Goal: Transaction & Acquisition: Book appointment/travel/reservation

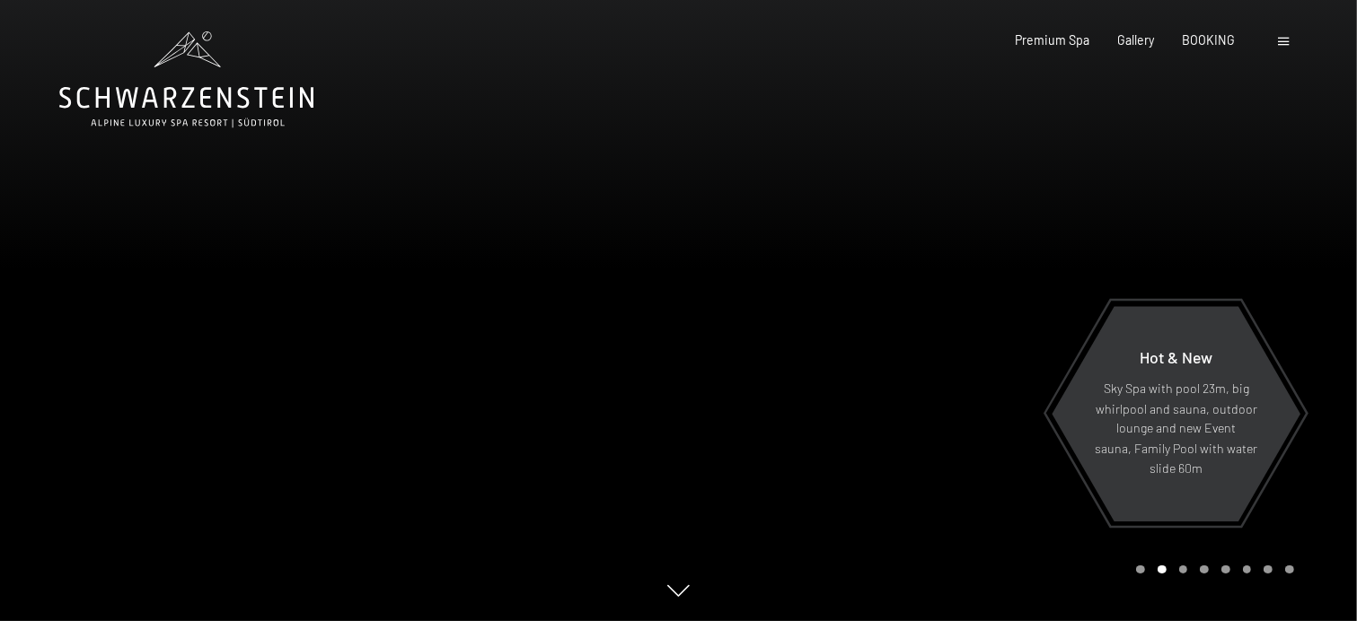
click at [1290, 40] on div at bounding box center [1286, 40] width 15 height 18
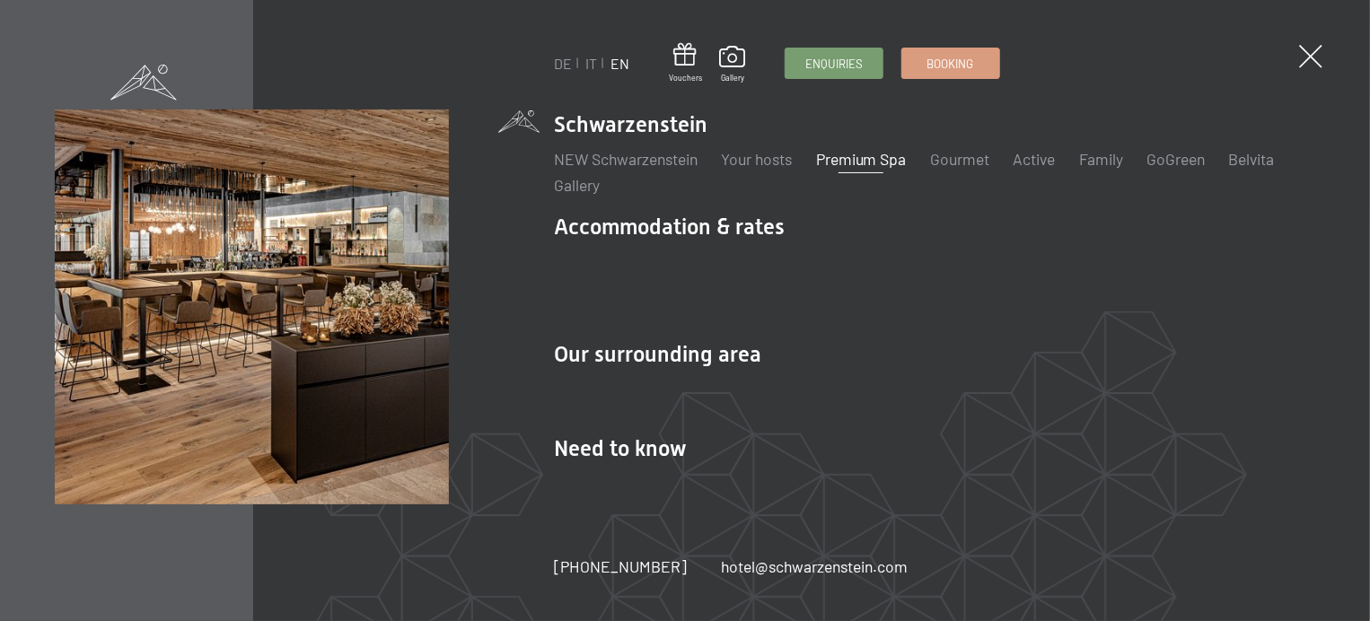
click at [884, 161] on link "Premium Spa" at bounding box center [861, 159] width 91 height 20
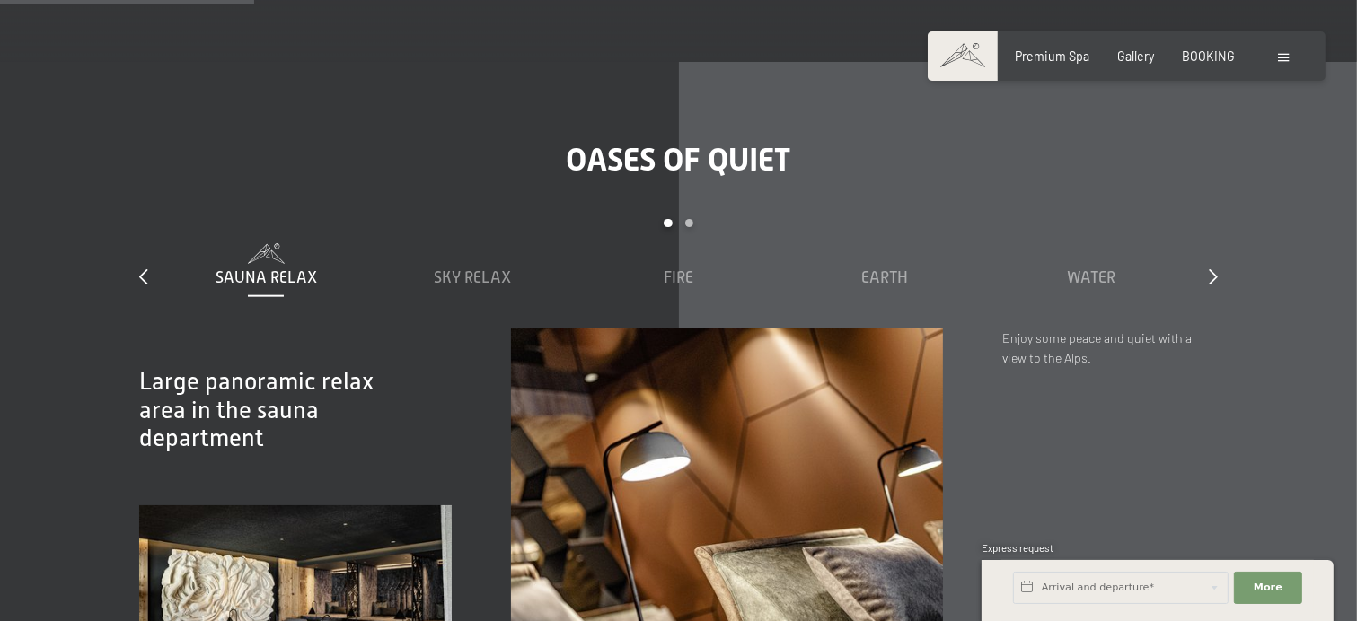
scroll to position [2065, 0]
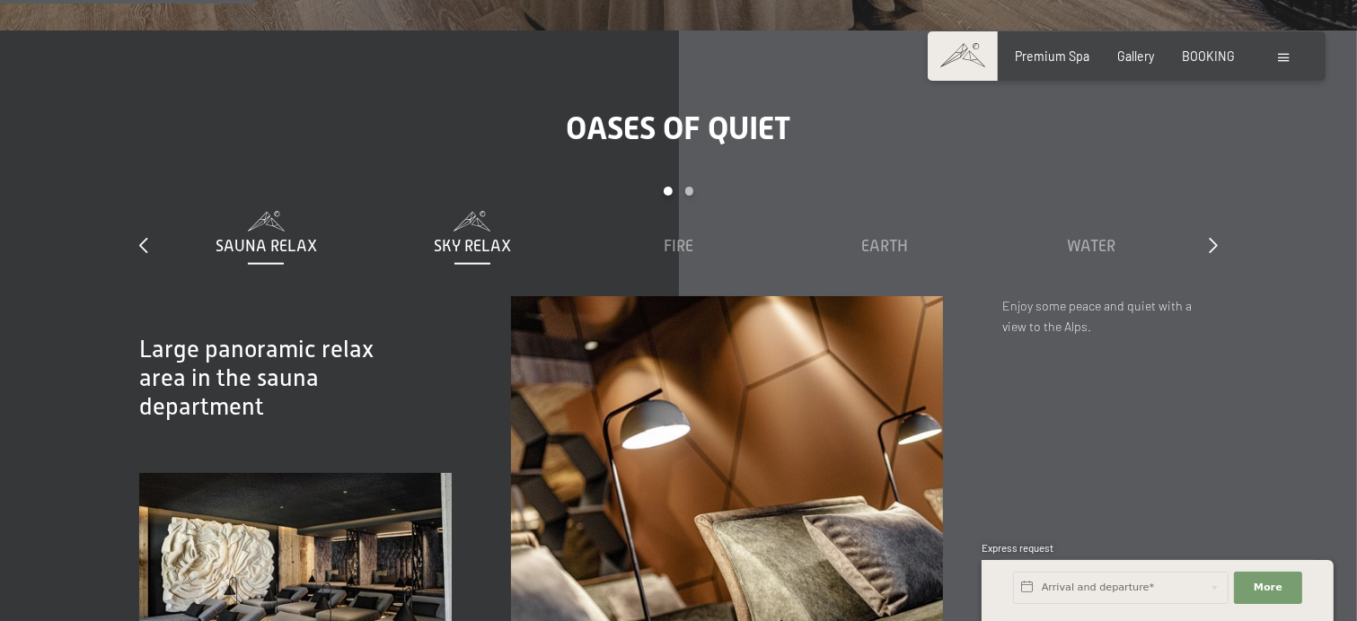
click at [485, 237] on span "Sky Relax" at bounding box center [472, 246] width 77 height 18
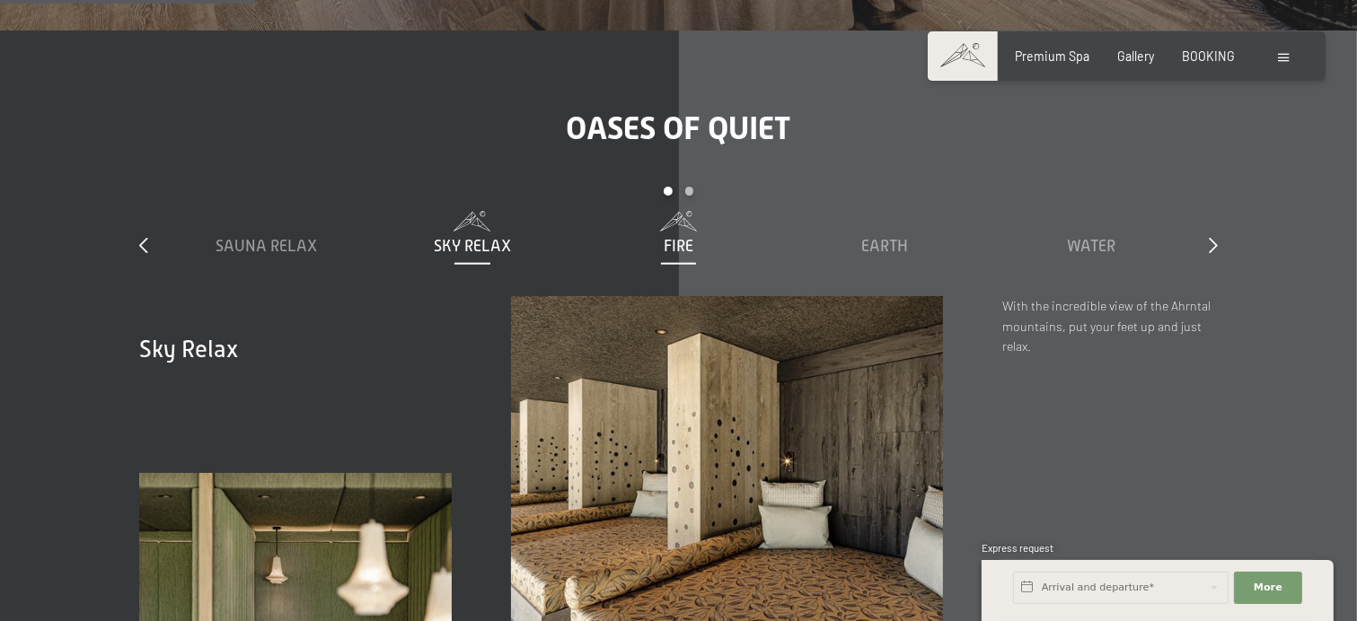
click at [672, 237] on span "Fire" at bounding box center [679, 246] width 30 height 18
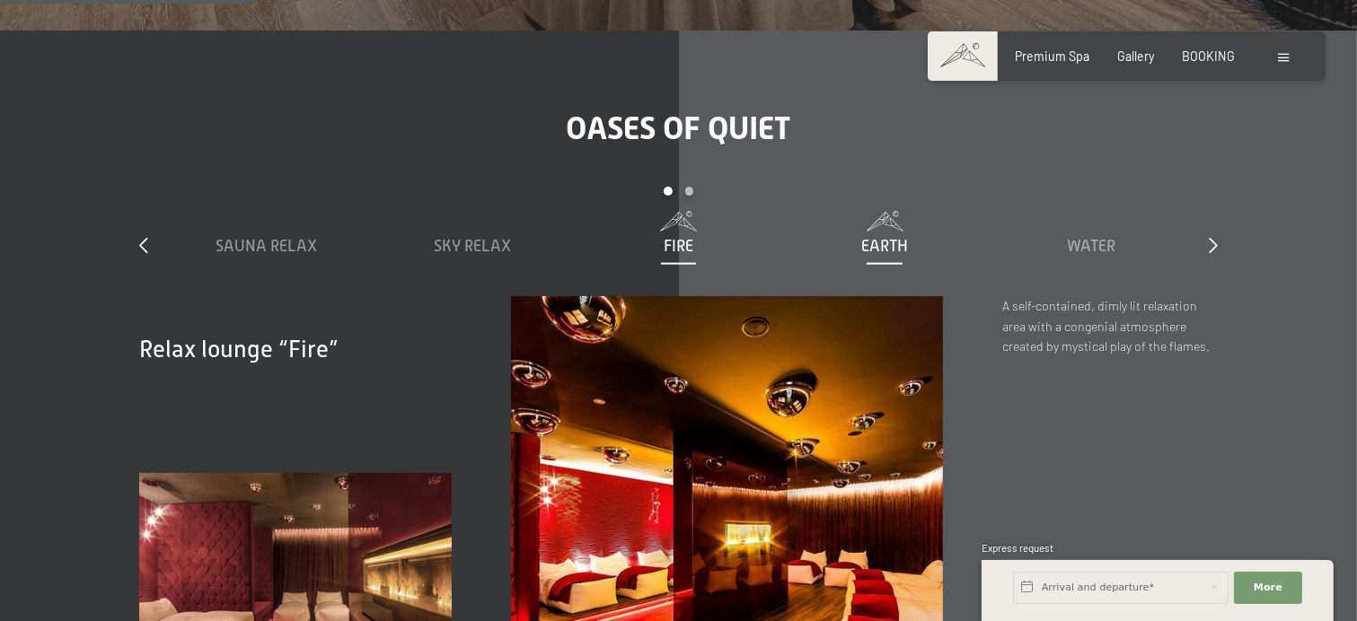
click at [875, 237] on span "Earth" at bounding box center [884, 246] width 47 height 18
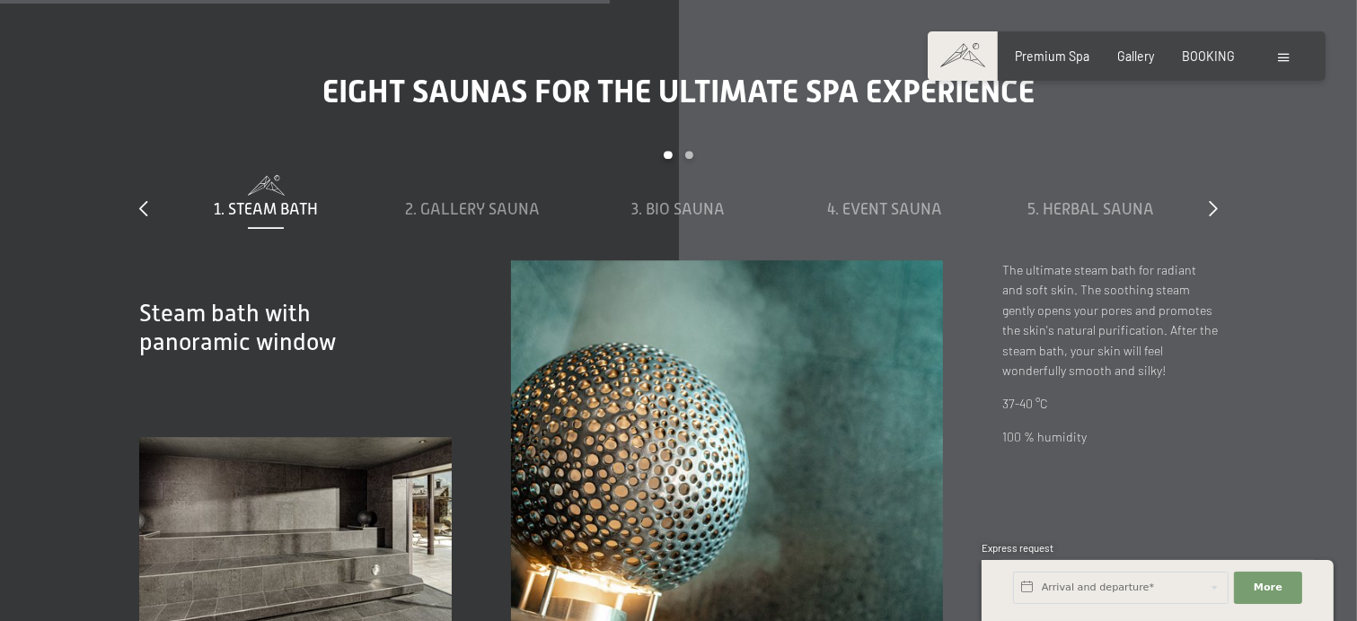
scroll to position [4939, 0]
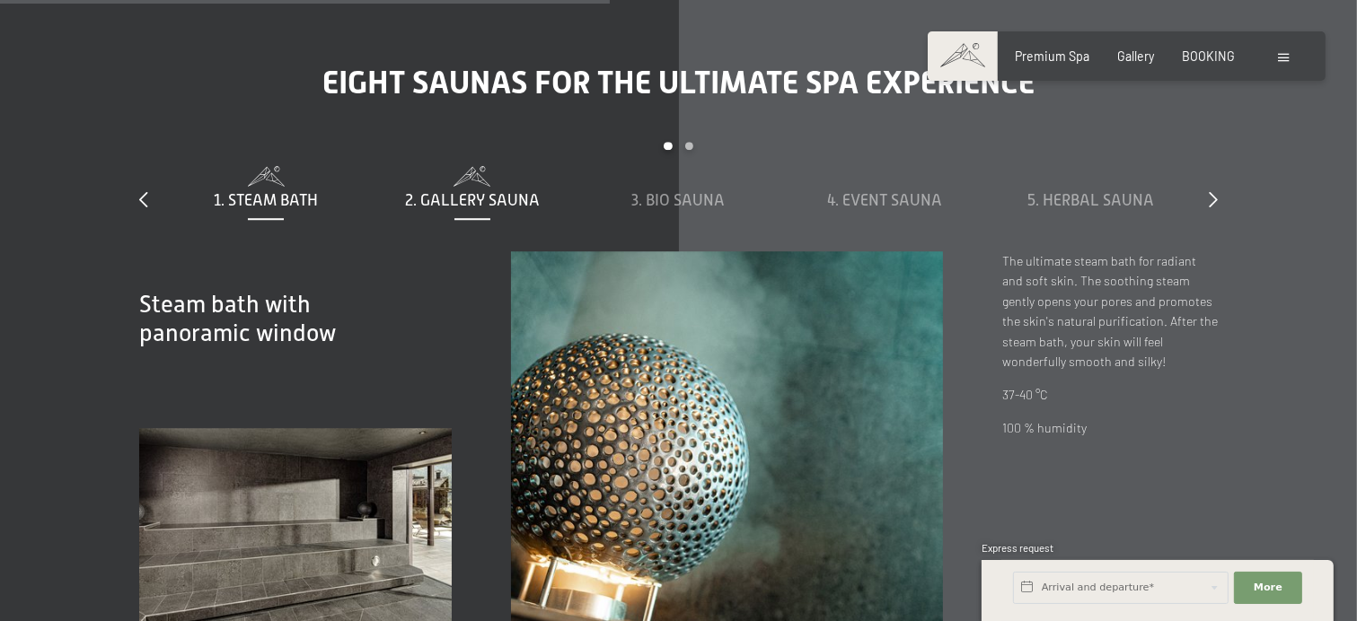
click at [423, 191] on span "2. Gallery sauna" at bounding box center [472, 200] width 135 height 18
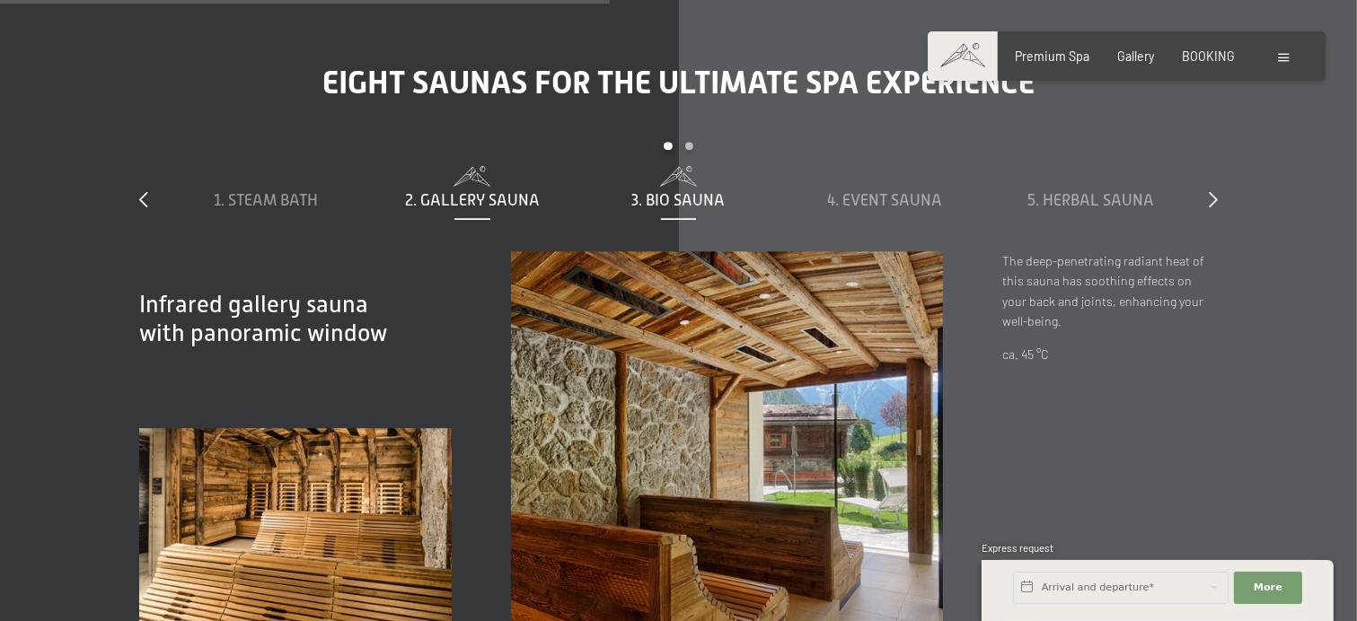
click at [664, 191] on span "3. Bio sauna" at bounding box center [678, 200] width 93 height 18
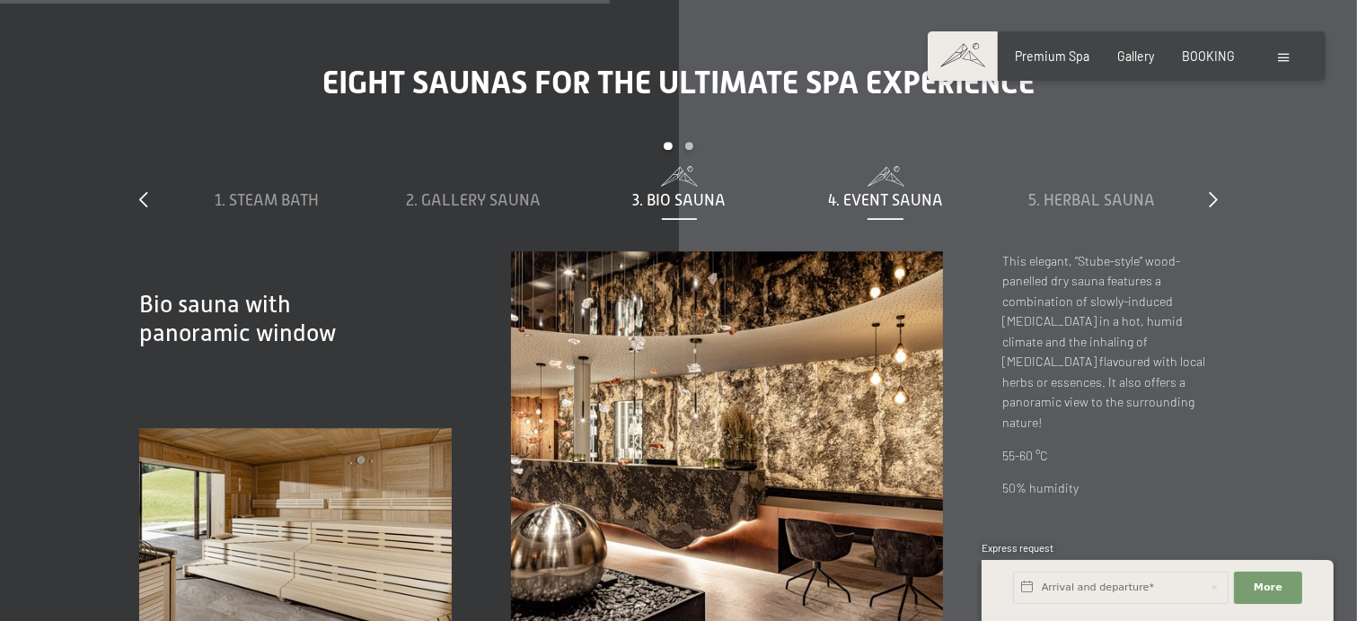
click at [849, 191] on span "4. Event sauna" at bounding box center [885, 200] width 115 height 18
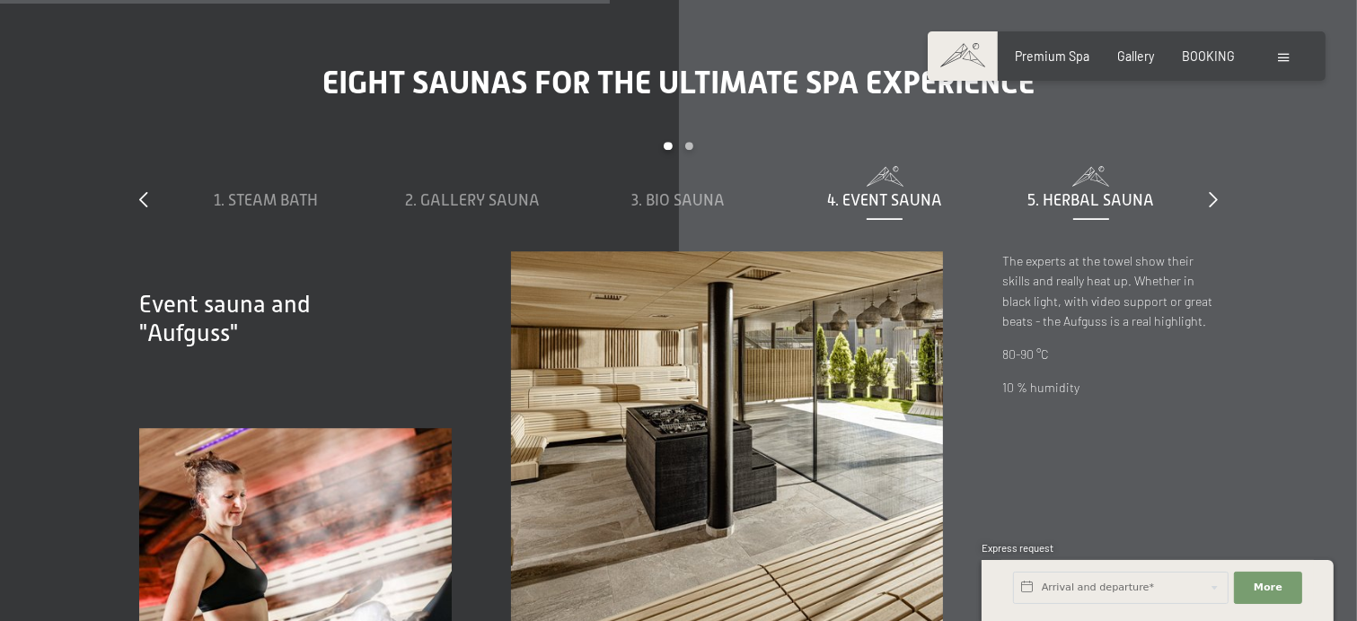
click at [1055, 191] on span "5. Herbal sauna" at bounding box center [1090, 200] width 127 height 18
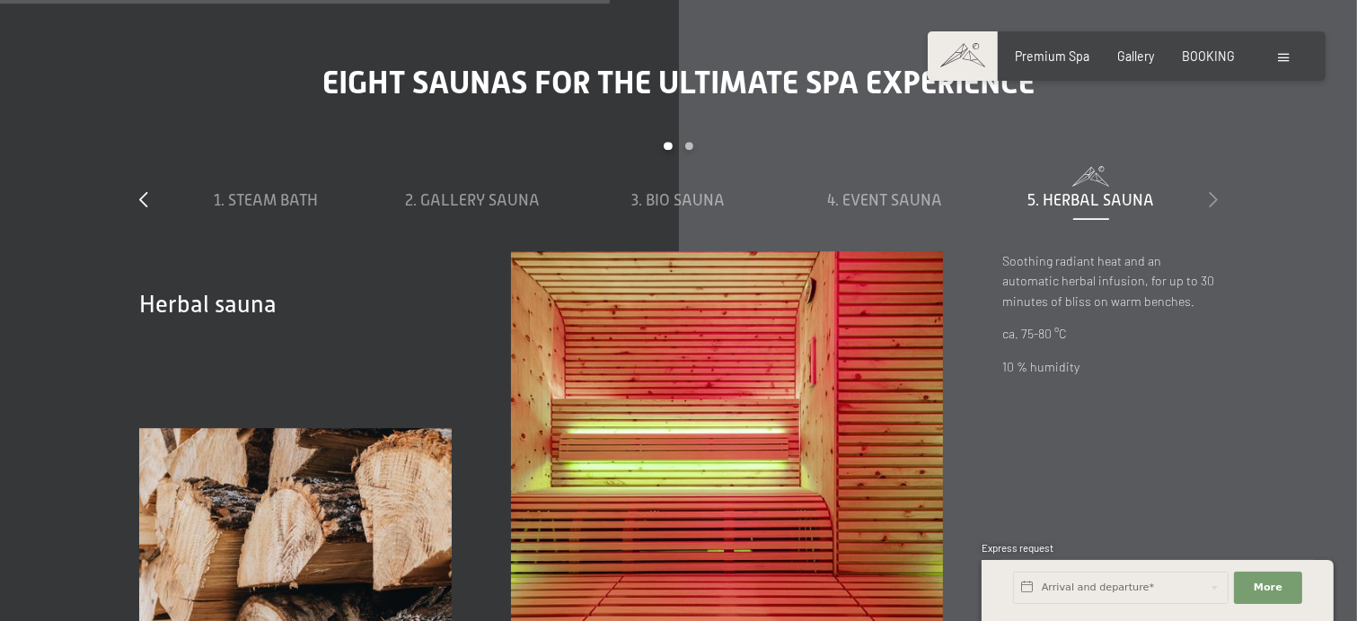
click at [1210, 191] on icon at bounding box center [1213, 199] width 9 height 16
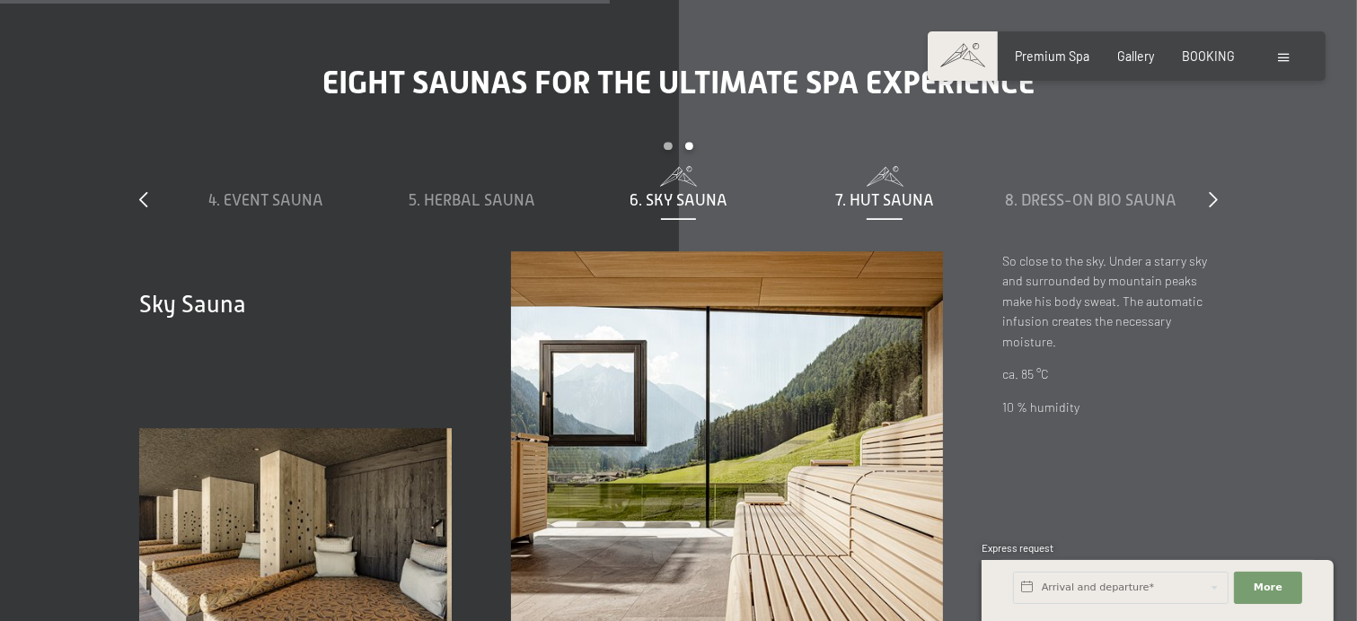
click at [908, 191] on span "7. Hut sauna" at bounding box center [884, 200] width 99 height 18
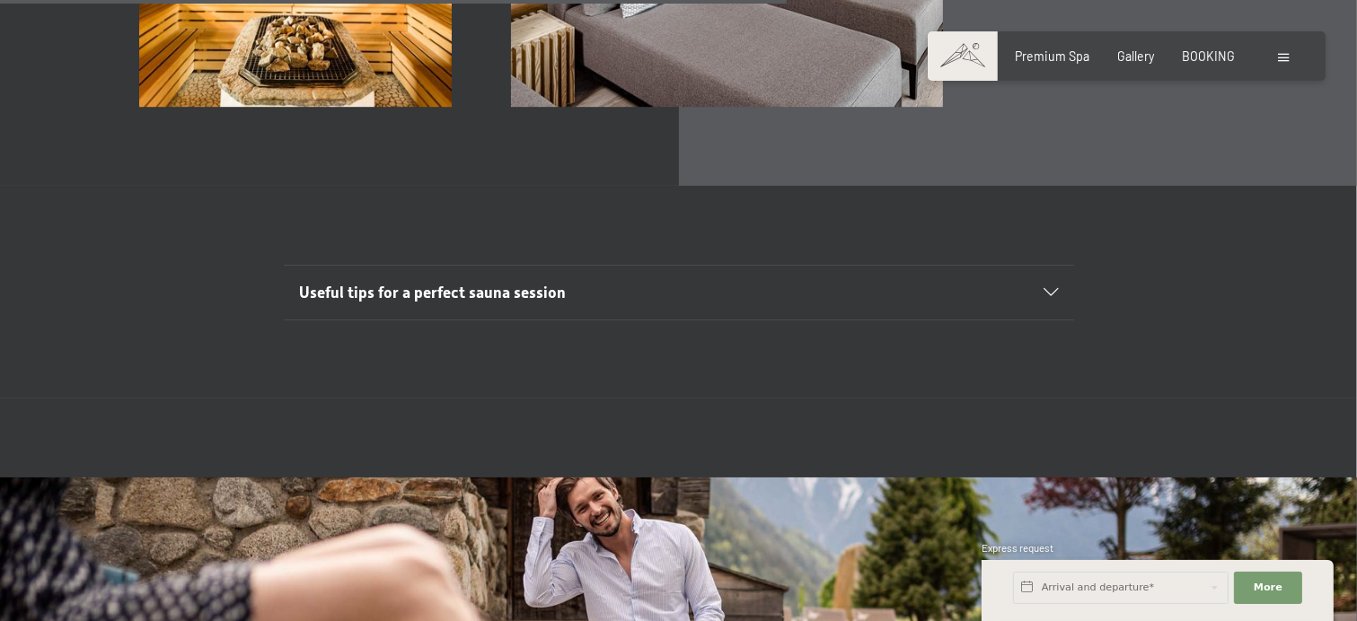
scroll to position [5567, 0]
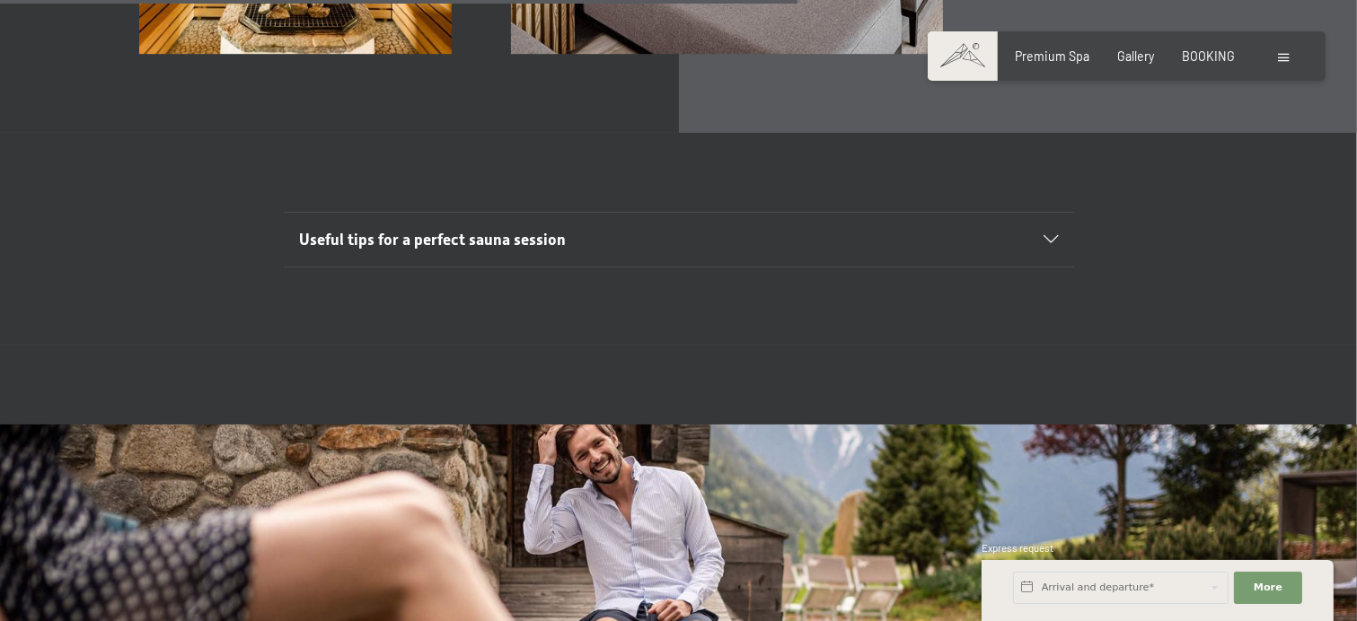
click at [1056, 213] on div "Useful tips for a perfect sauna session" at bounding box center [678, 240] width 759 height 54
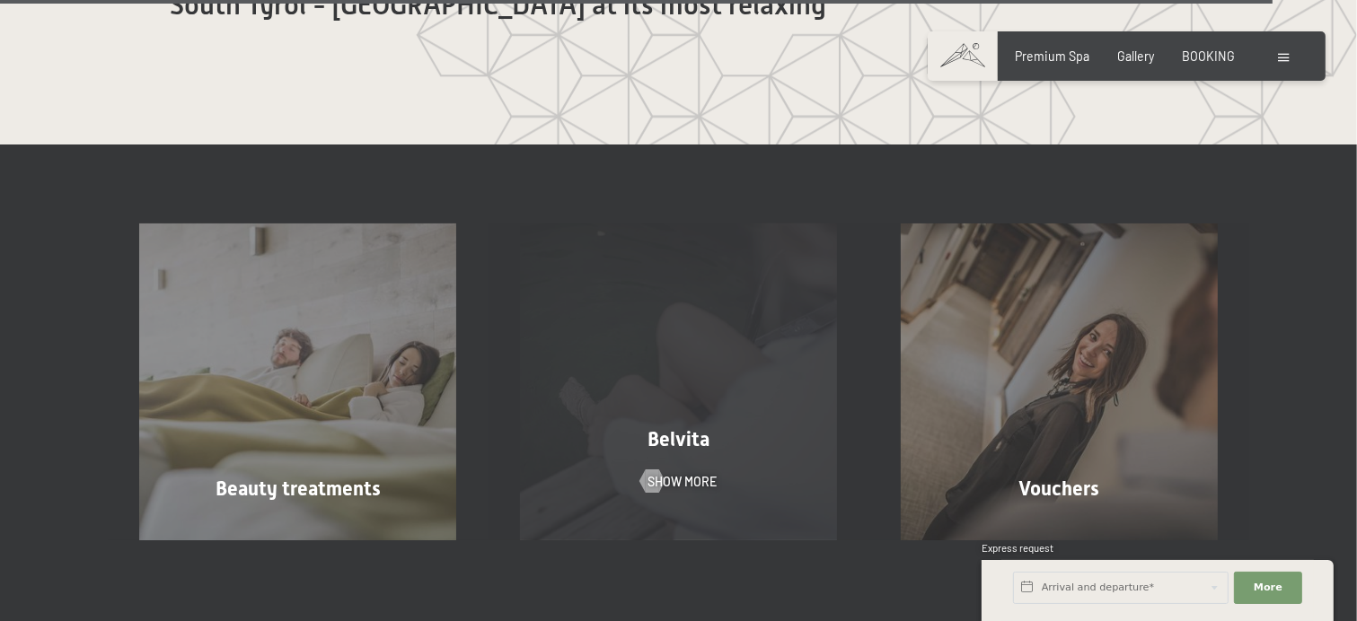
scroll to position [9249, 0]
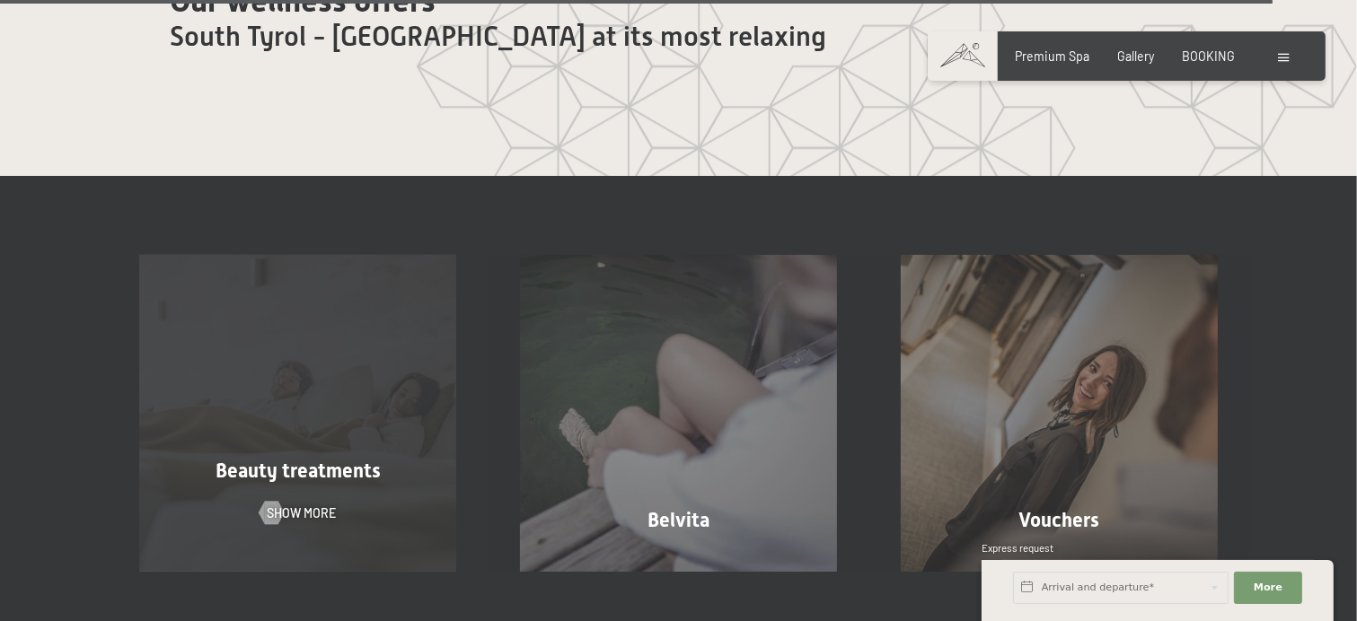
click at [391, 268] on div "Beauty treatments Show more" at bounding box center [298, 413] width 381 height 317
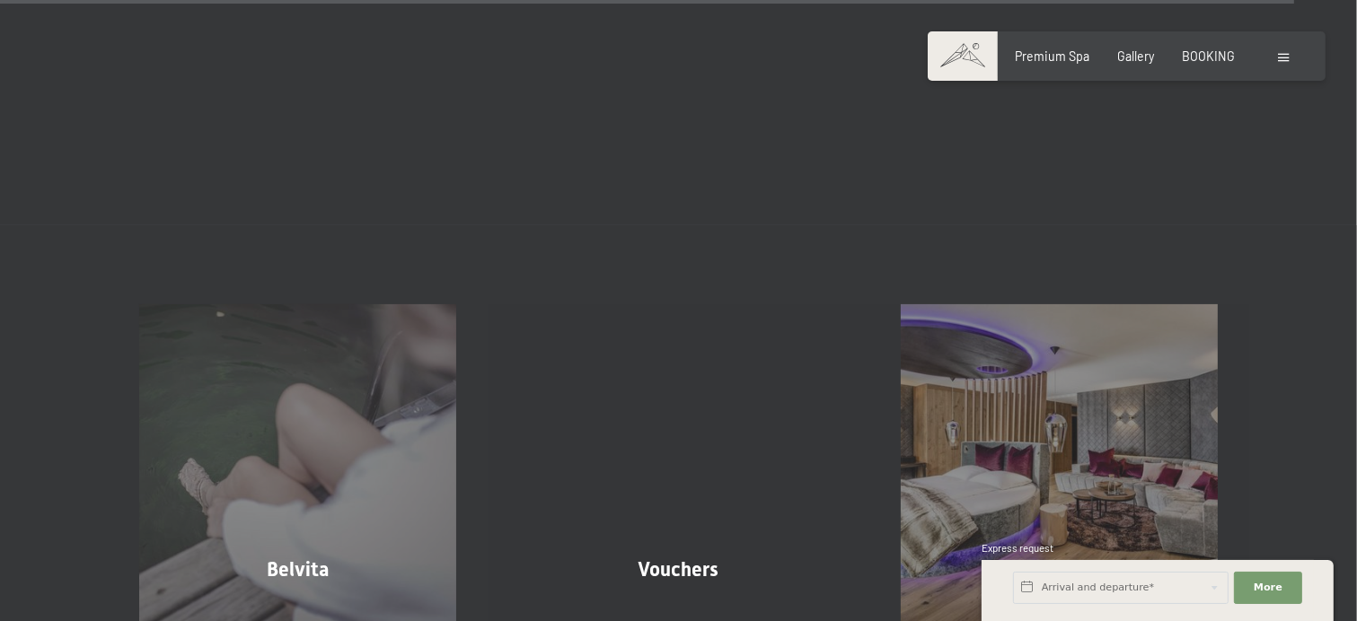
scroll to position [12032, 0]
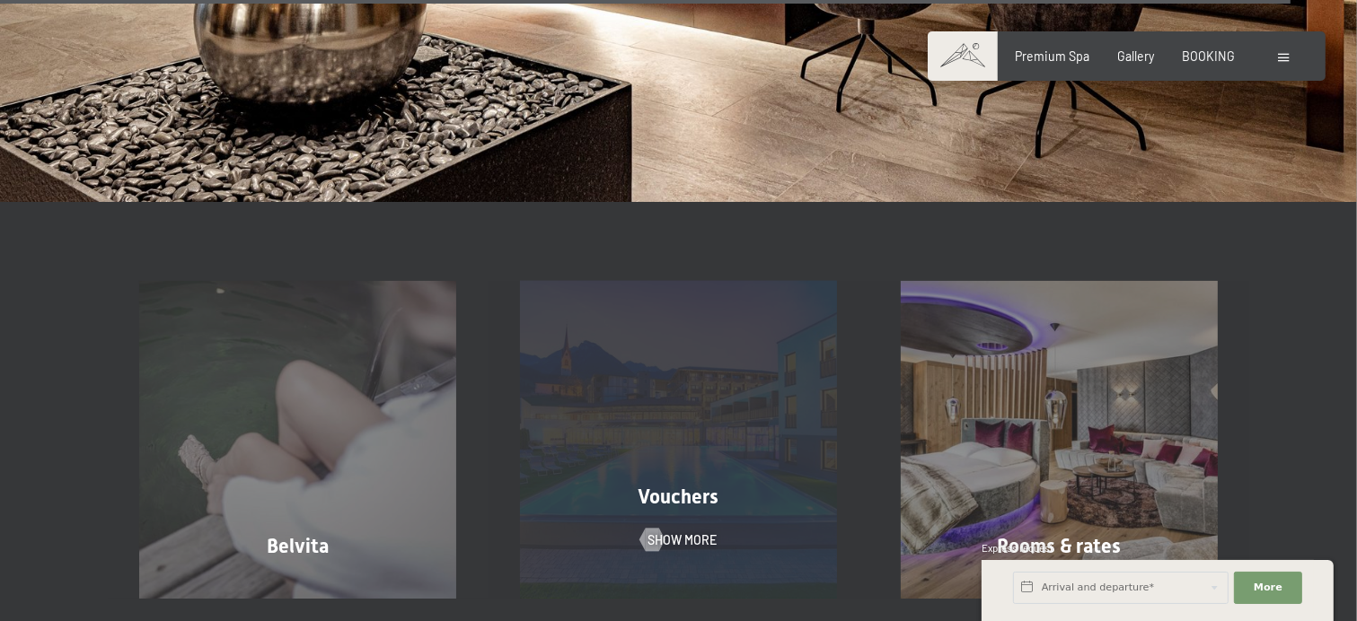
click at [682, 315] on div "Vouchers Show more" at bounding box center [678, 439] width 381 height 317
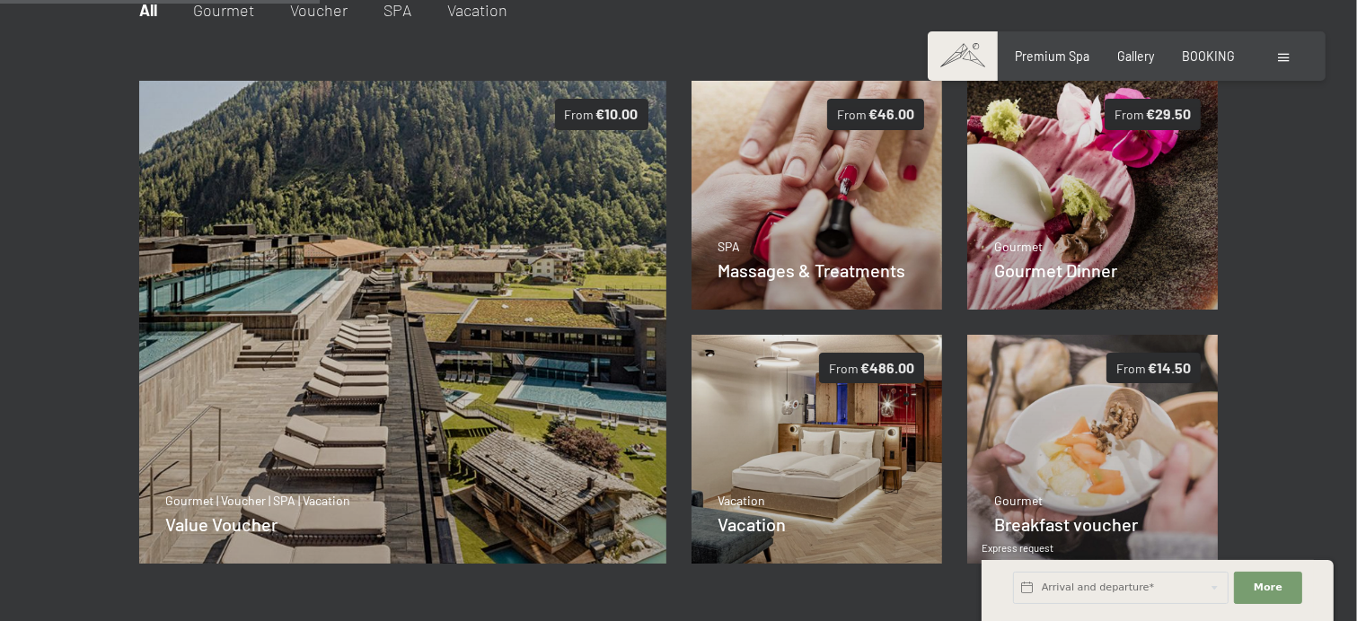
scroll to position [377, 0]
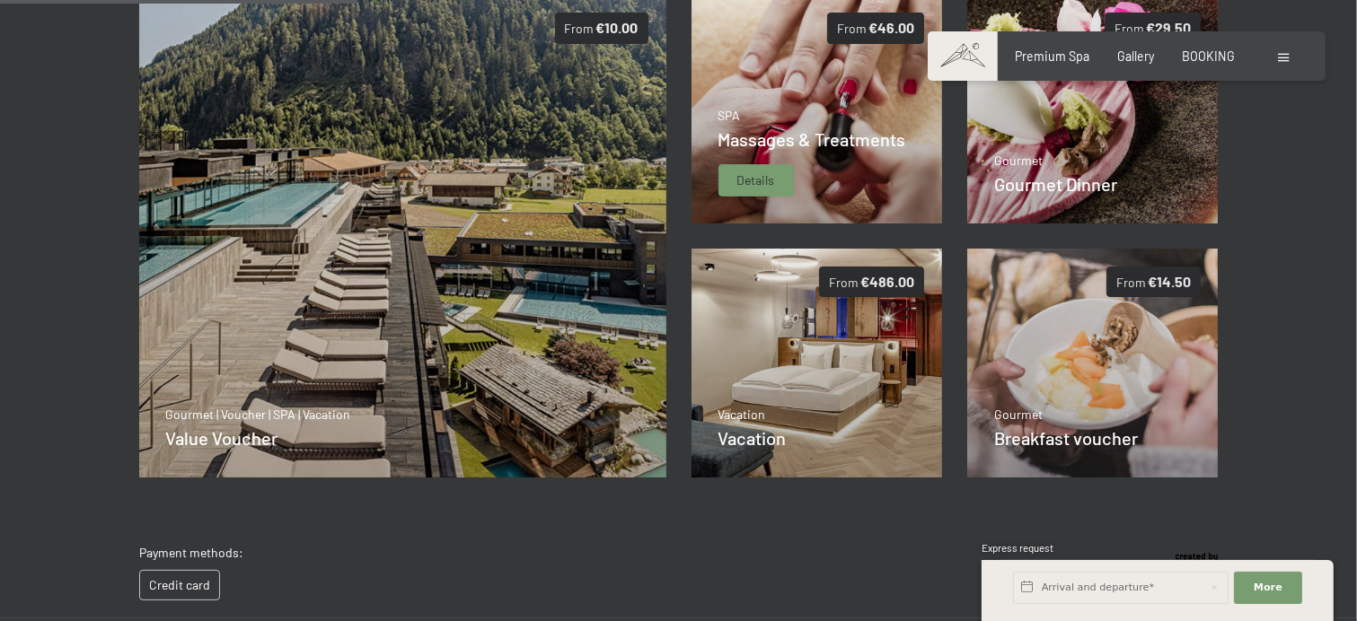
click at [837, 99] on img at bounding box center [816, 109] width 251 height 229
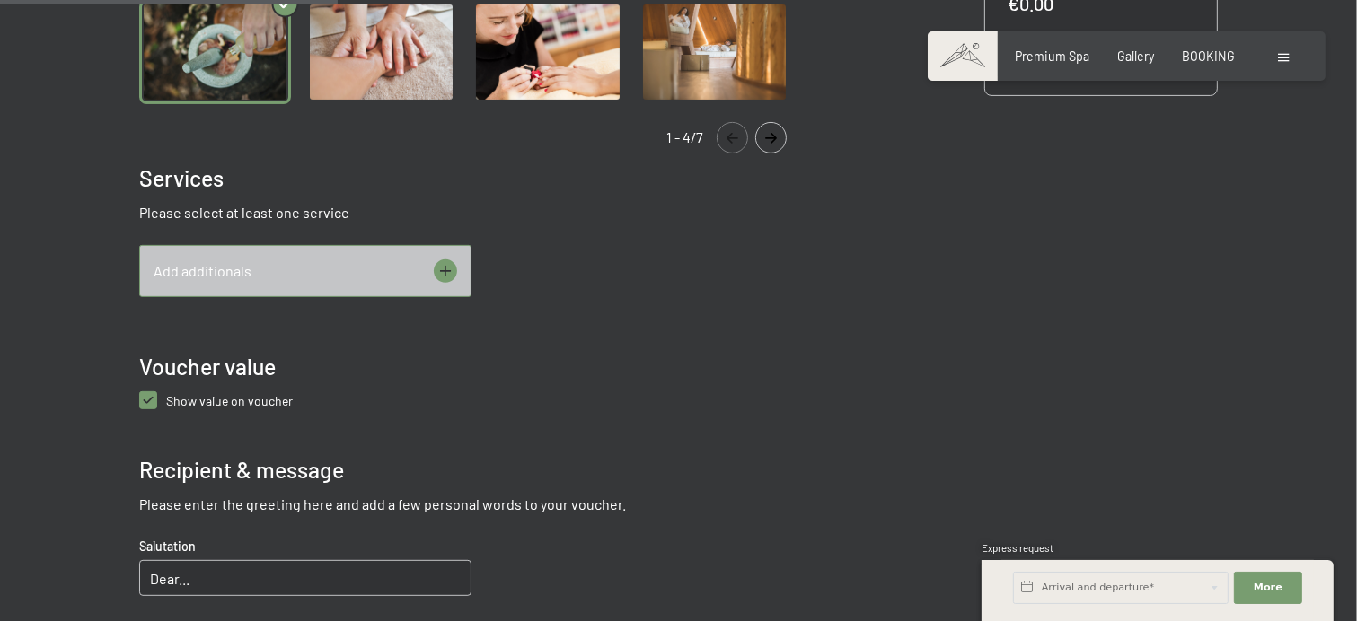
scroll to position [647, 0]
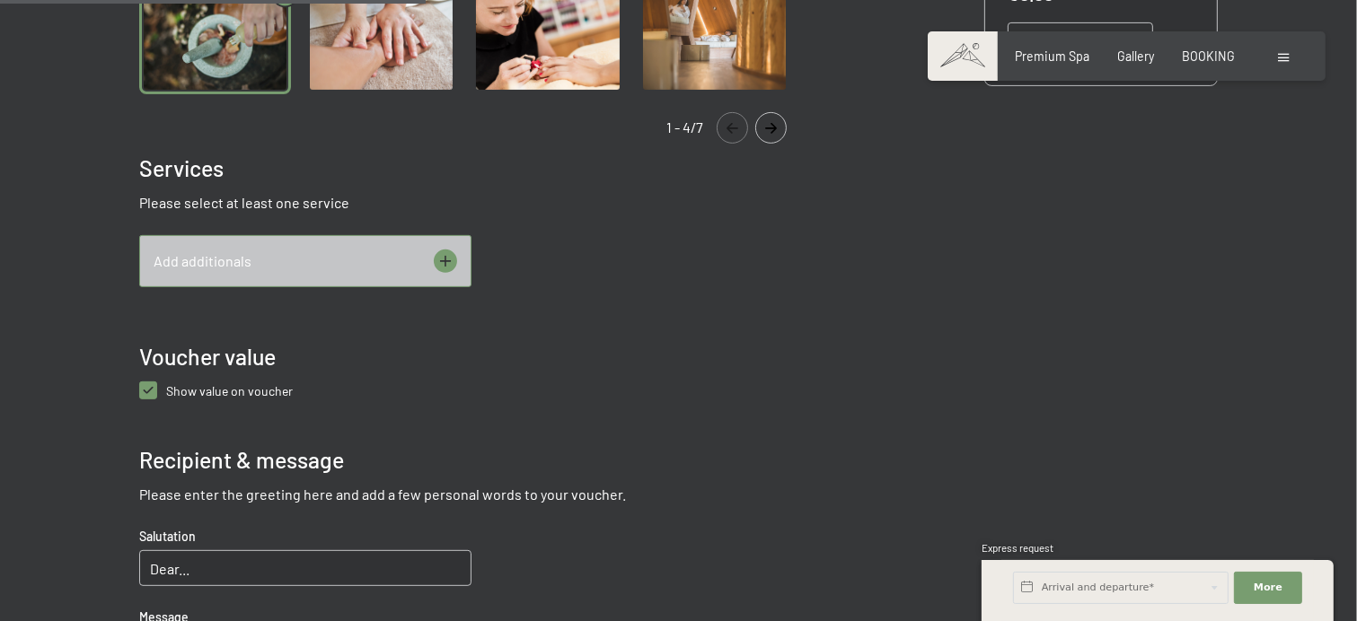
click at [441, 261] on icon at bounding box center [445, 261] width 23 height 23
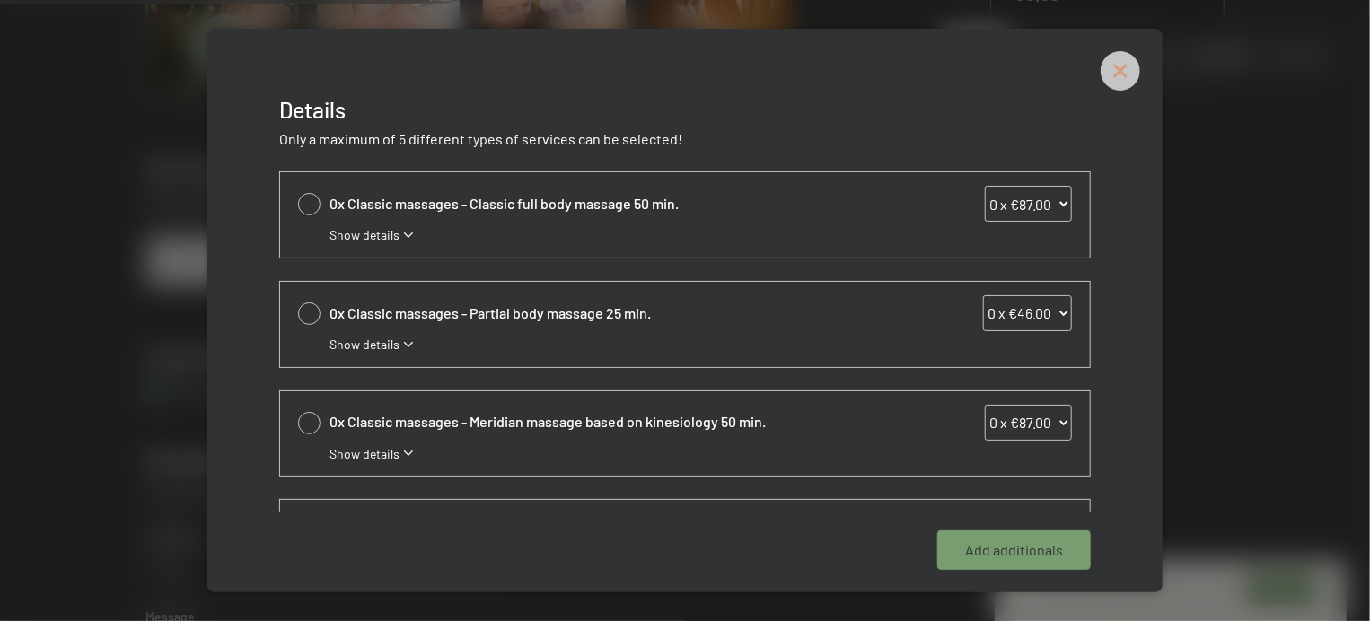
click at [1117, 70] on icon at bounding box center [1121, 71] width 40 height 40
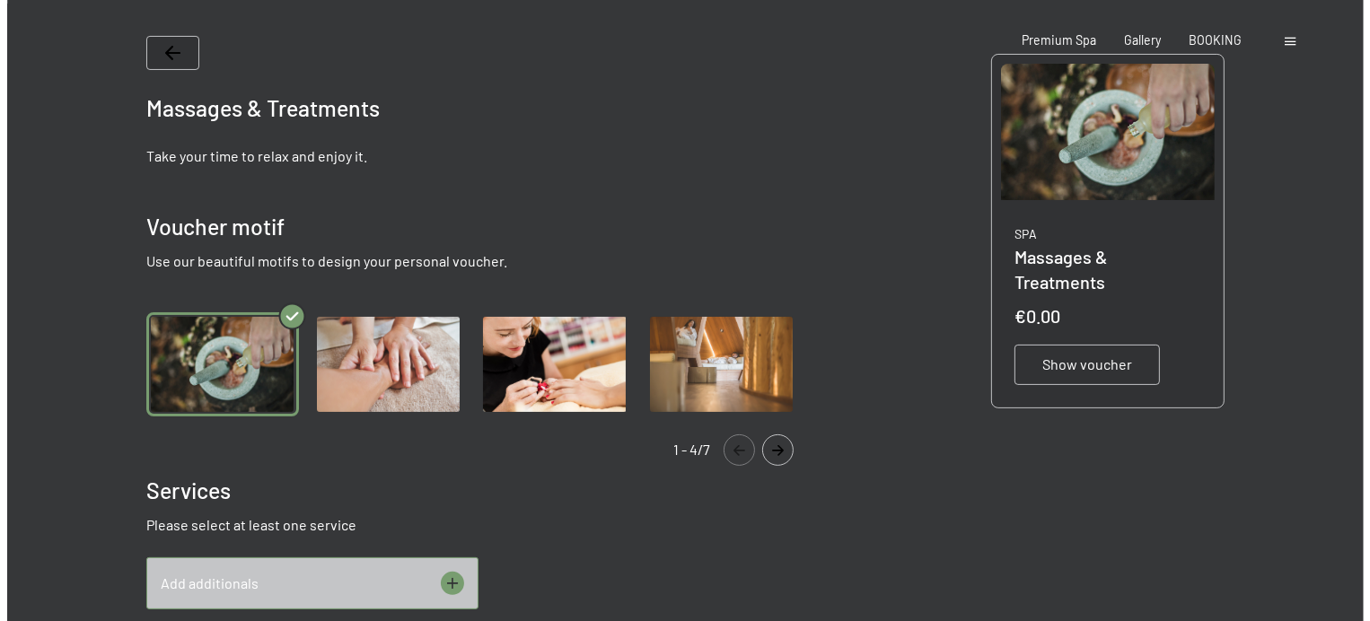
scroll to position [0, 0]
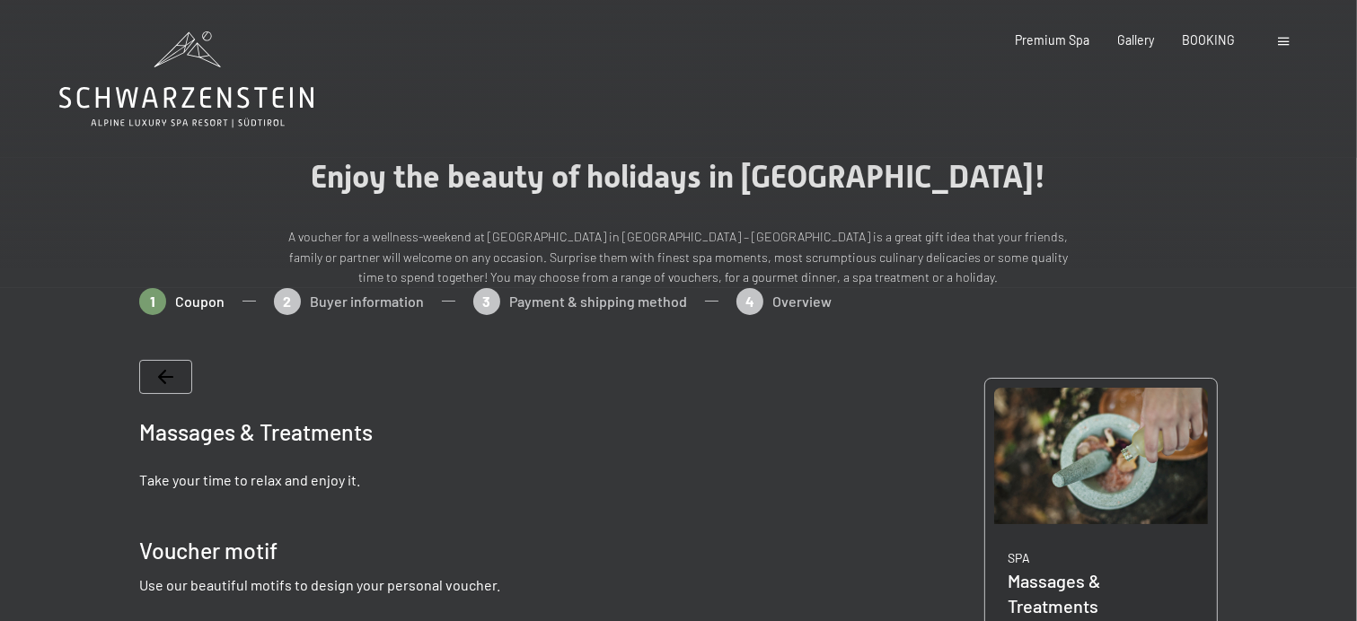
click at [1282, 41] on span at bounding box center [1284, 42] width 11 height 8
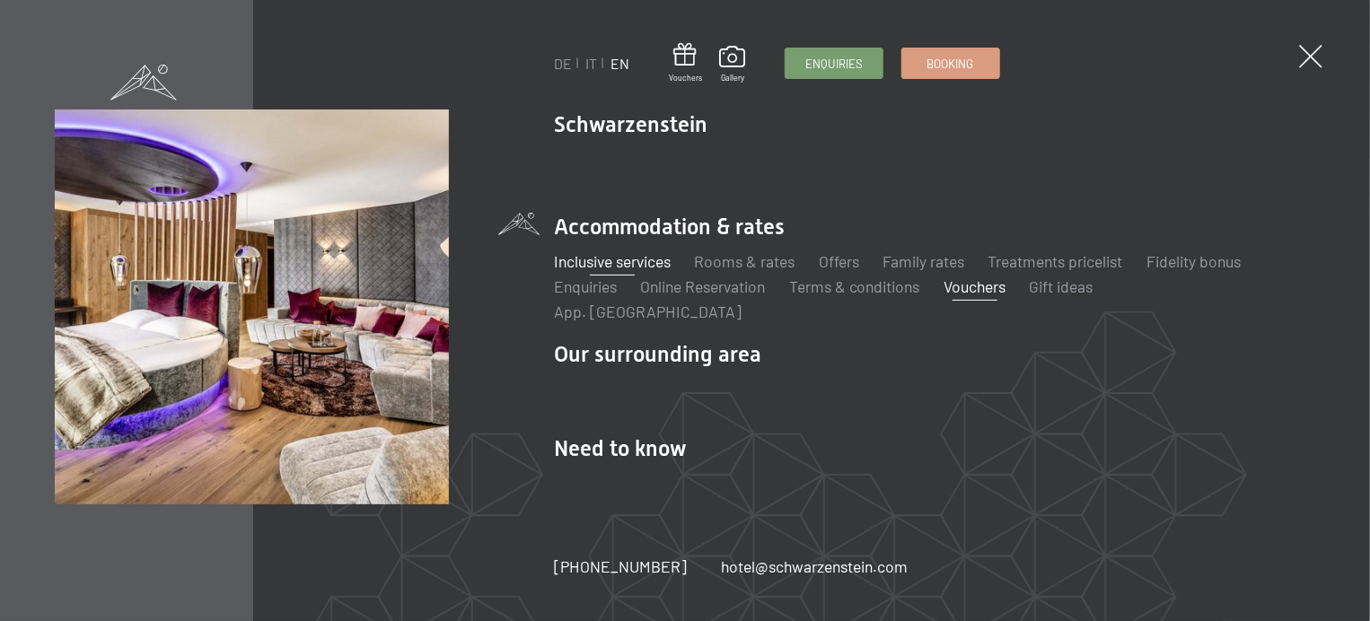
click at [618, 265] on link "Inclusive services" at bounding box center [612, 261] width 117 height 20
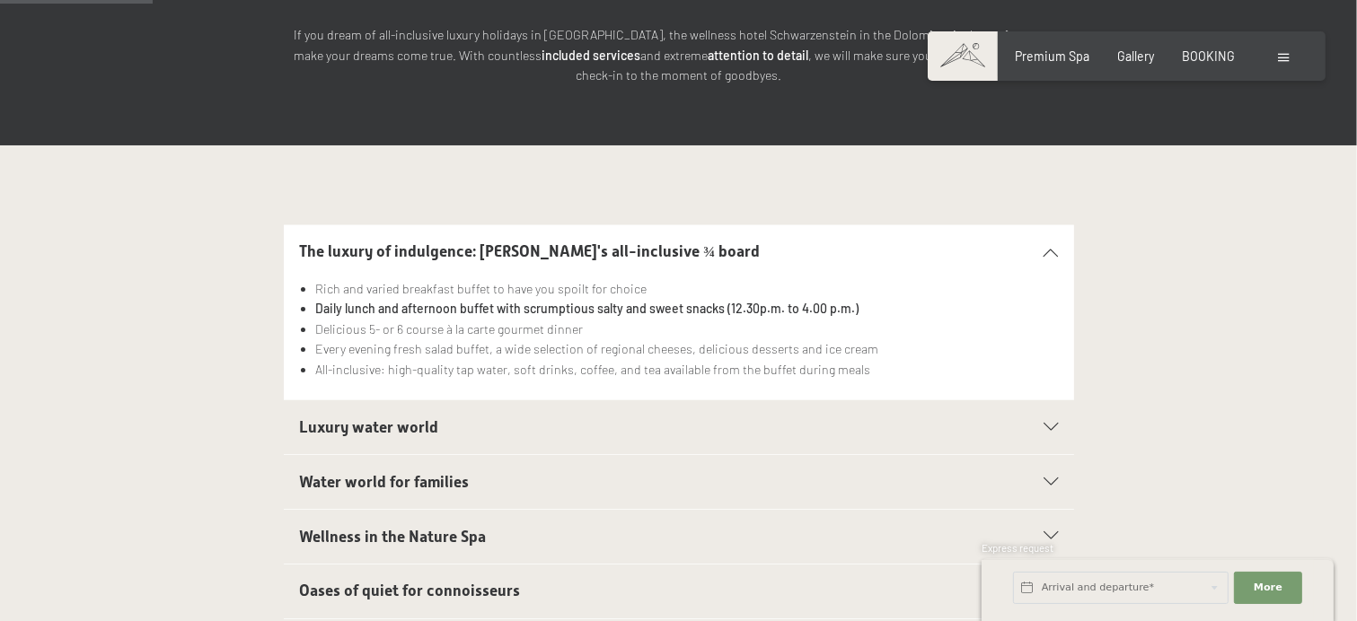
scroll to position [359, 0]
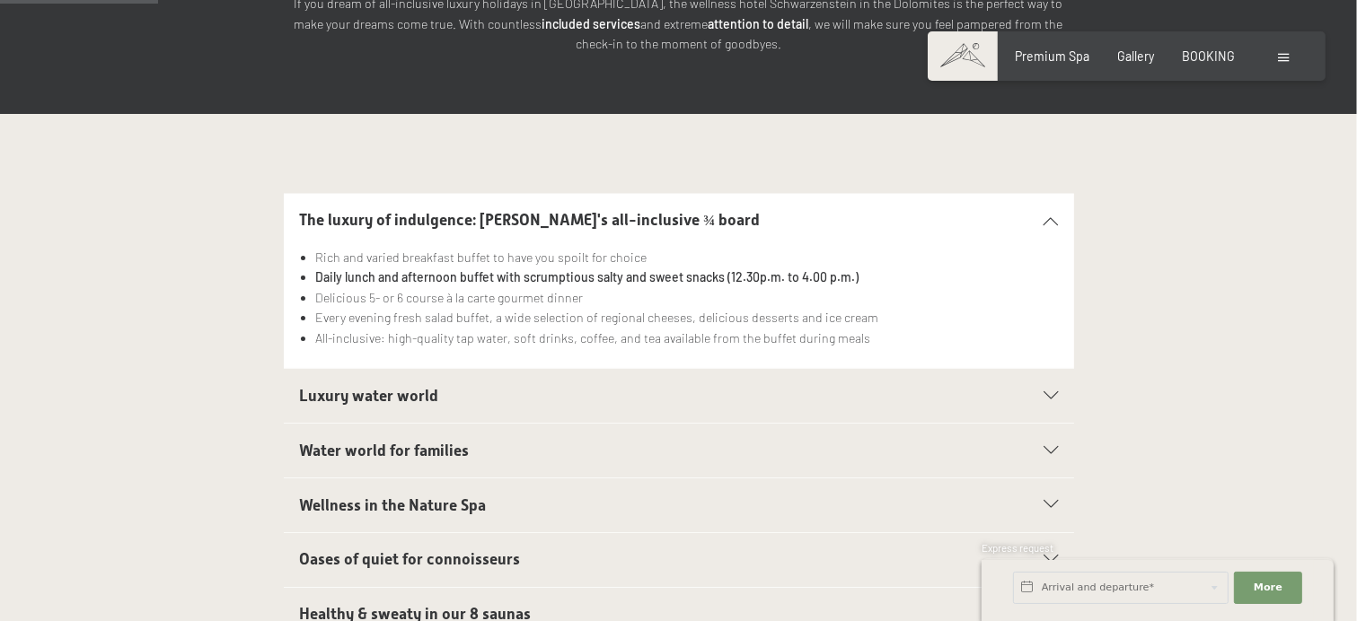
click at [1045, 392] on icon at bounding box center [1050, 396] width 14 height 8
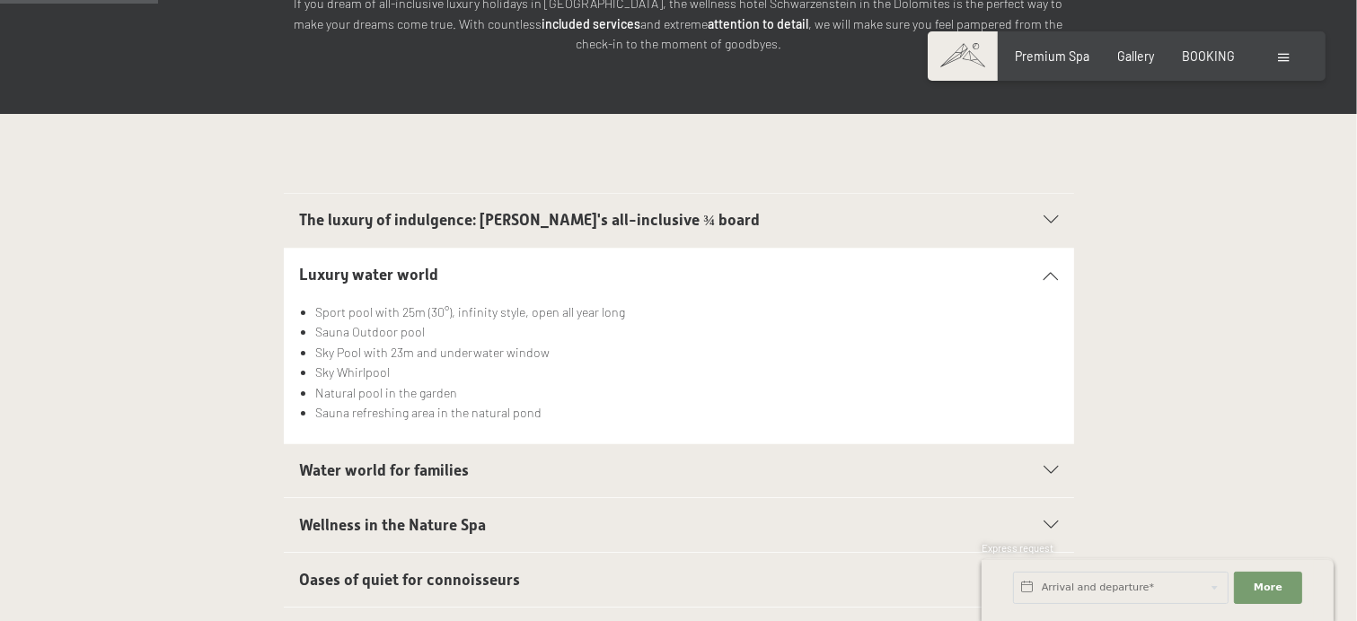
click at [764, 460] on h2 "Water world for families" at bounding box center [640, 471] width 682 height 22
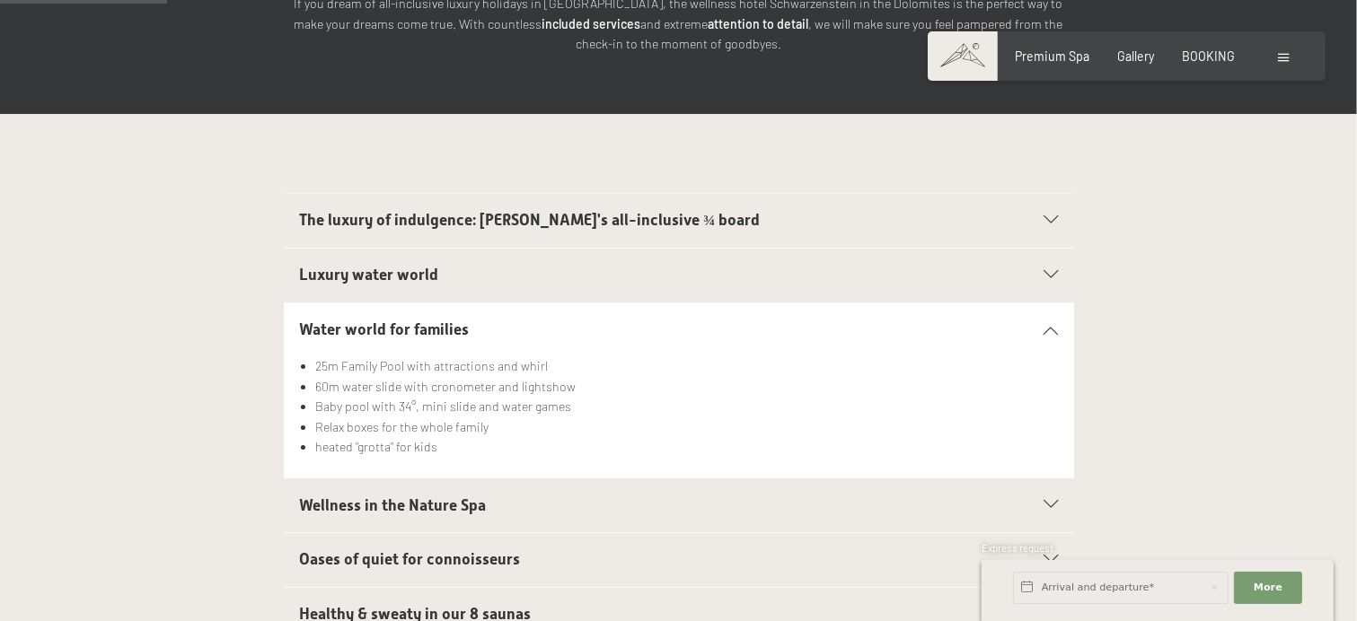
scroll to position [449, 0]
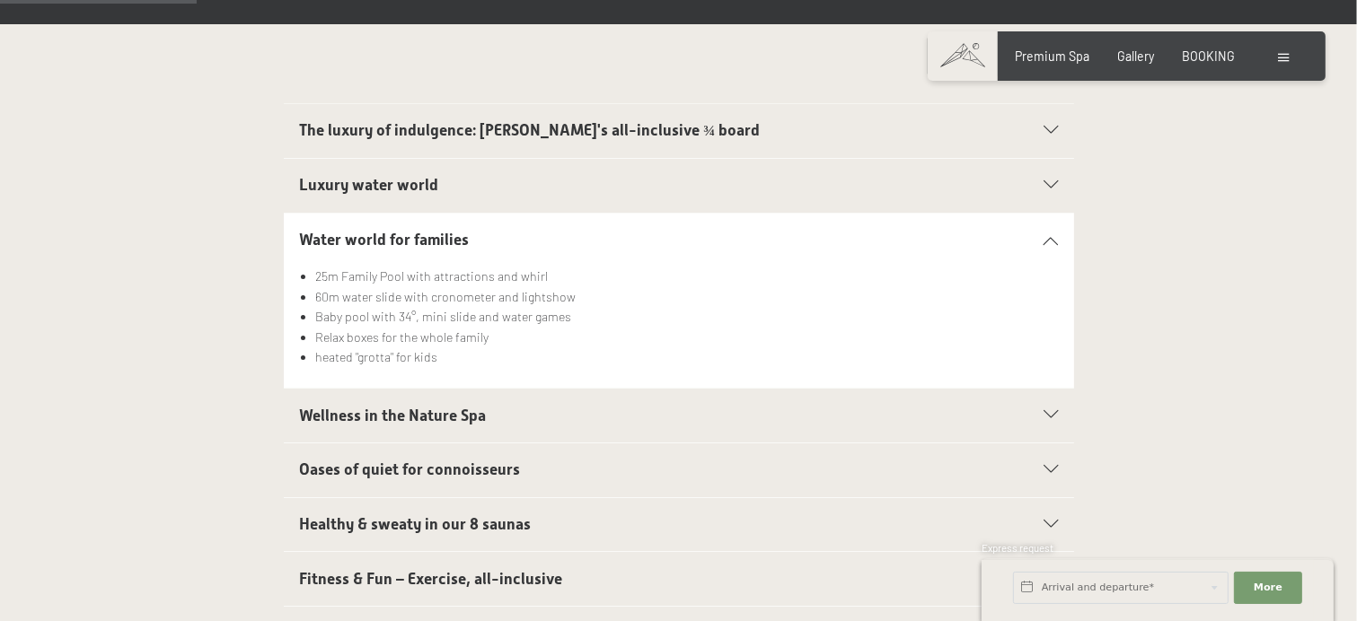
click at [610, 405] on h2 "Wellness in the Nature Spa" at bounding box center [640, 416] width 682 height 22
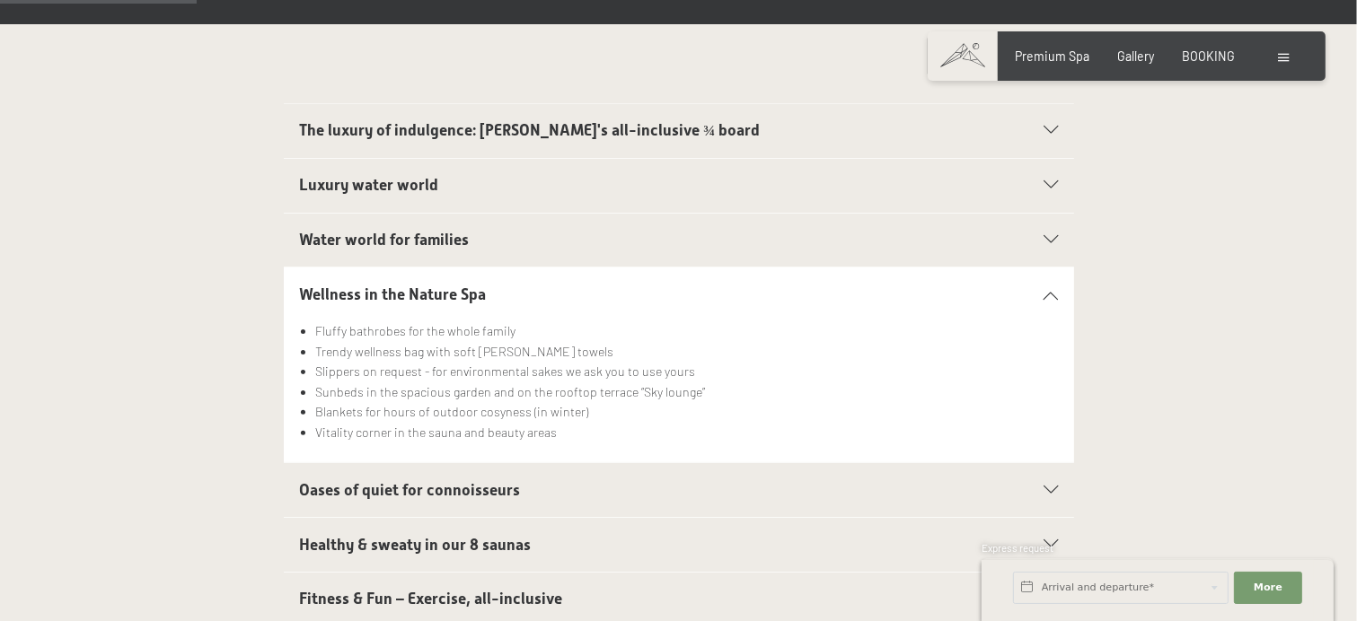
click at [532, 479] on h2 "Oases of quiet for connoisseurs" at bounding box center [640, 490] width 682 height 22
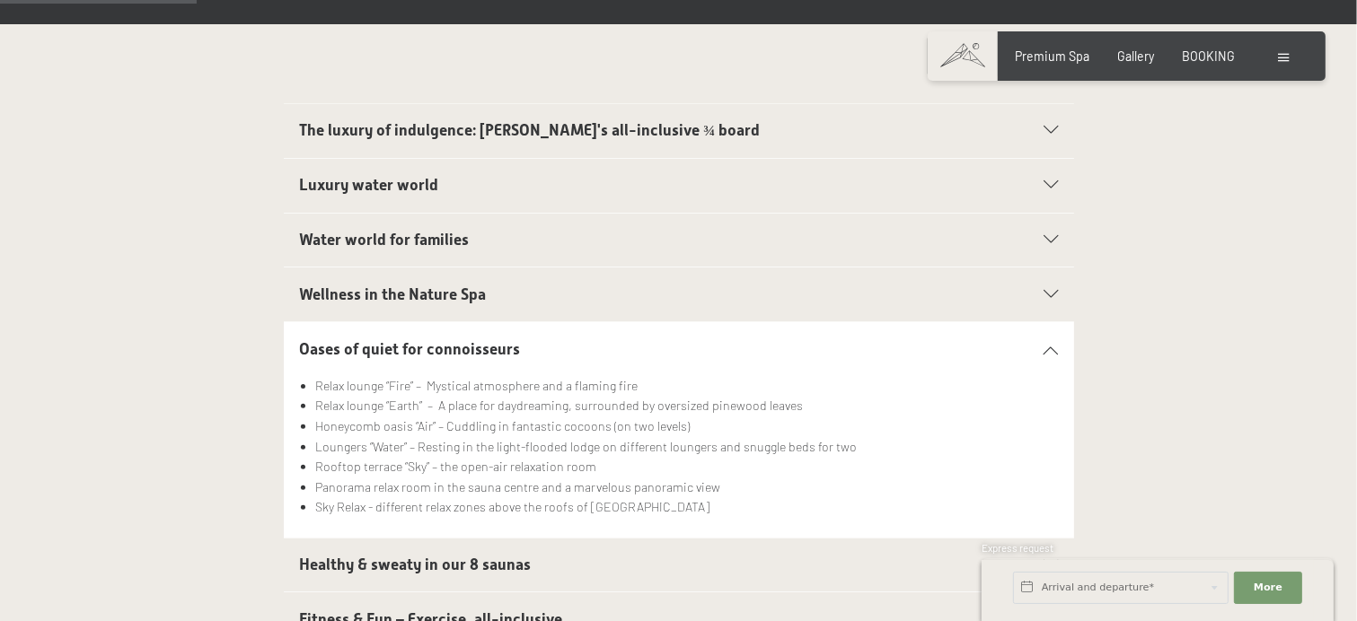
click at [535, 554] on h2 "Healthy & sweaty in our 8 saunas" at bounding box center [640, 565] width 682 height 22
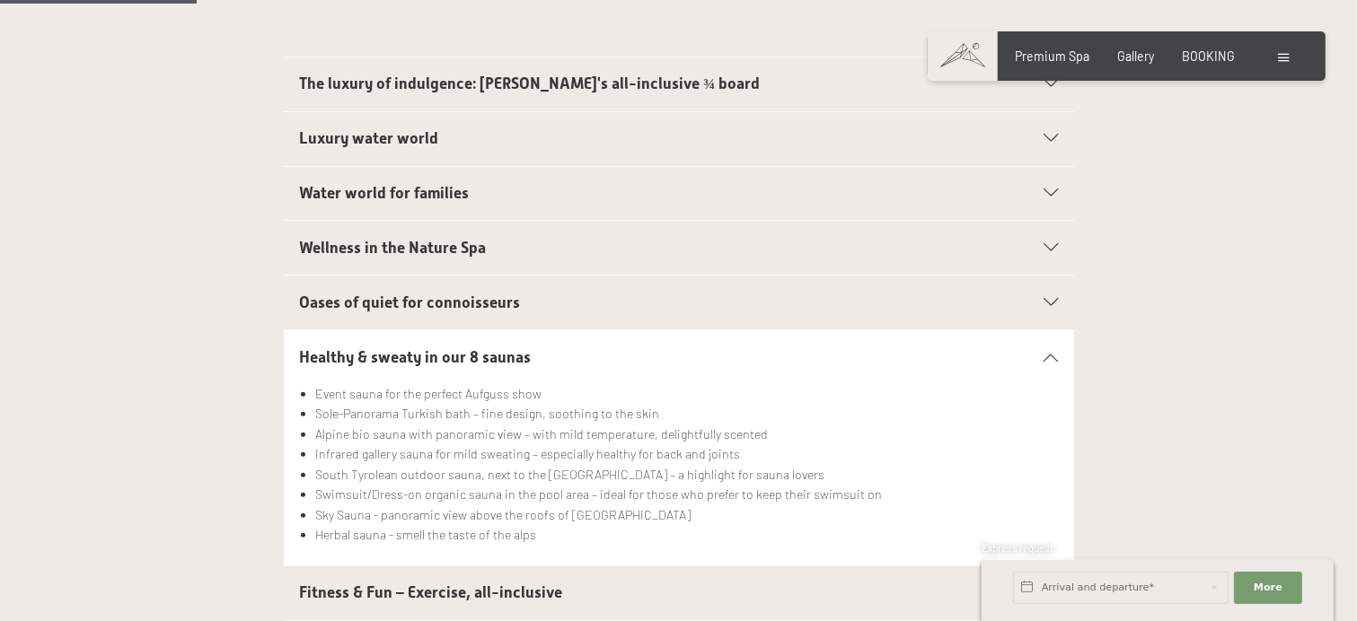
scroll to position [539, 0]
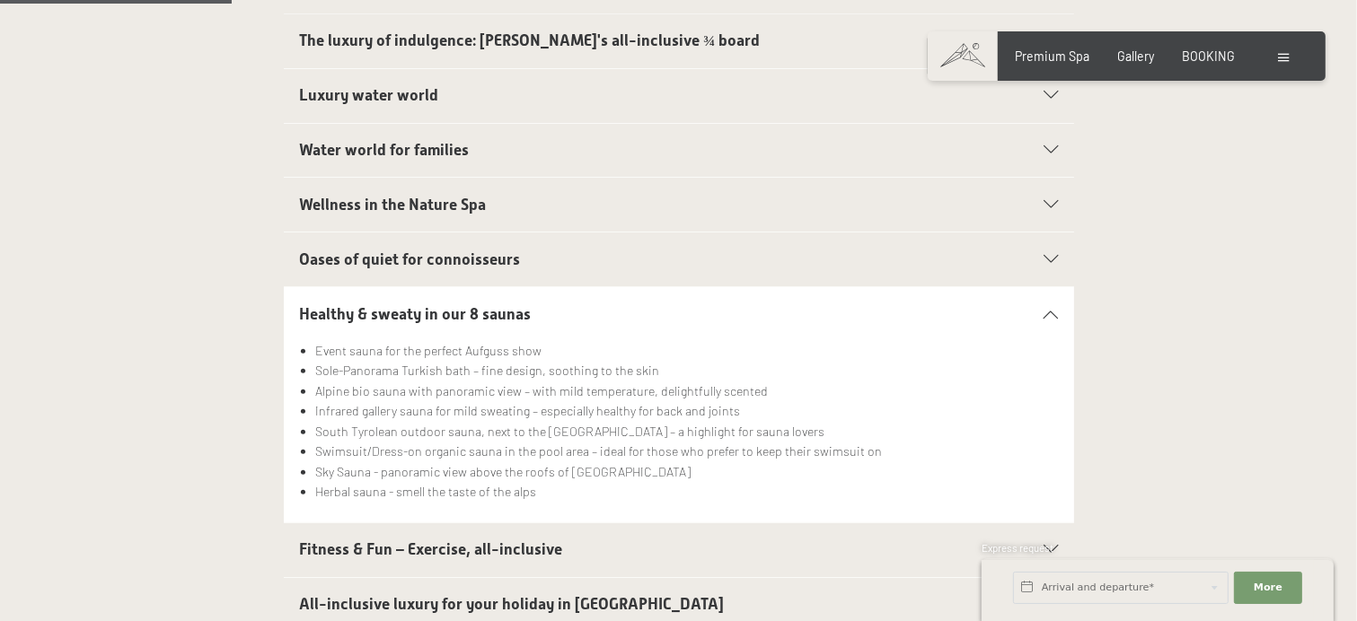
click at [564, 539] on h2 "Fitness & Fun – Exercise, all-inclusive" at bounding box center [640, 550] width 682 height 22
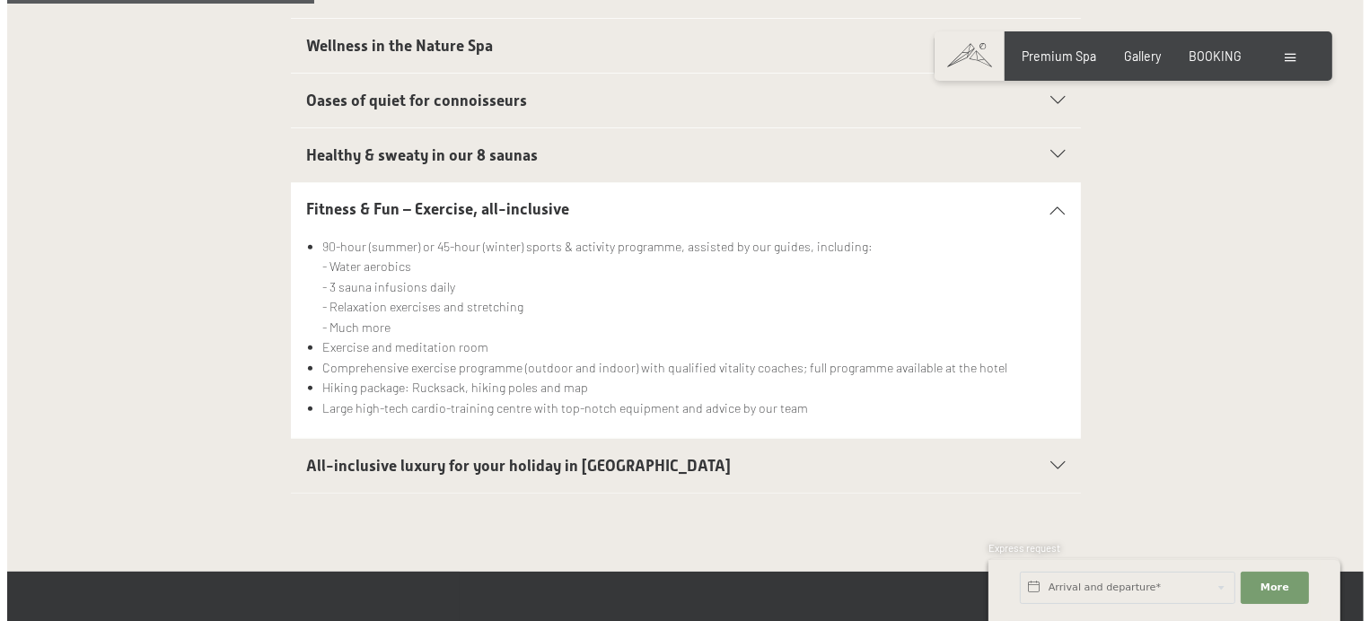
scroll to position [718, 0]
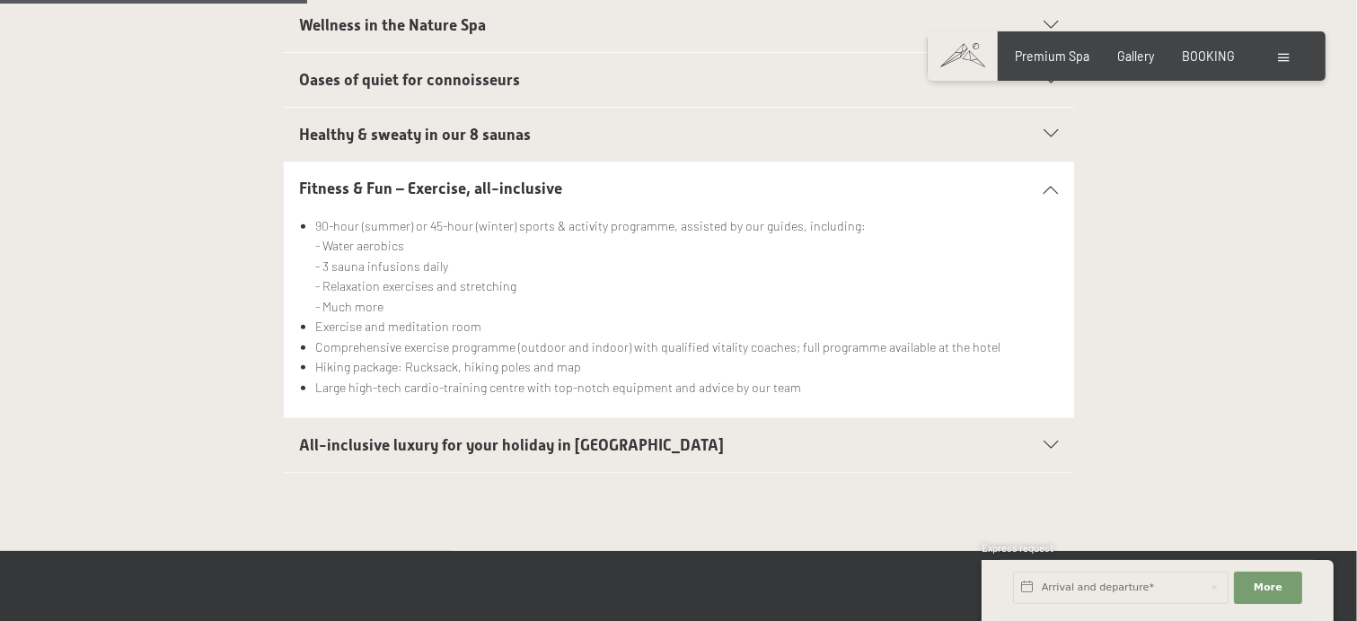
click at [424, 436] on span "All-inclusive luxury for your holiday in Italy" at bounding box center [511, 445] width 425 height 18
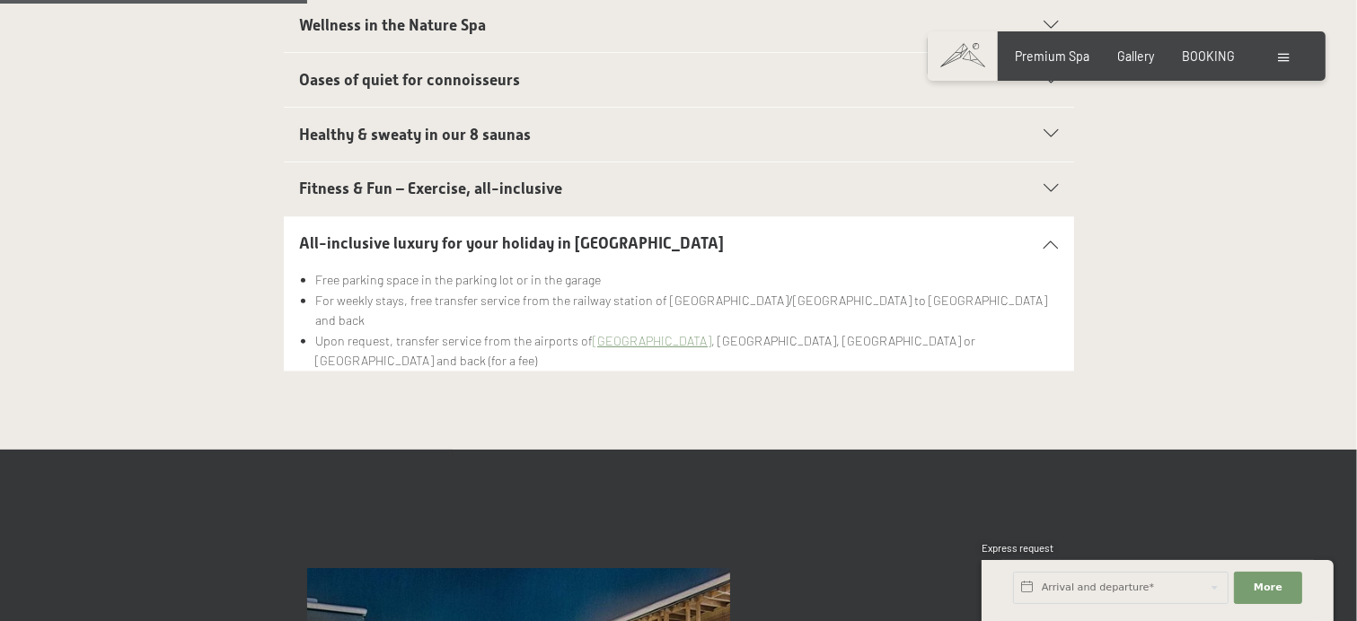
click at [1283, 48] on div at bounding box center [1286, 57] width 15 height 18
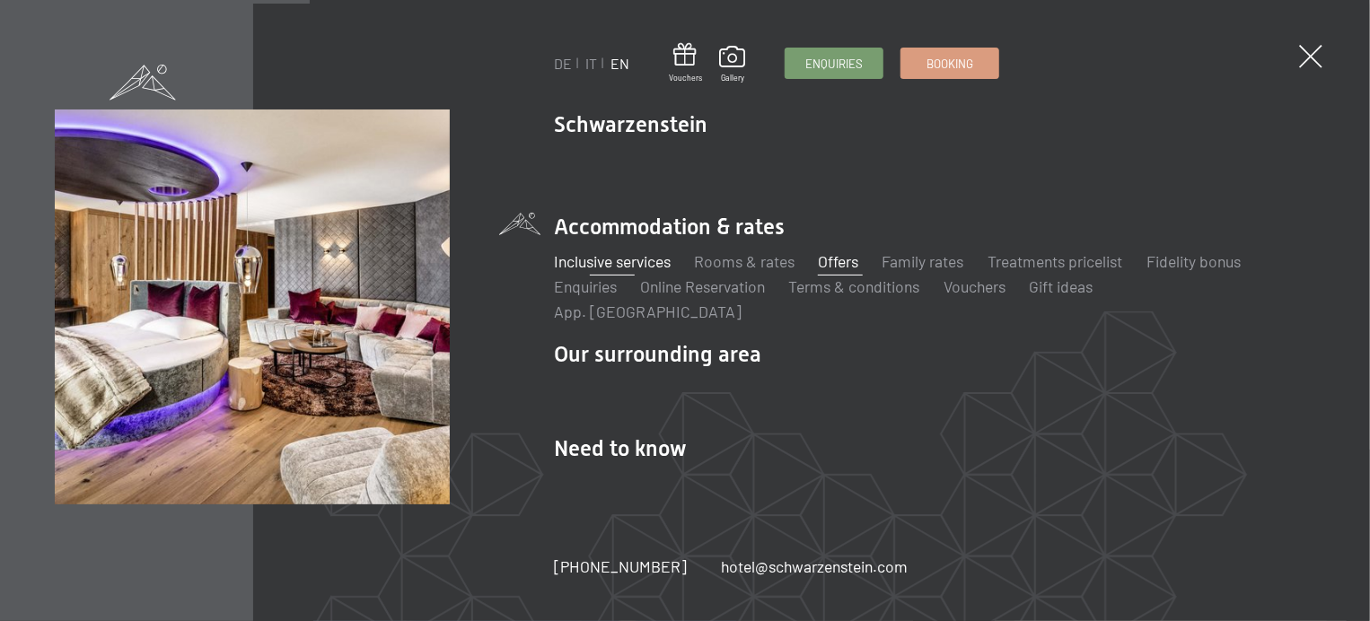
click at [838, 264] on link "Offers" at bounding box center [839, 261] width 40 height 20
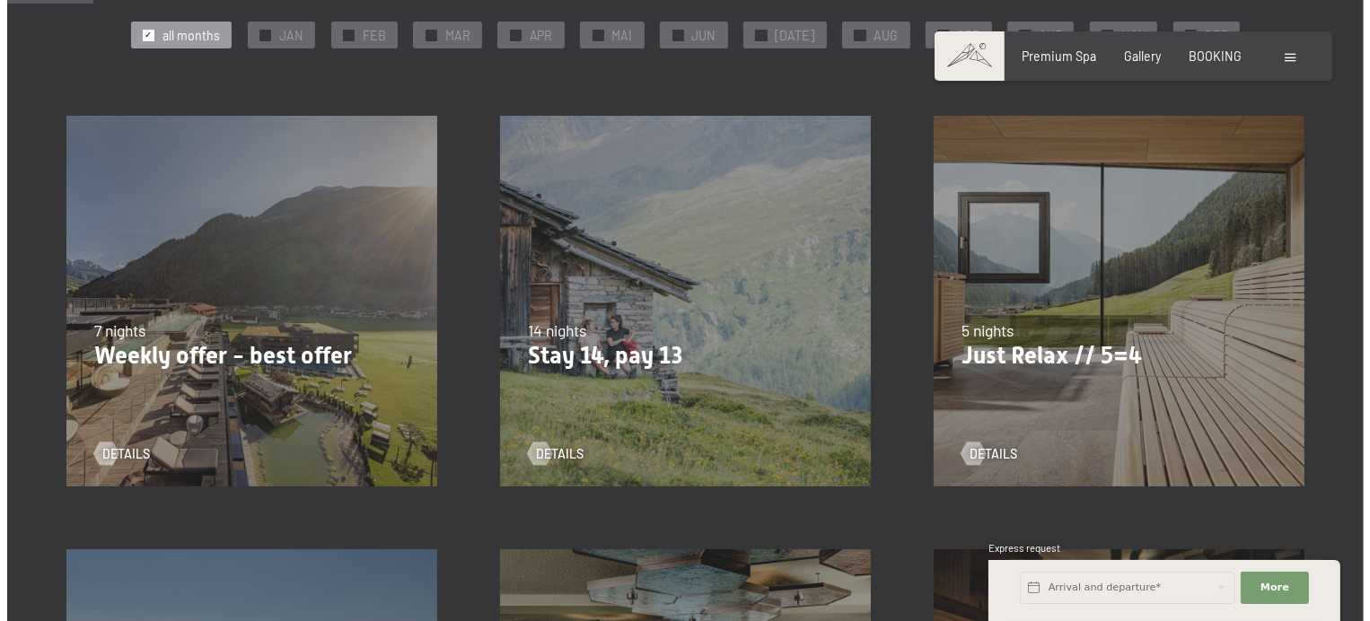
scroll to position [180, 0]
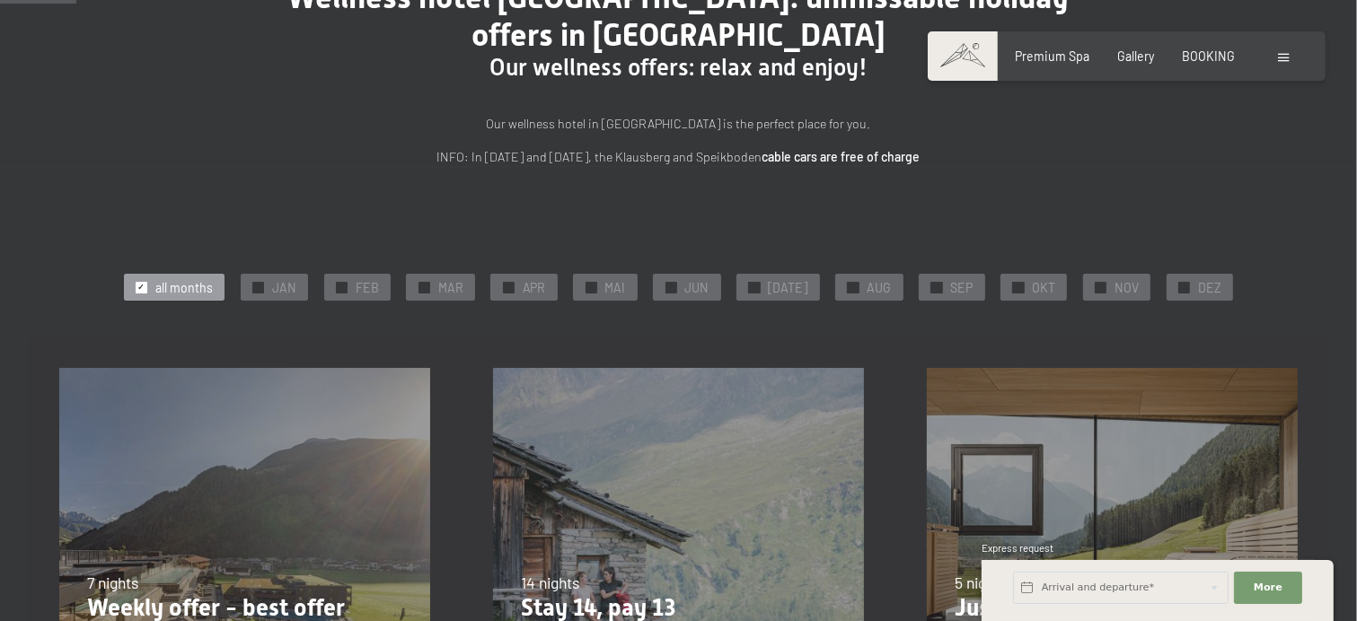
click at [1273, 54] on div "Booking Enquiries Premium Spa Gallery BOOKING DE IT EN Vouchers Gallery Enquiri…" at bounding box center [1126, 57] width 334 height 18
click at [1286, 54] on span at bounding box center [1284, 58] width 11 height 8
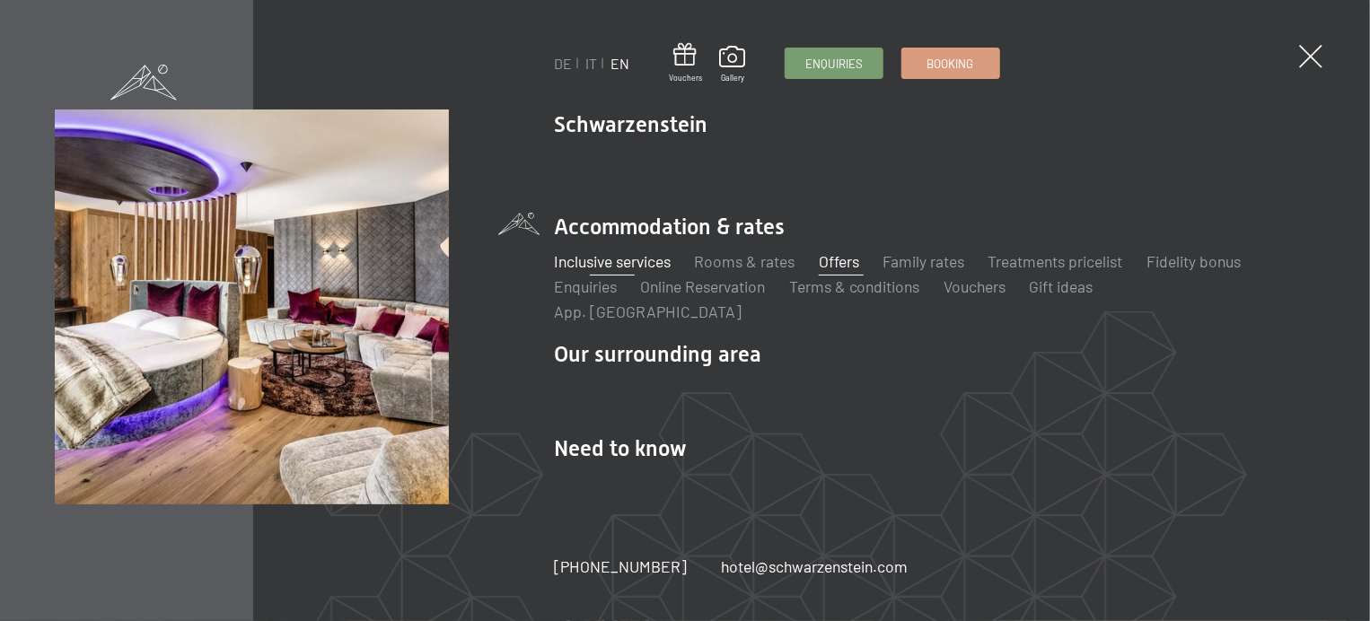
click at [643, 267] on link "Inclusive services" at bounding box center [612, 261] width 117 height 20
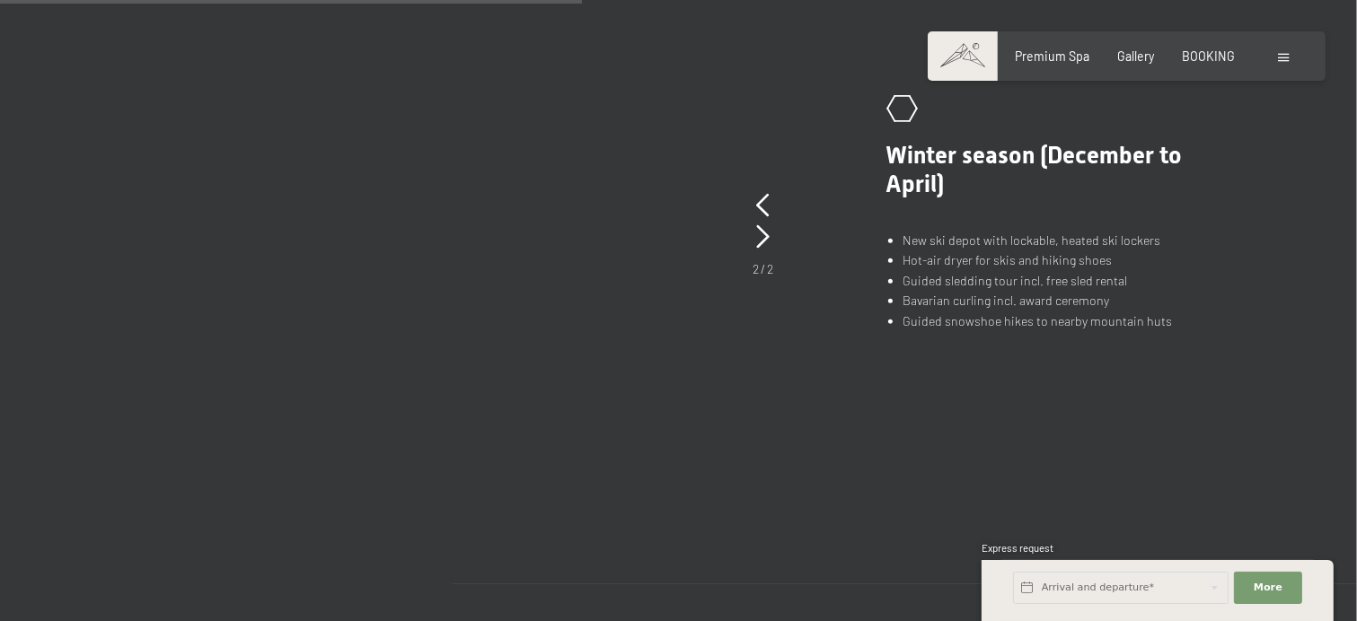
scroll to position [1167, 0]
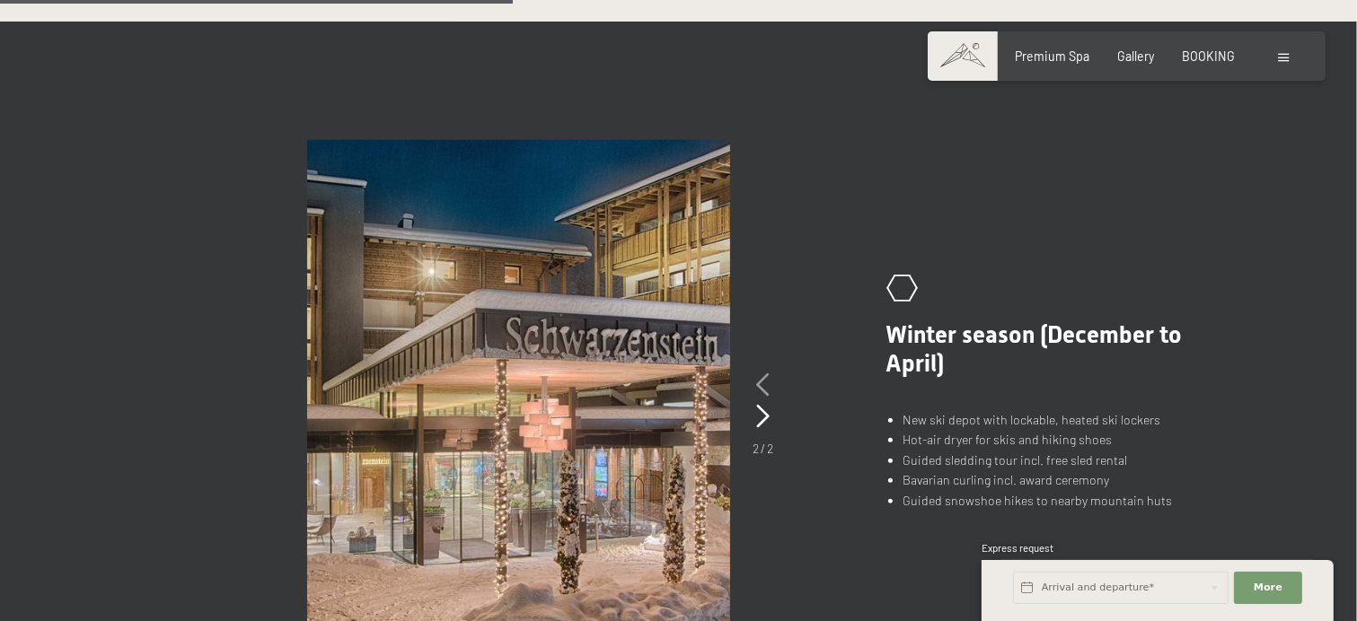
click at [767, 374] on icon at bounding box center [762, 385] width 13 height 23
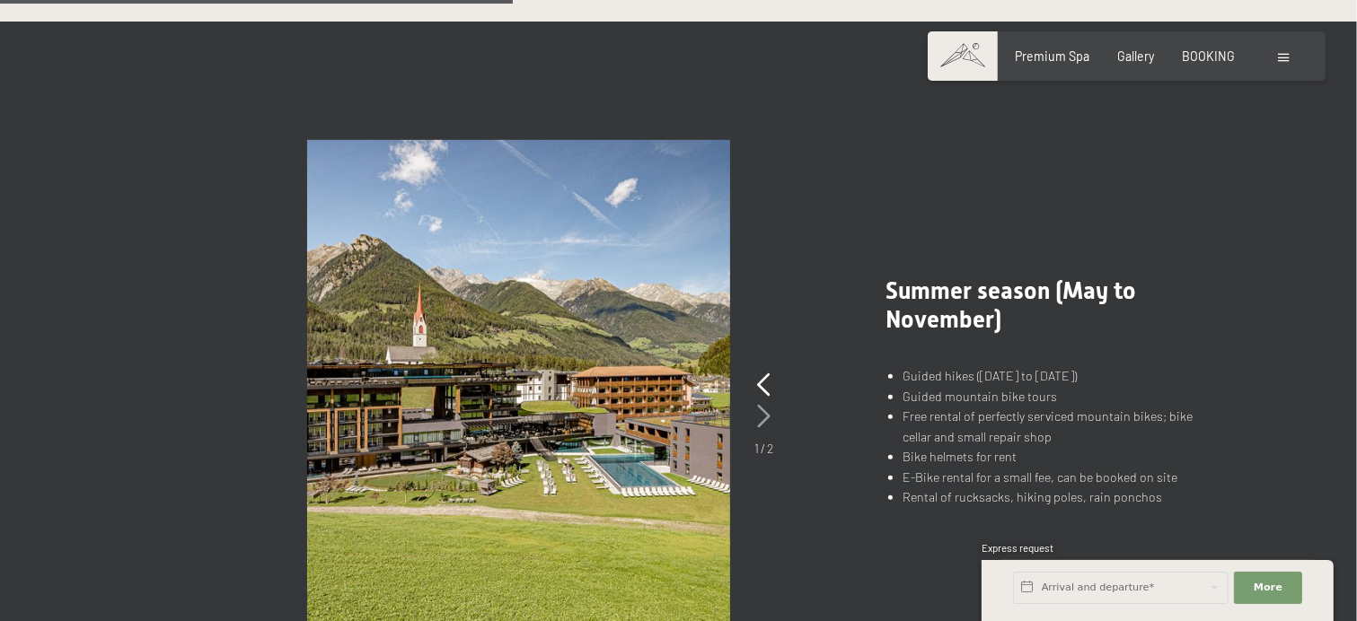
click at [767, 405] on icon at bounding box center [763, 416] width 13 height 23
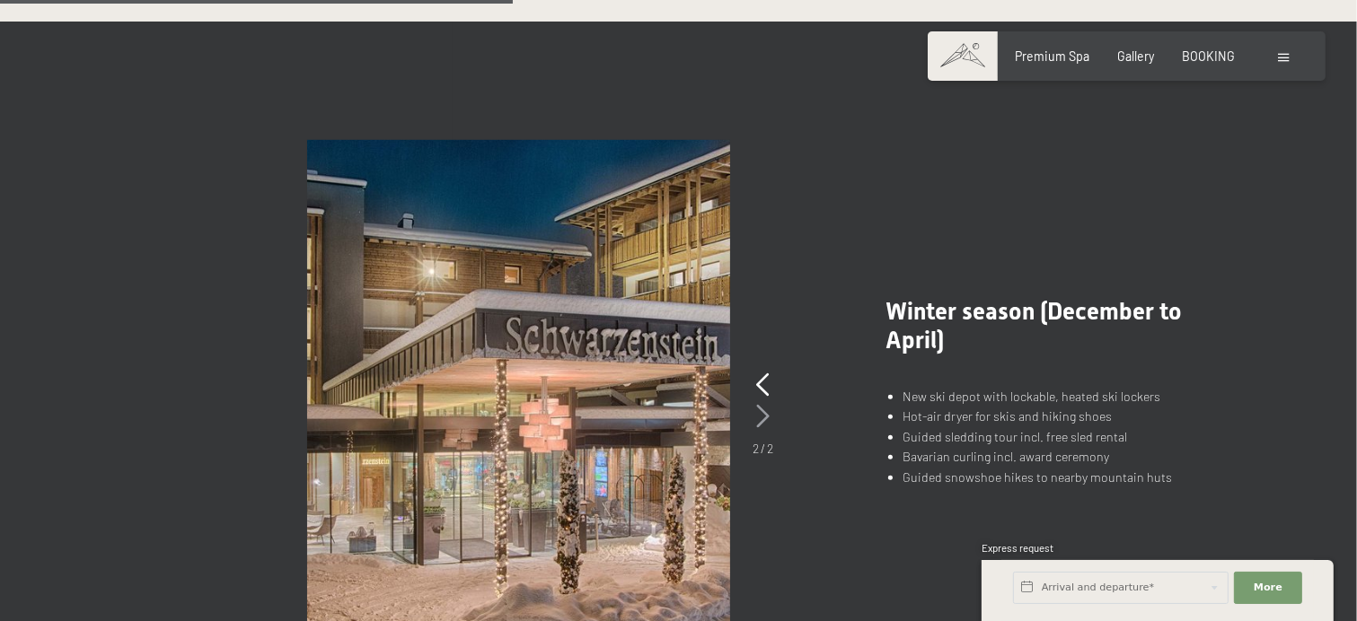
click at [769, 405] on icon at bounding box center [762, 416] width 13 height 23
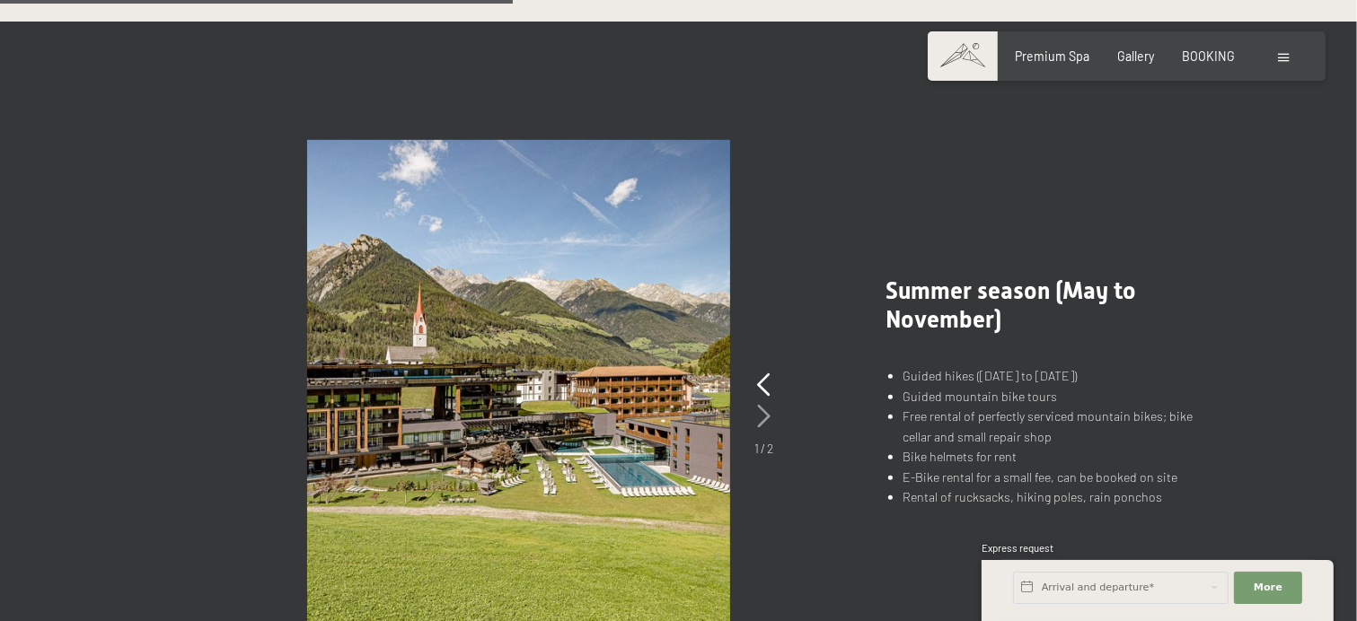
click at [760, 405] on icon at bounding box center [763, 416] width 13 height 23
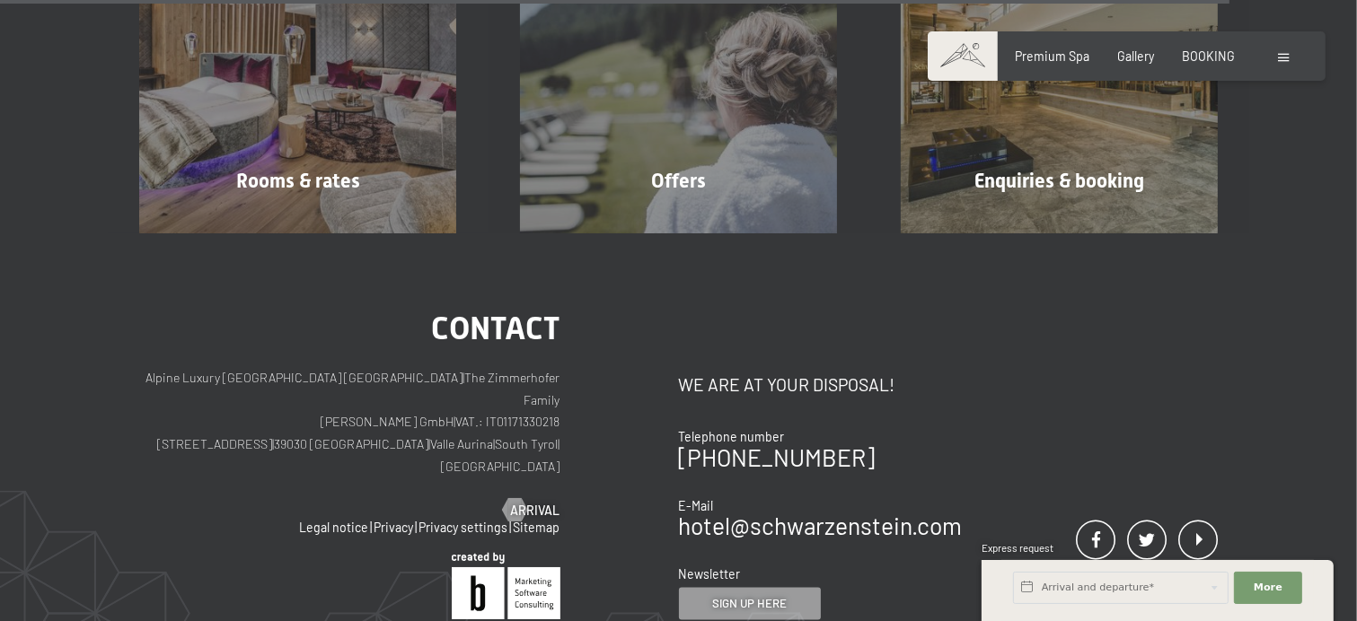
scroll to position [2873, 0]
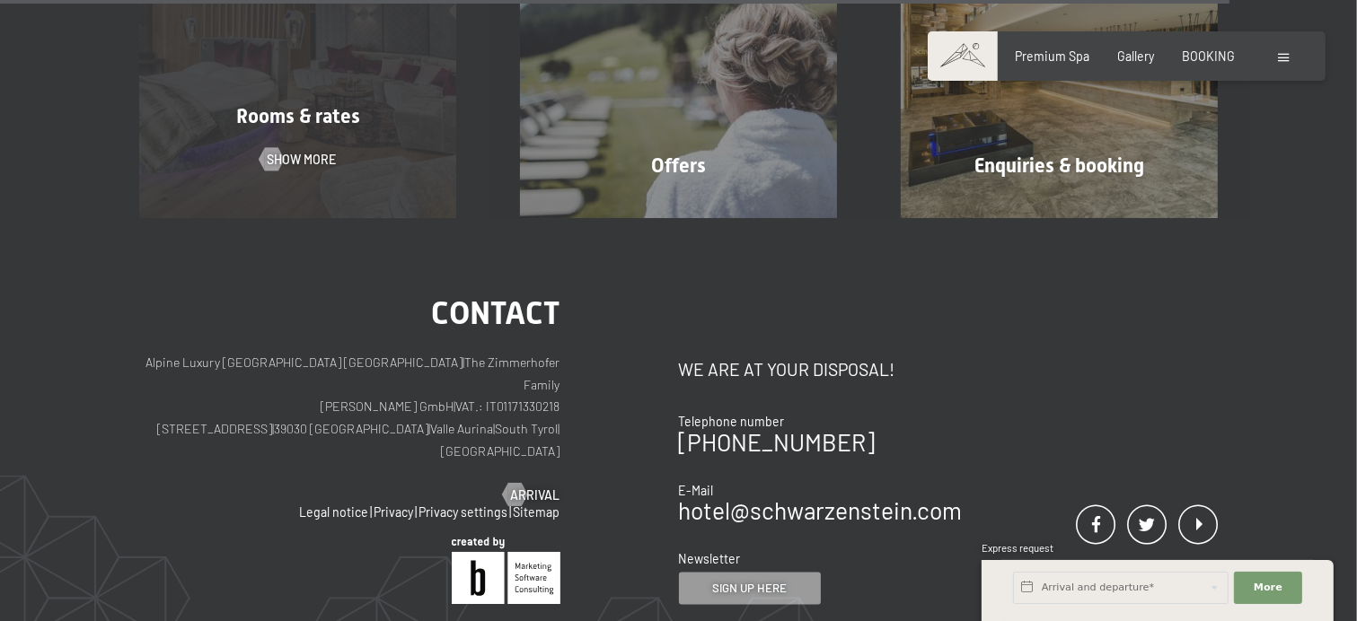
click at [442, 104] on div "Rooms & rates Show more" at bounding box center [298, 58] width 381 height 317
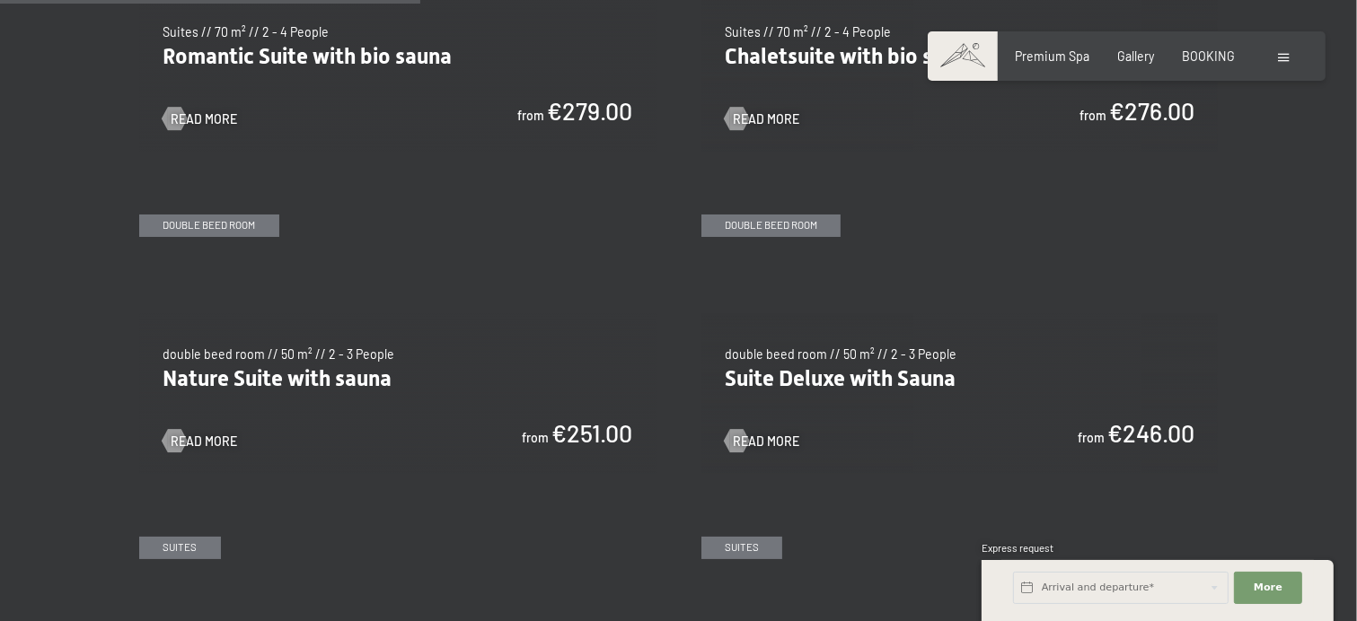
scroll to position [1526, 0]
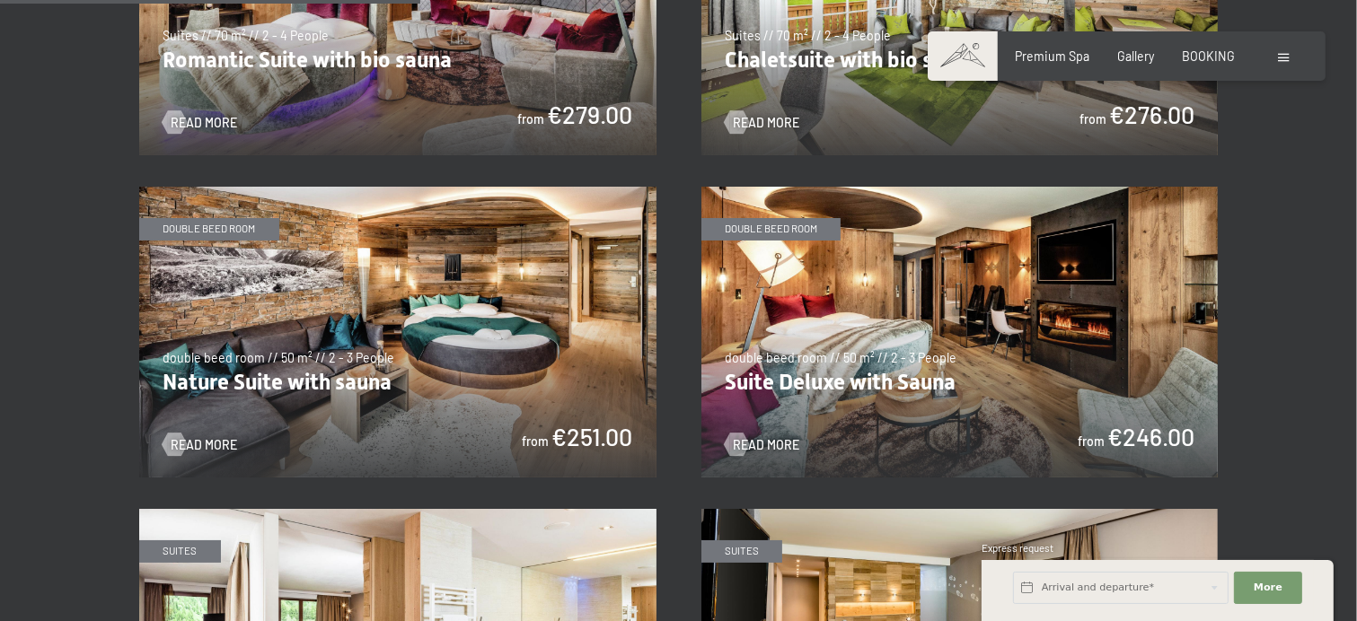
click at [1056, 301] on img at bounding box center [959, 332] width 517 height 291
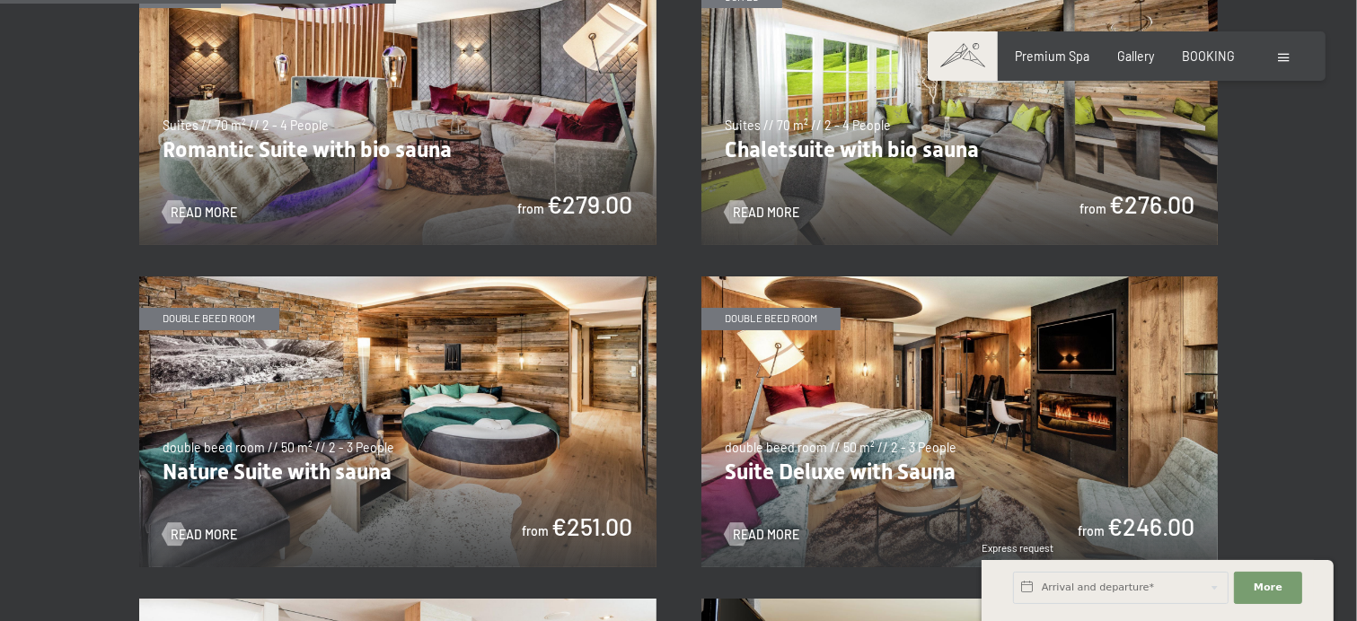
click at [939, 351] on img at bounding box center [959, 422] width 517 height 291
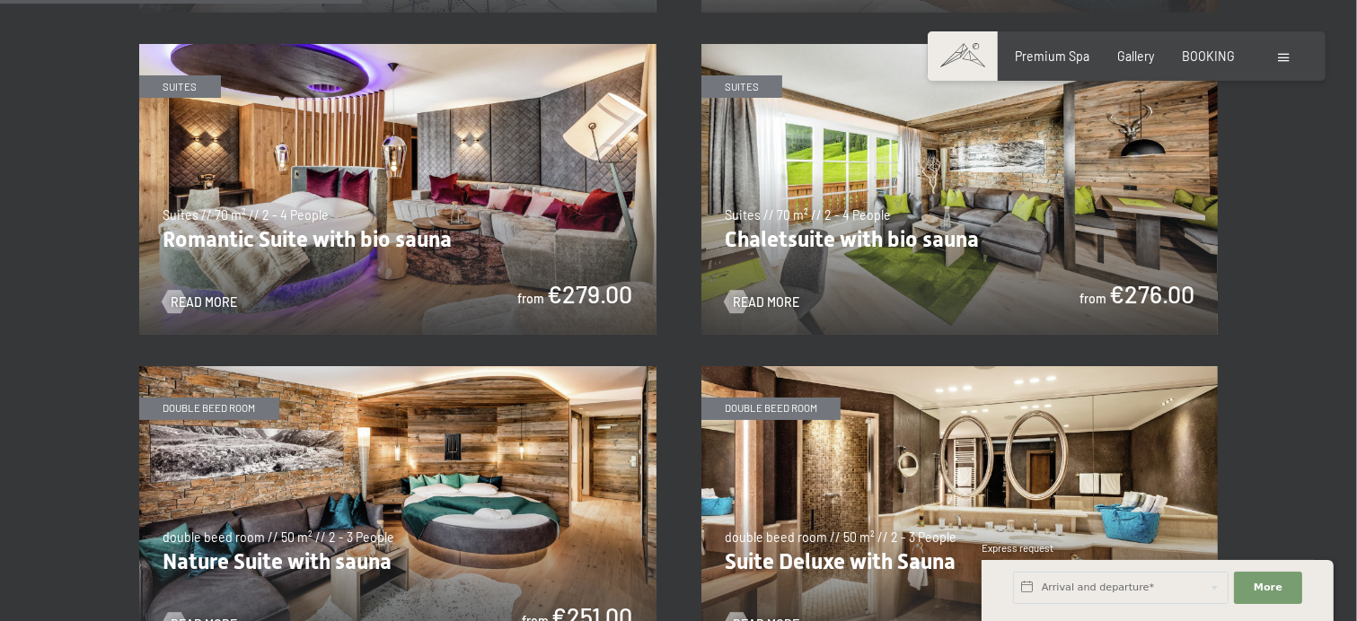
scroll to position [1257, 0]
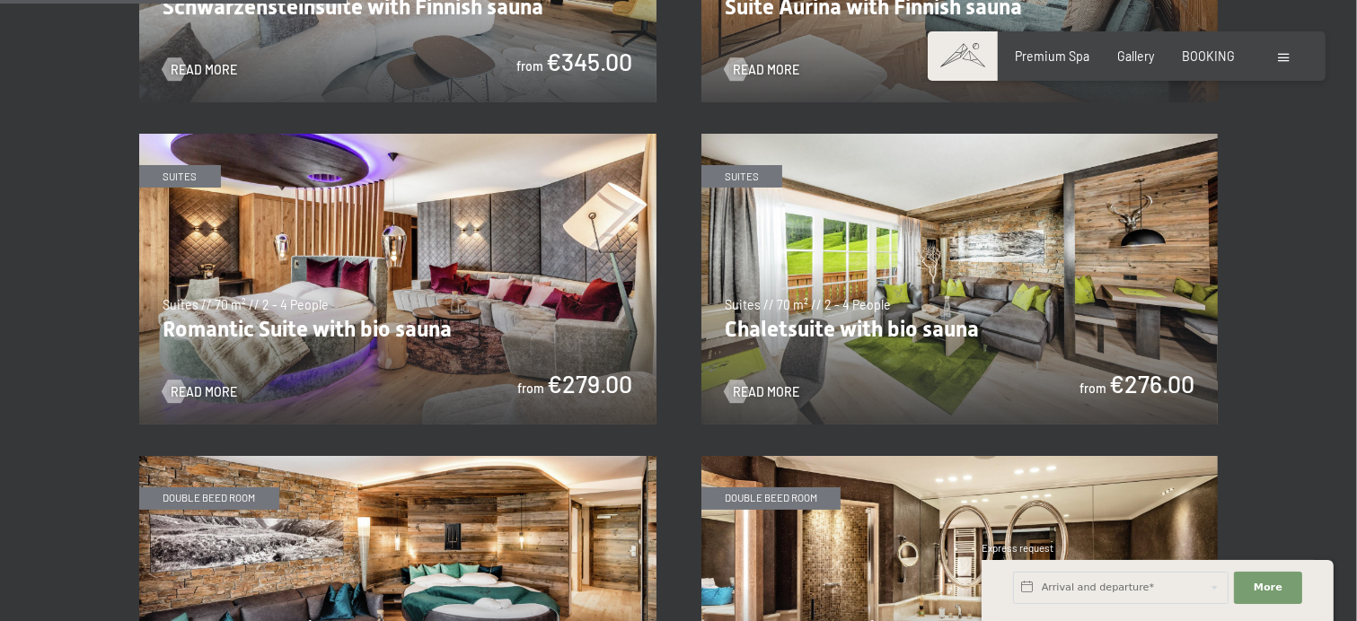
click at [975, 306] on img at bounding box center [959, 279] width 517 height 291
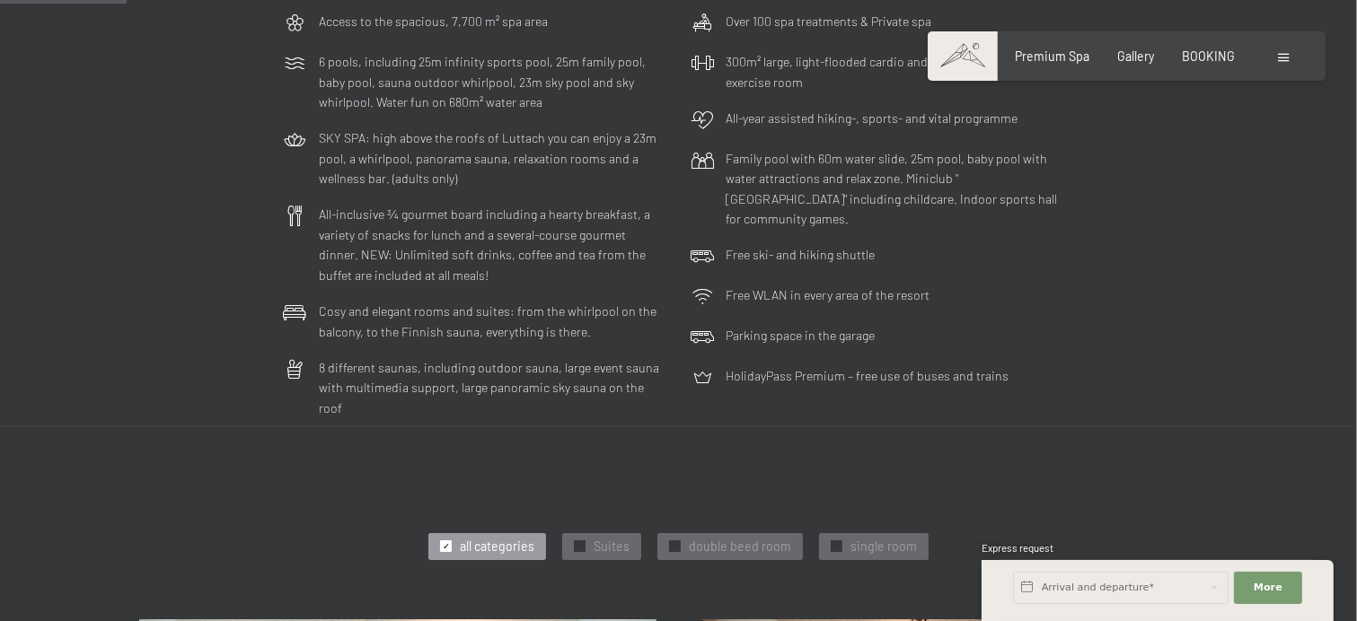
scroll to position [449, 0]
click at [1213, 48] on span "BOOKING" at bounding box center [1208, 53] width 53 height 15
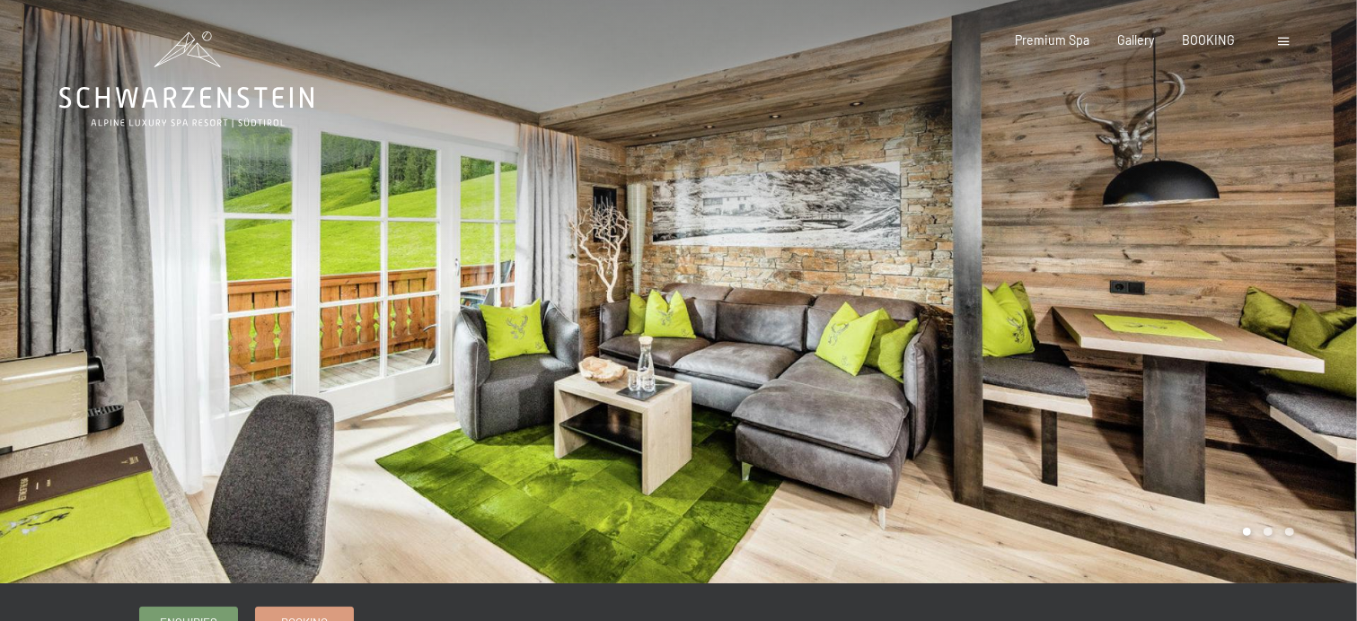
click at [1322, 270] on div at bounding box center [1018, 292] width 679 height 584
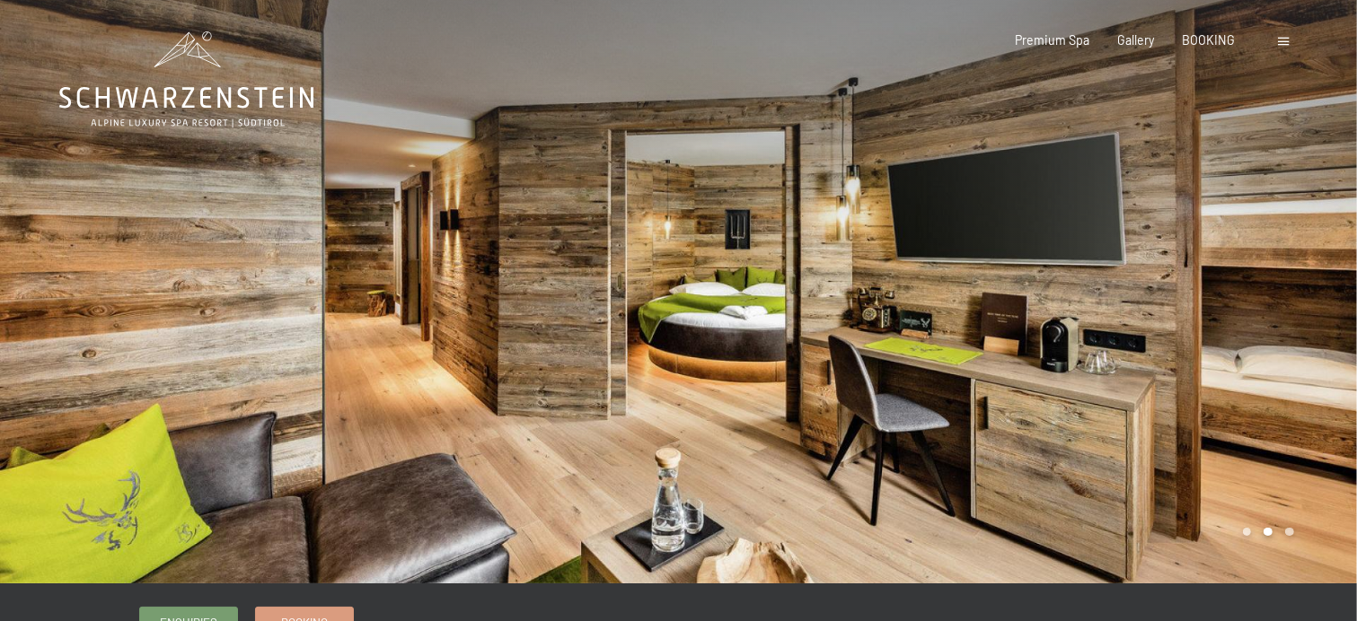
click at [1317, 271] on div at bounding box center [1018, 292] width 679 height 584
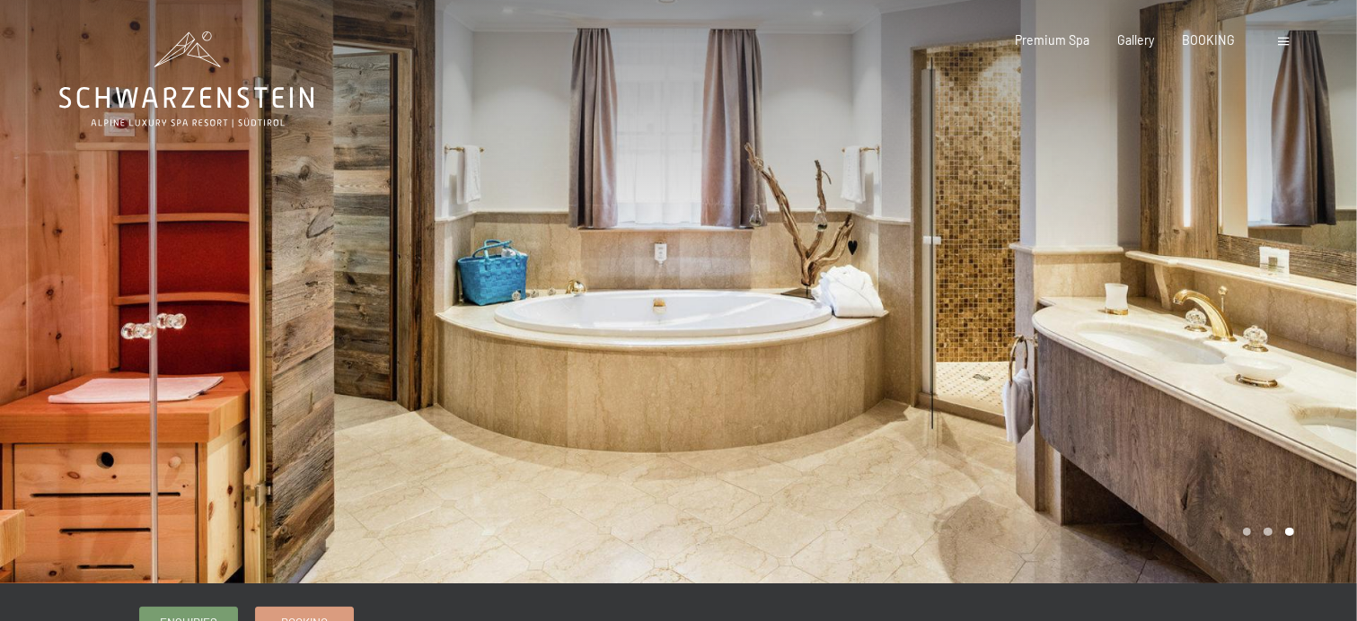
click at [1317, 271] on div at bounding box center [1018, 292] width 679 height 584
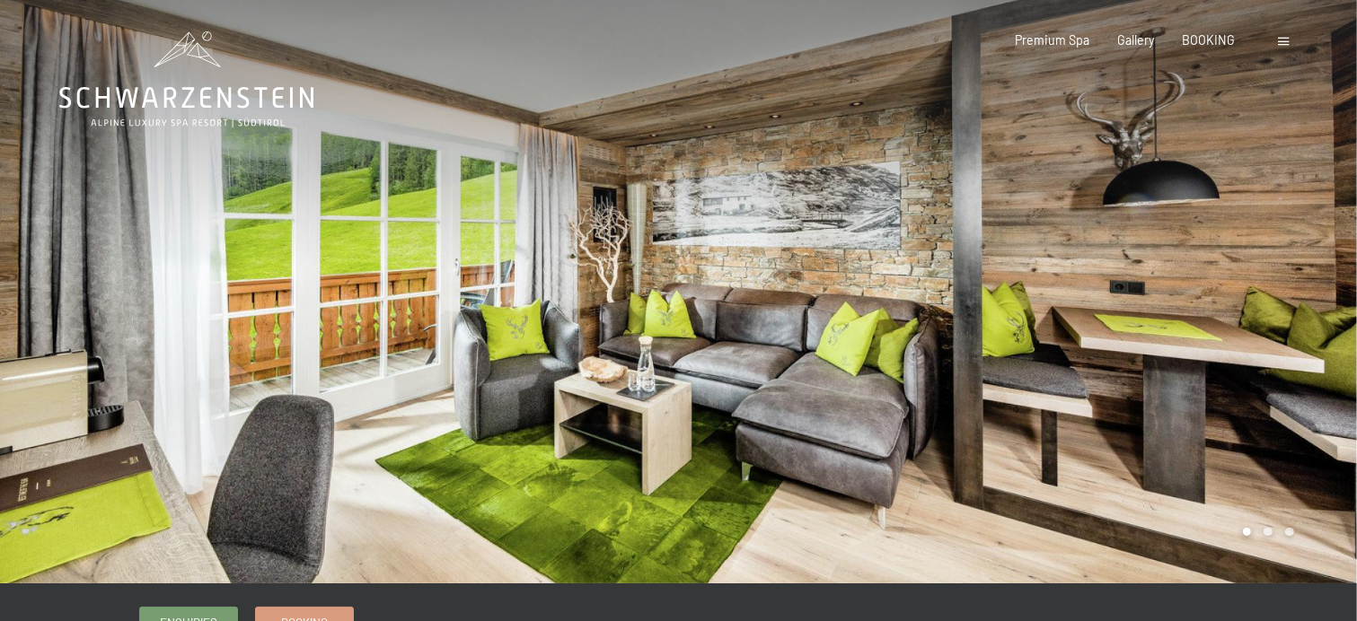
click at [1317, 271] on div at bounding box center [1018, 292] width 679 height 584
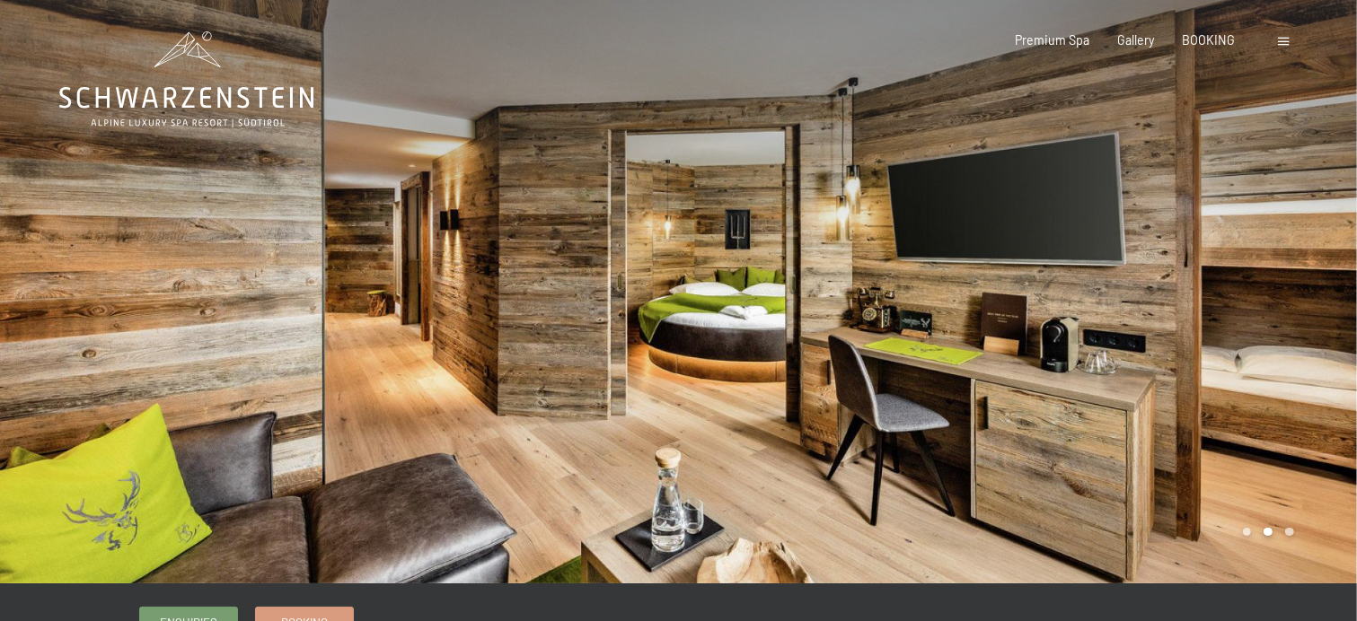
click at [1317, 271] on div at bounding box center [1018, 292] width 679 height 584
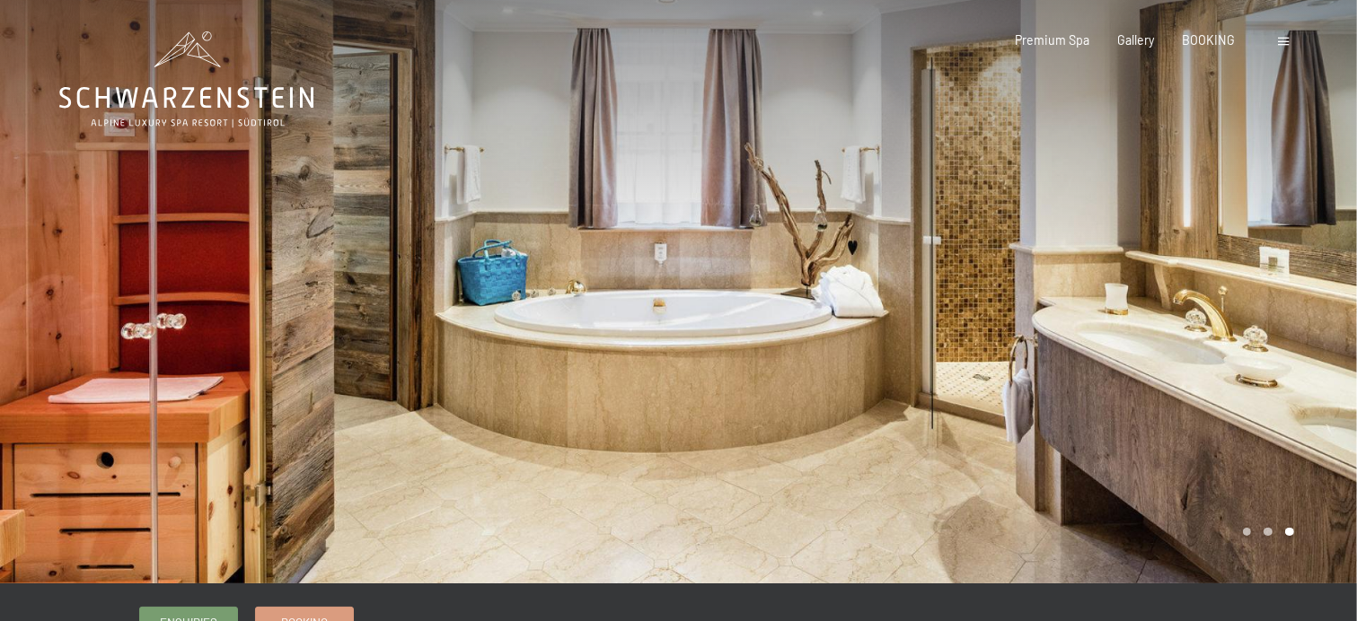
click at [1317, 271] on div at bounding box center [1018, 292] width 679 height 584
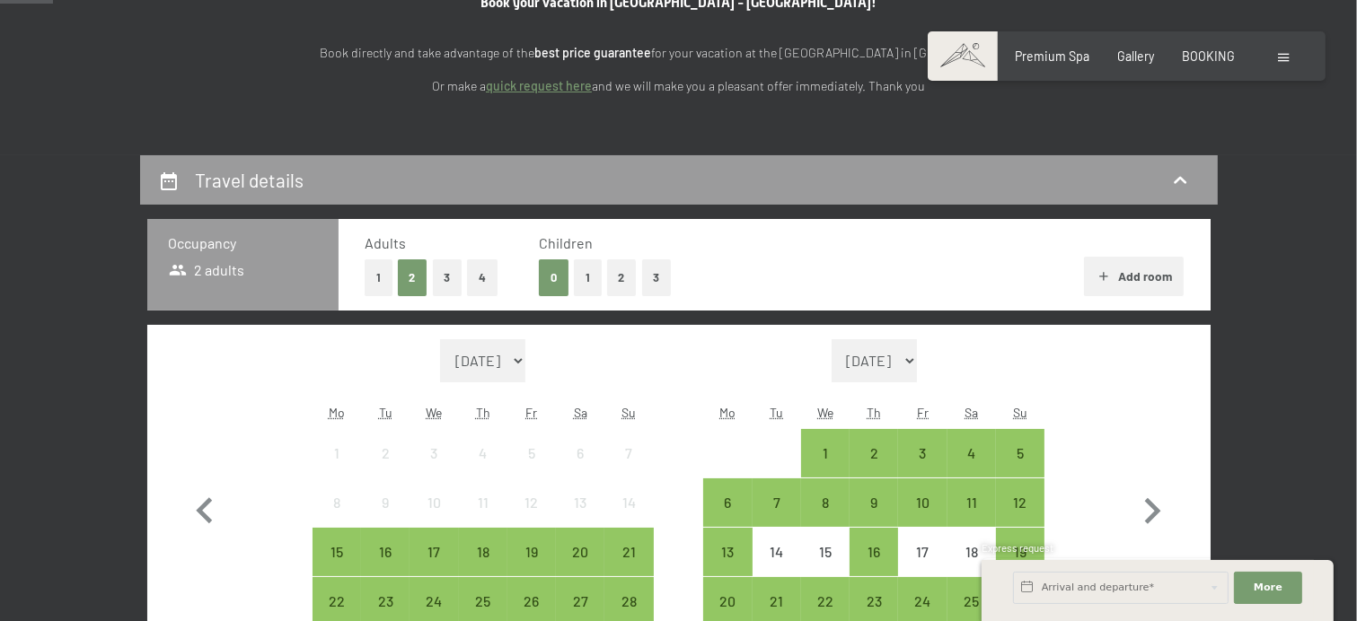
scroll to position [269, 0]
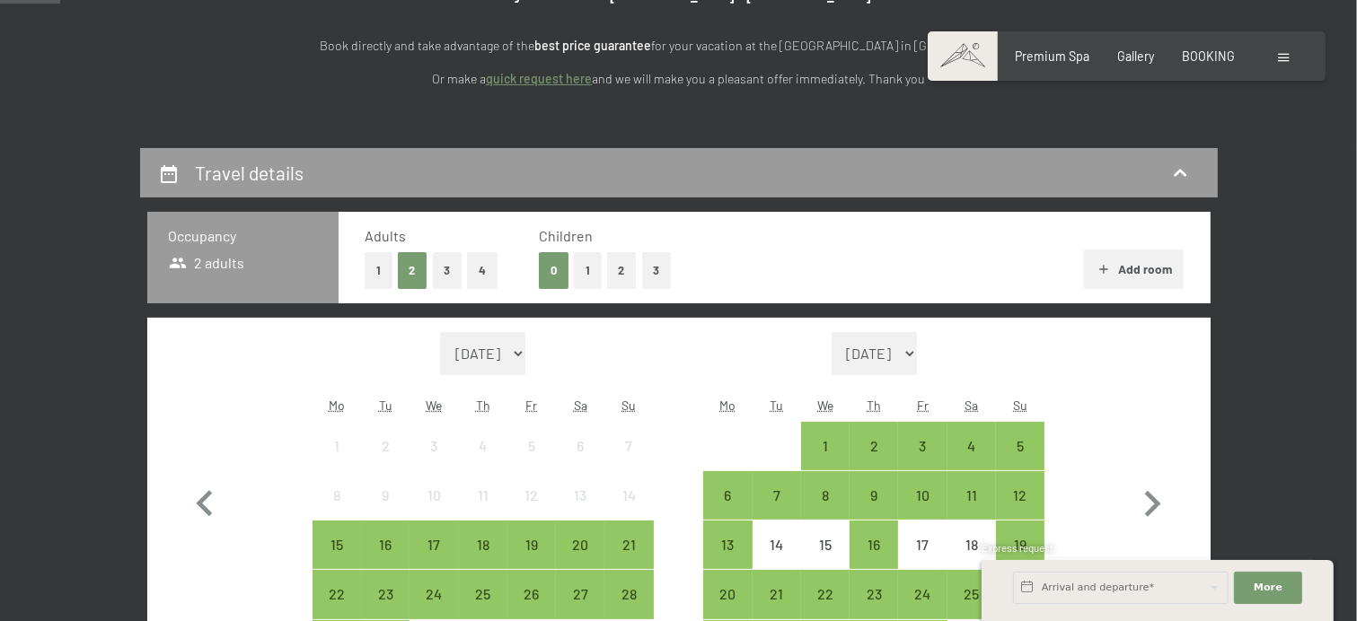
click at [587, 272] on button "1" at bounding box center [588, 270] width 28 height 37
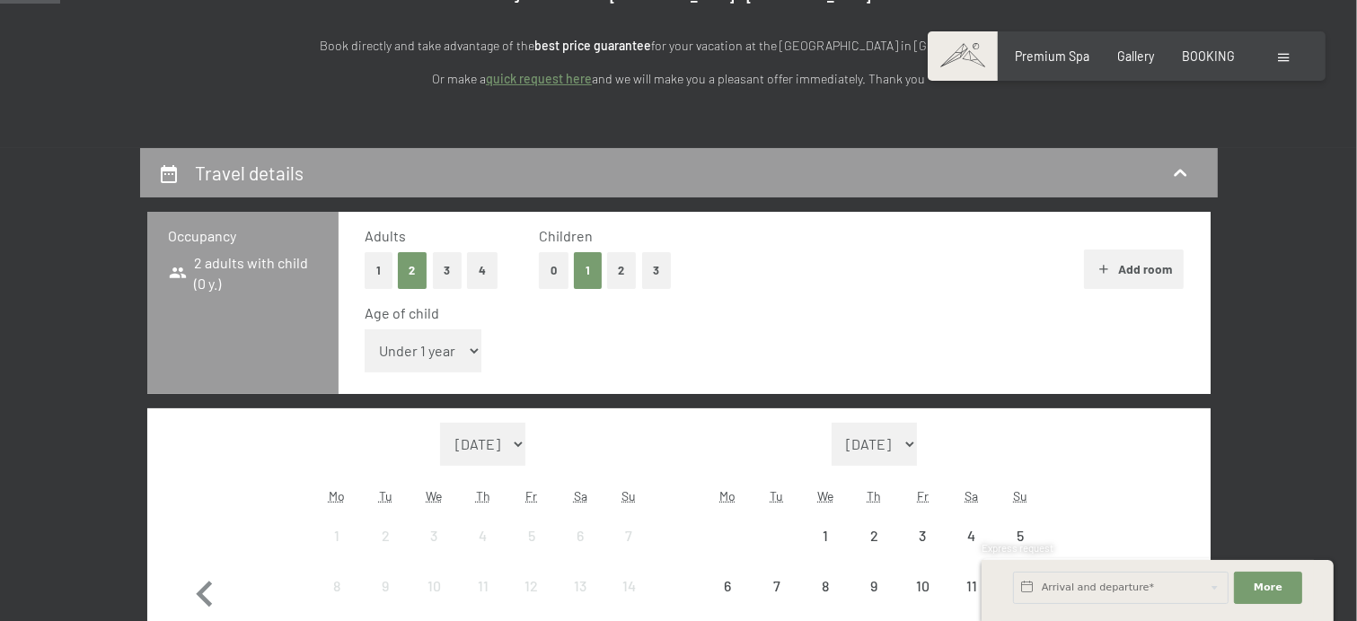
click at [471, 355] on select "Under 1 year 1 year 2 years 3 years 4 years 5 years 6 years 7 years 8 years 9 y…" at bounding box center [424, 351] width 118 height 43
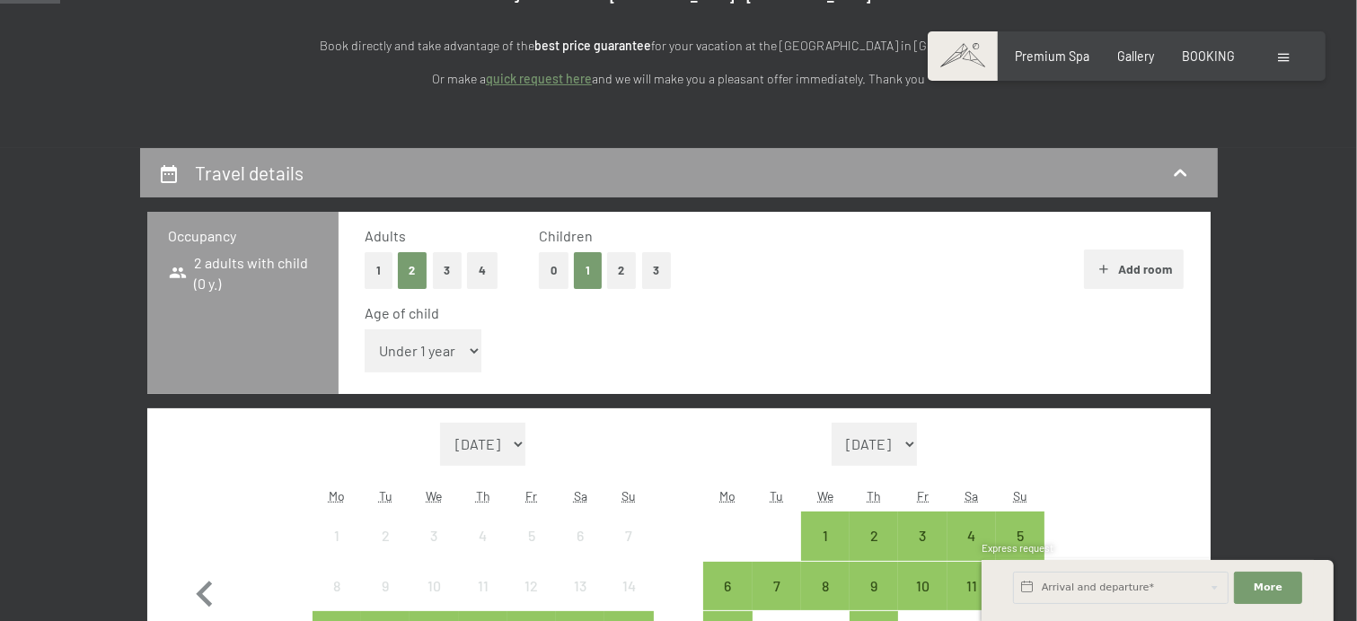
select select "2"
click at [365, 330] on select "Under 1 year 1 year 2 years 3 years 4 years 5 years 6 years 7 years 8 years 9 y…" at bounding box center [424, 351] width 118 height 43
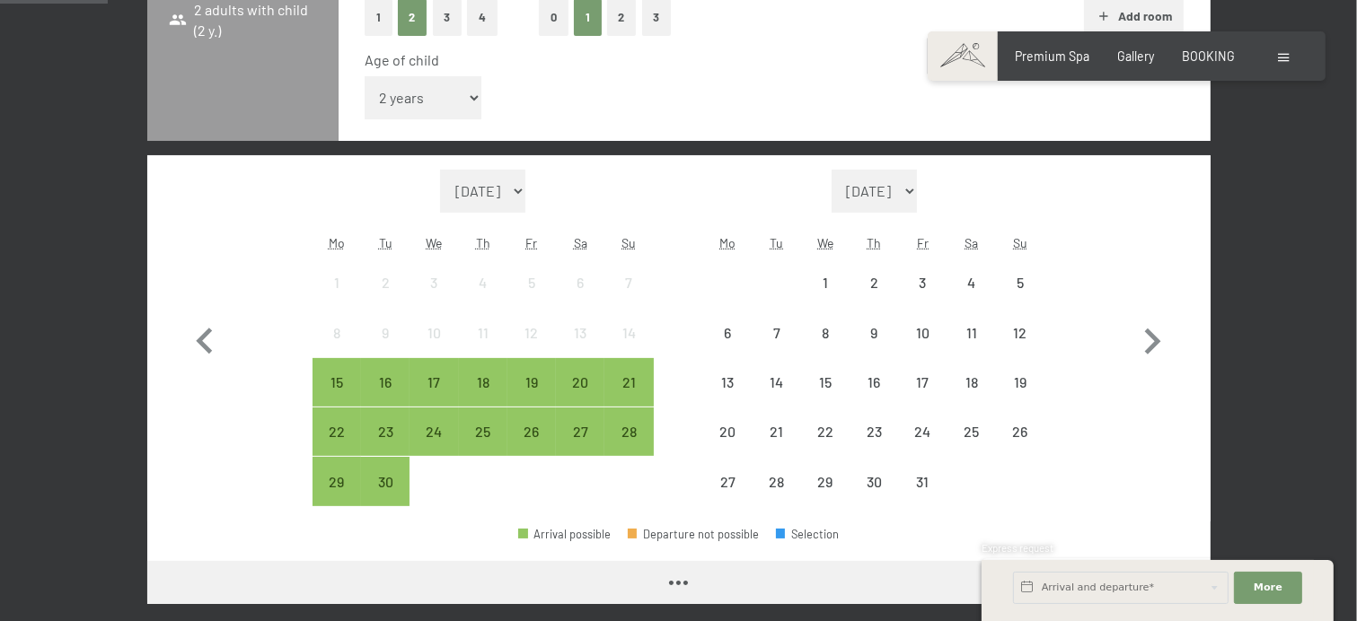
scroll to position [539, 0]
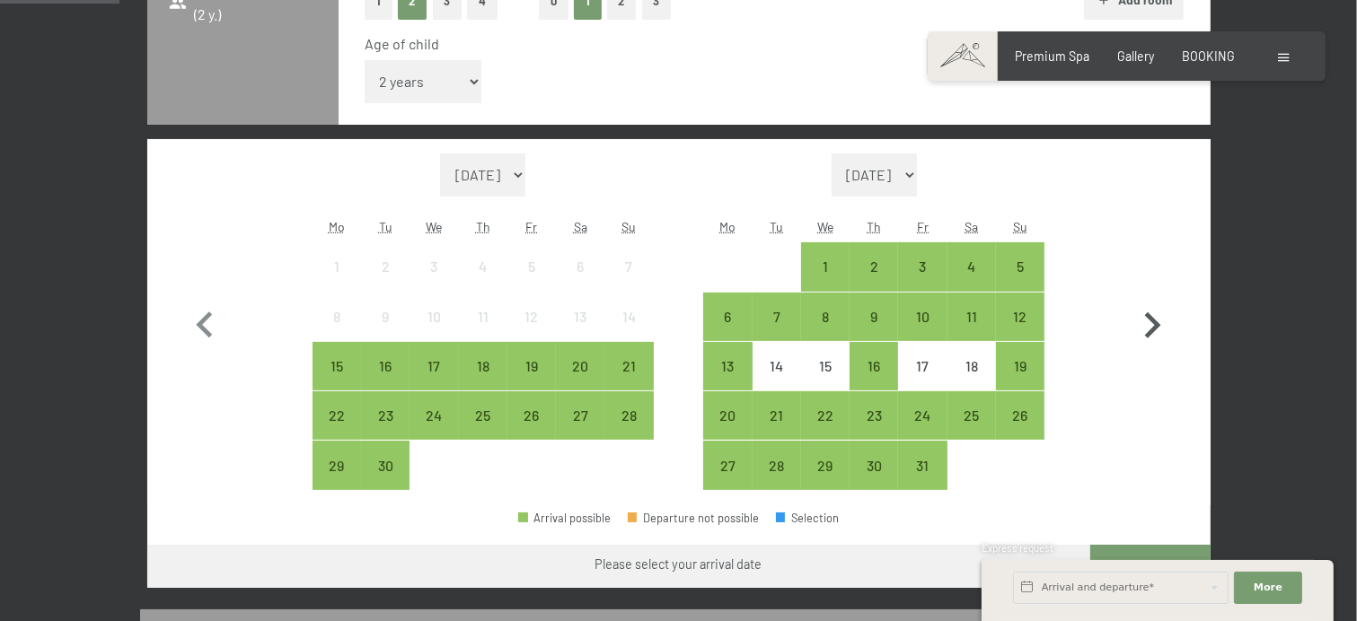
click at [1147, 325] on icon "button" at bounding box center [1152, 326] width 52 height 52
select select "[DATE]"
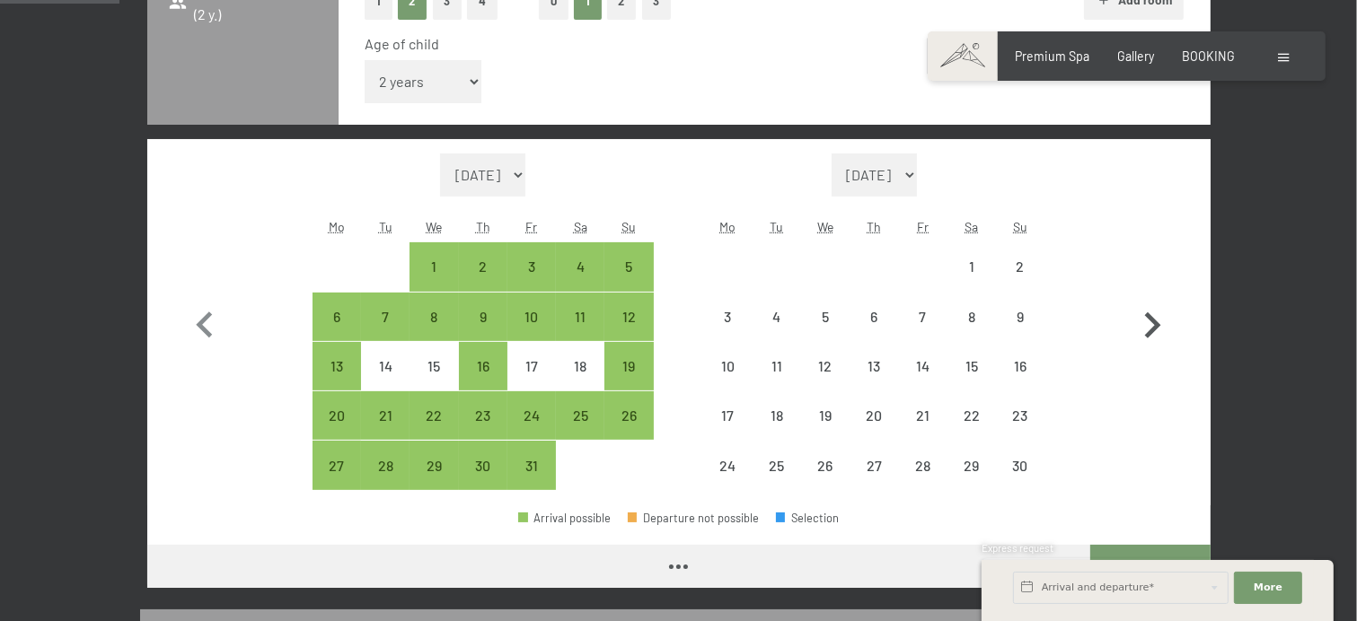
click at [1147, 325] on icon "button" at bounding box center [1152, 326] width 52 height 52
select select "[DATE]"
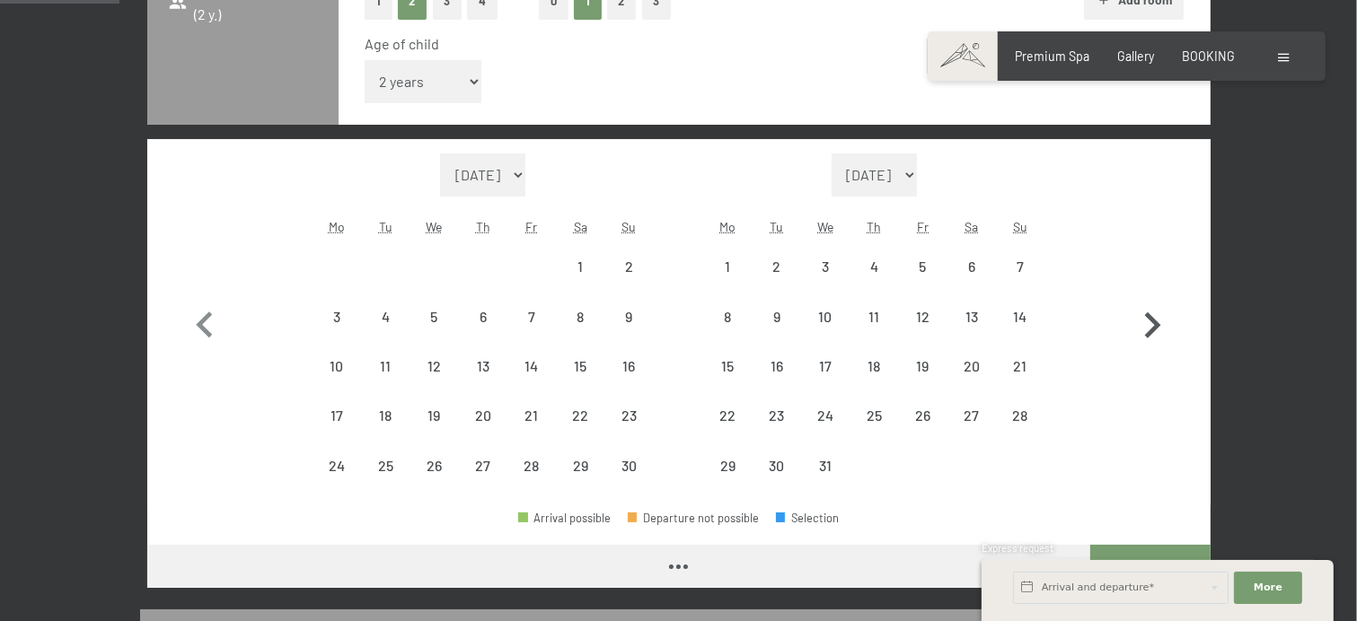
click at [1147, 325] on icon "button" at bounding box center [1152, 326] width 52 height 52
select select "[DATE]"
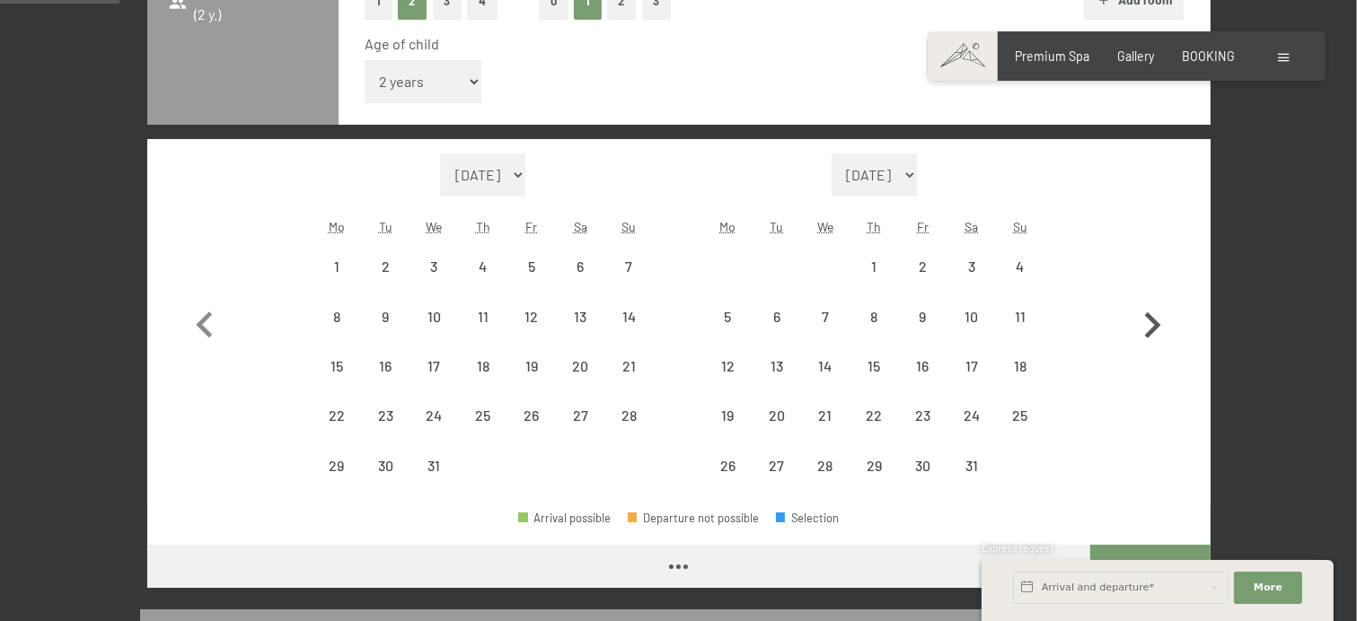
select select "[DATE]"
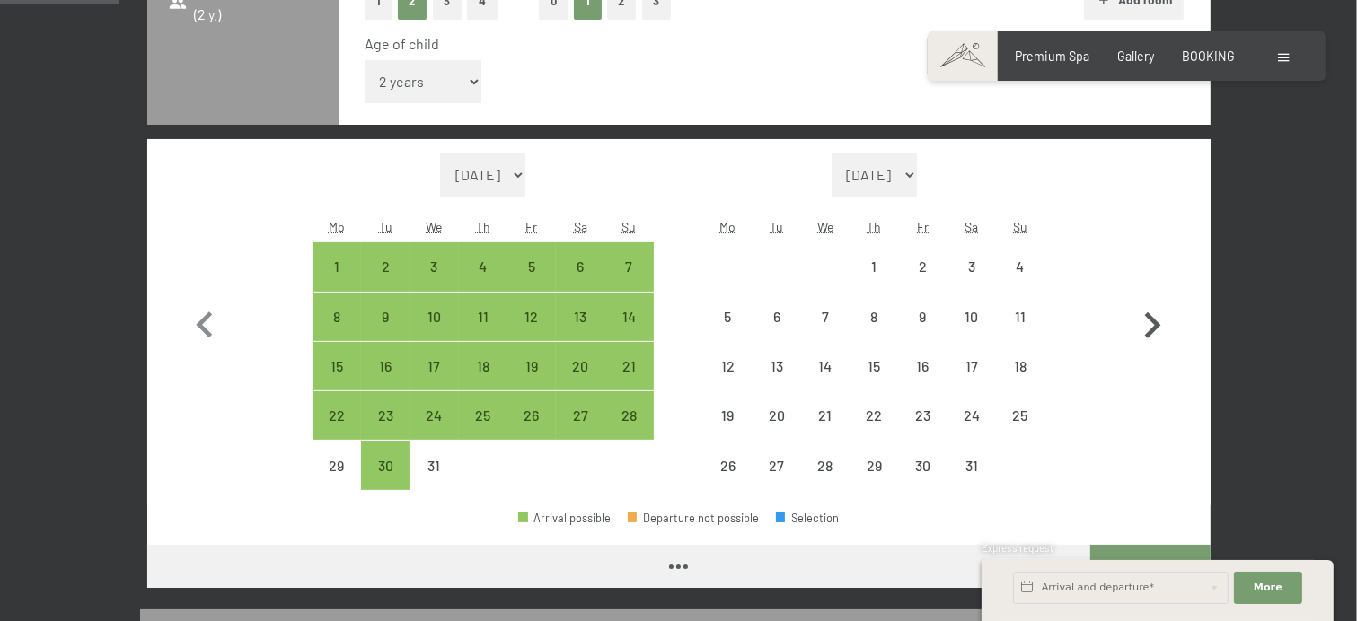
select select "[DATE]"
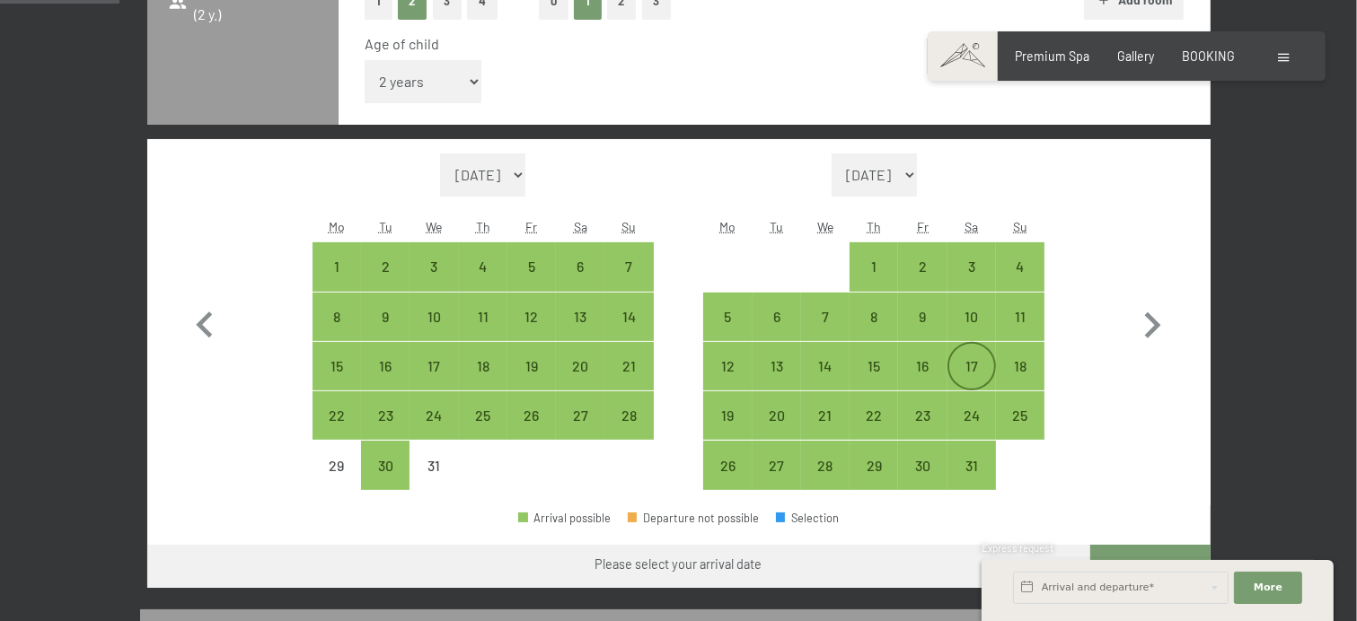
click at [973, 373] on div "17" at bounding box center [971, 381] width 45 height 45
select select "[DATE]"
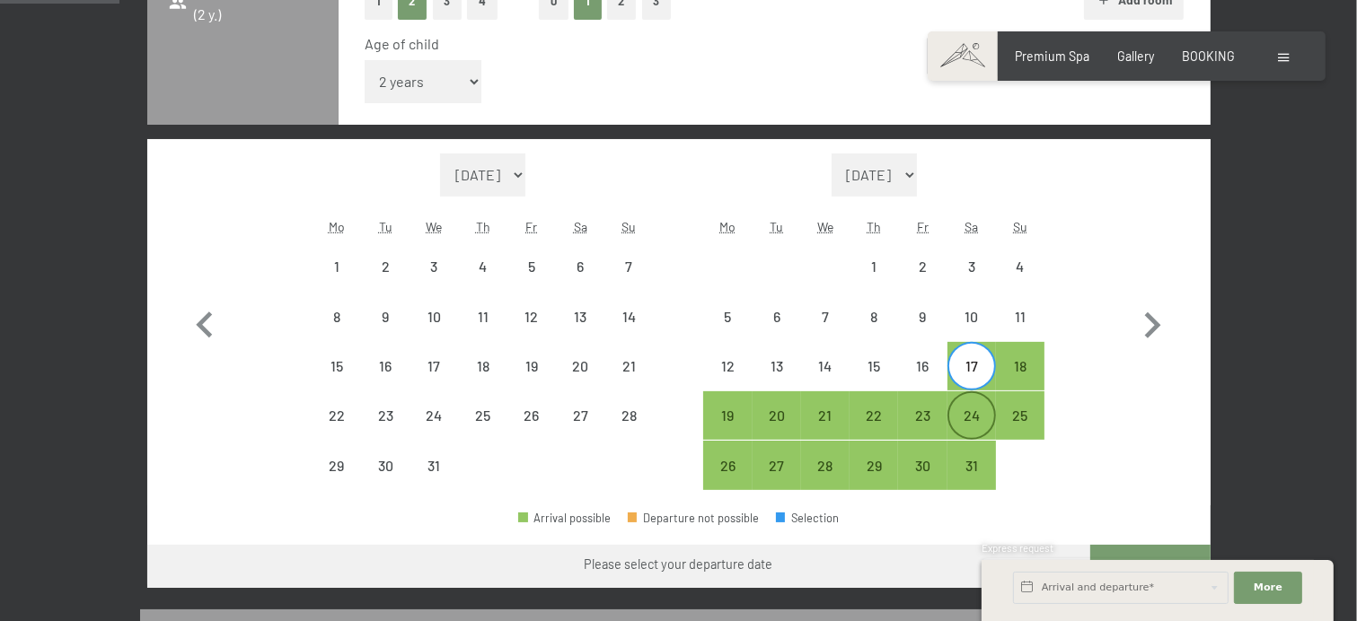
click at [975, 412] on div "24" at bounding box center [971, 431] width 45 height 45
select select "[DATE]"
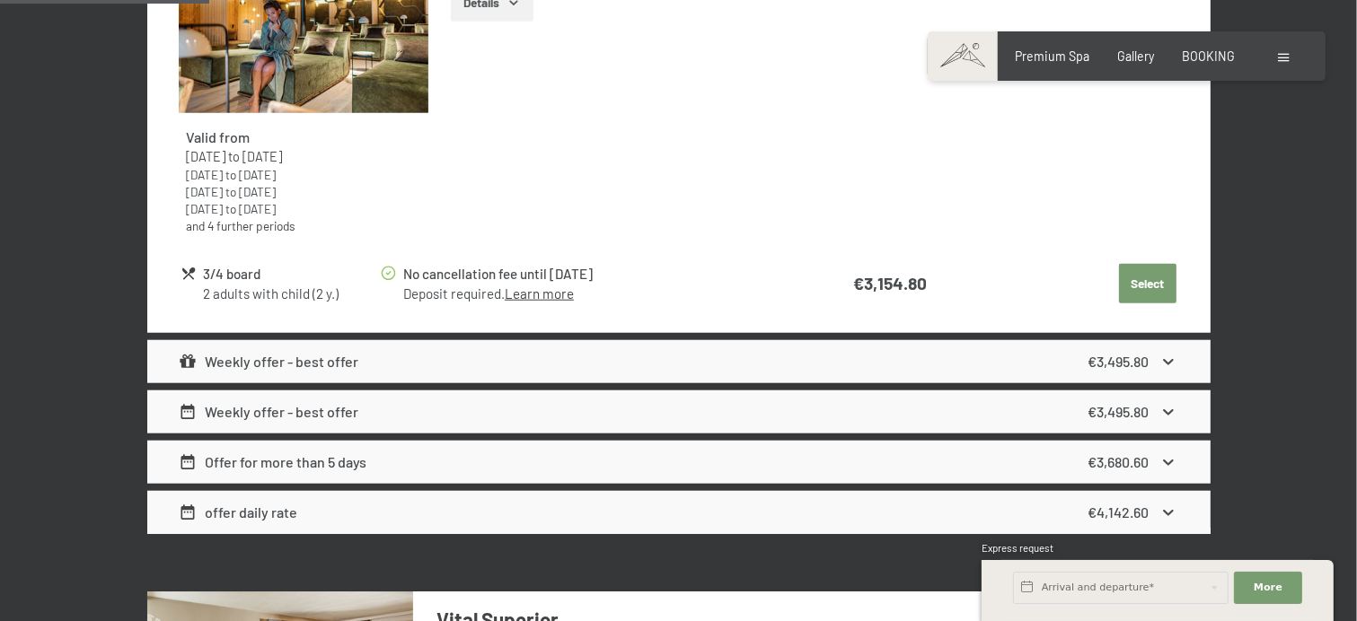
scroll to position [1706, 0]
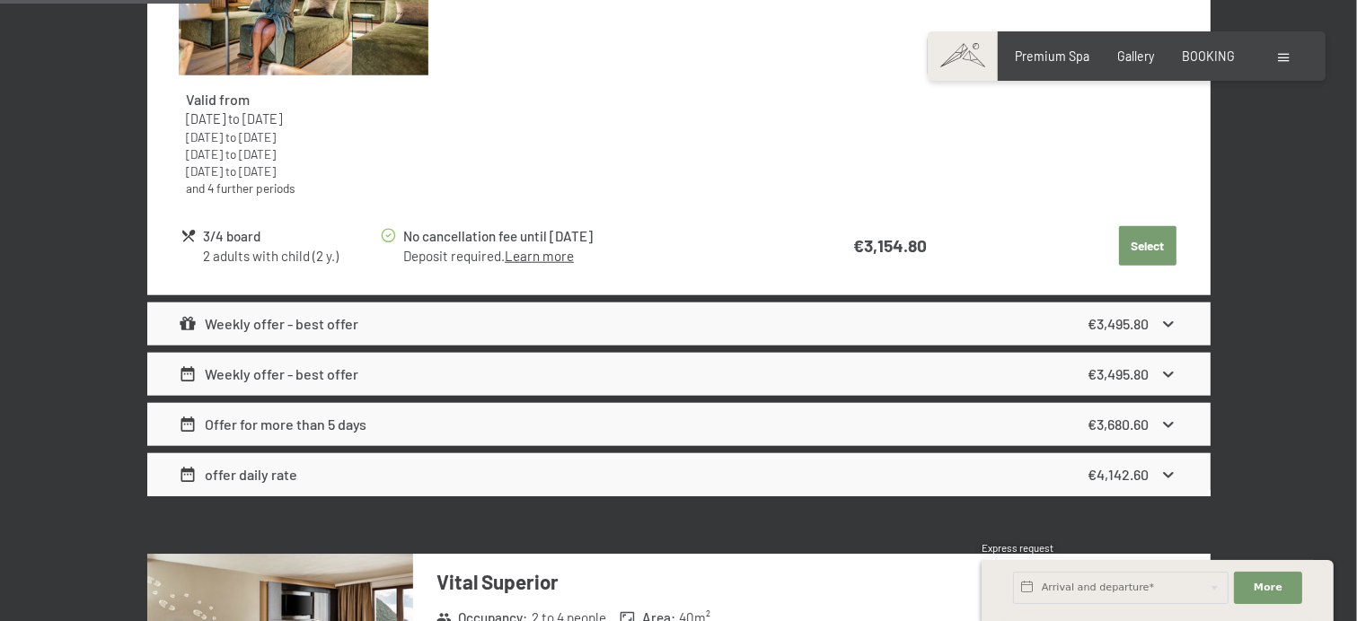
click at [1182, 320] on div "Weekly offer - best offer €3,495.80" at bounding box center [678, 324] width 1063 height 43
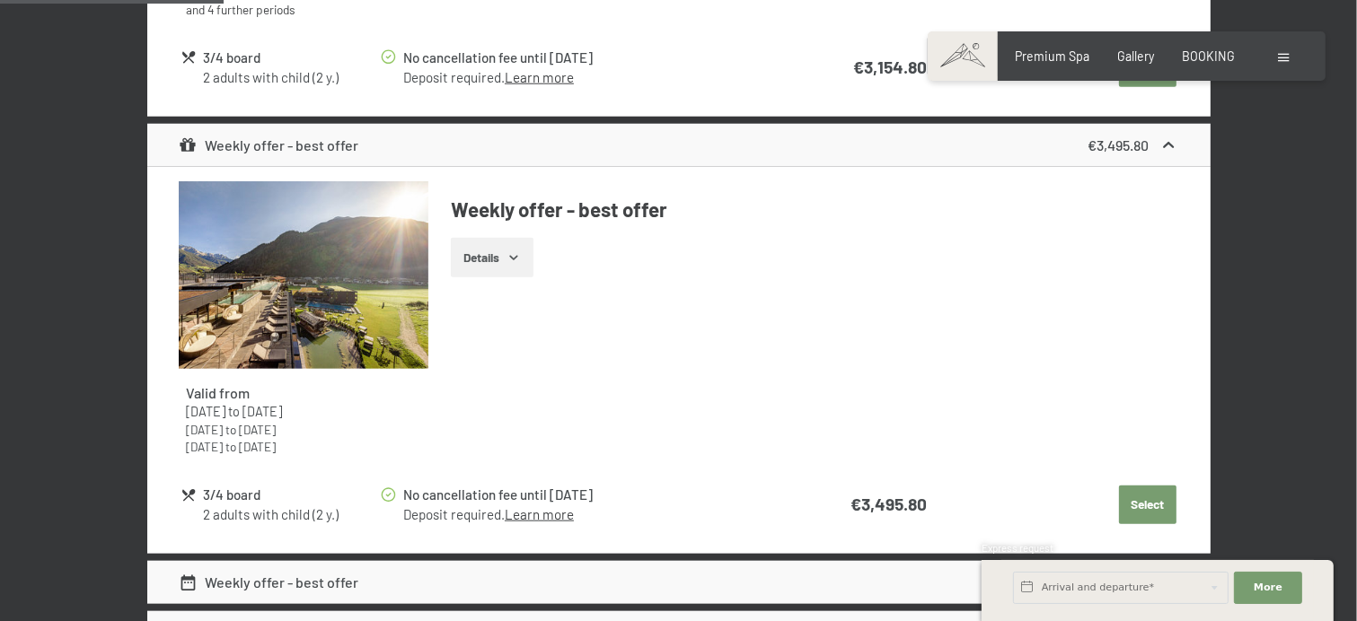
scroll to position [1886, 0]
click at [507, 260] on icon "button" at bounding box center [513, 257] width 14 height 14
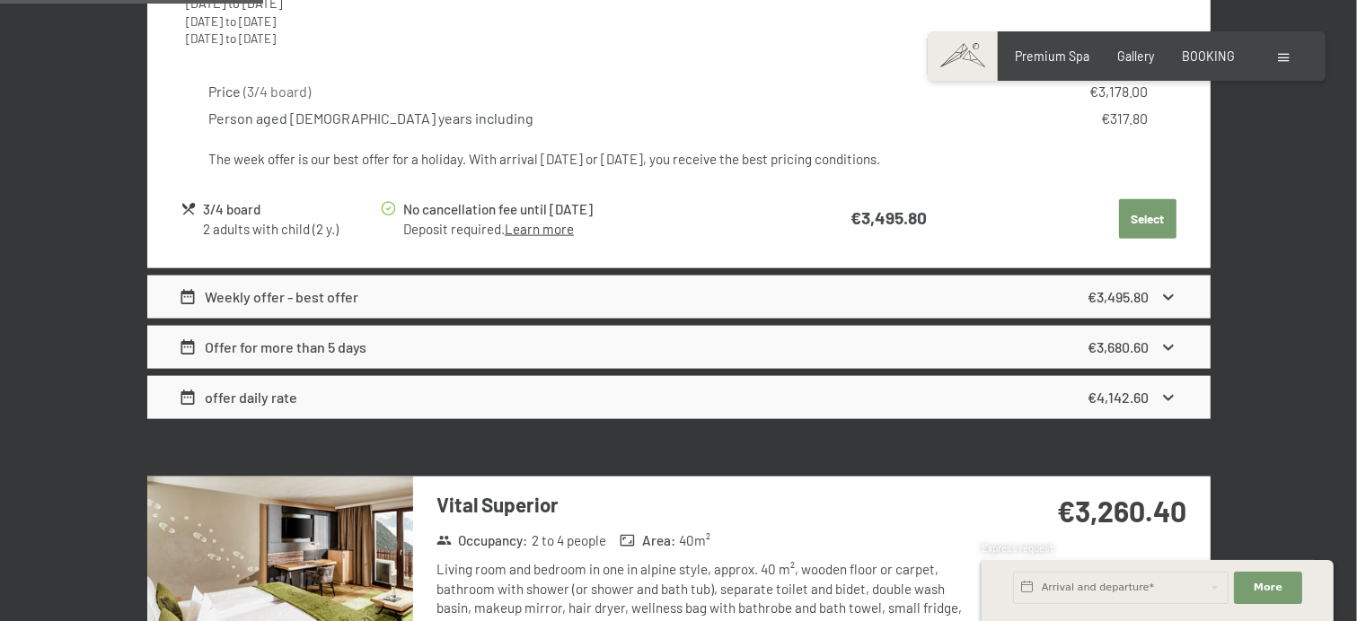
scroll to position [2335, 0]
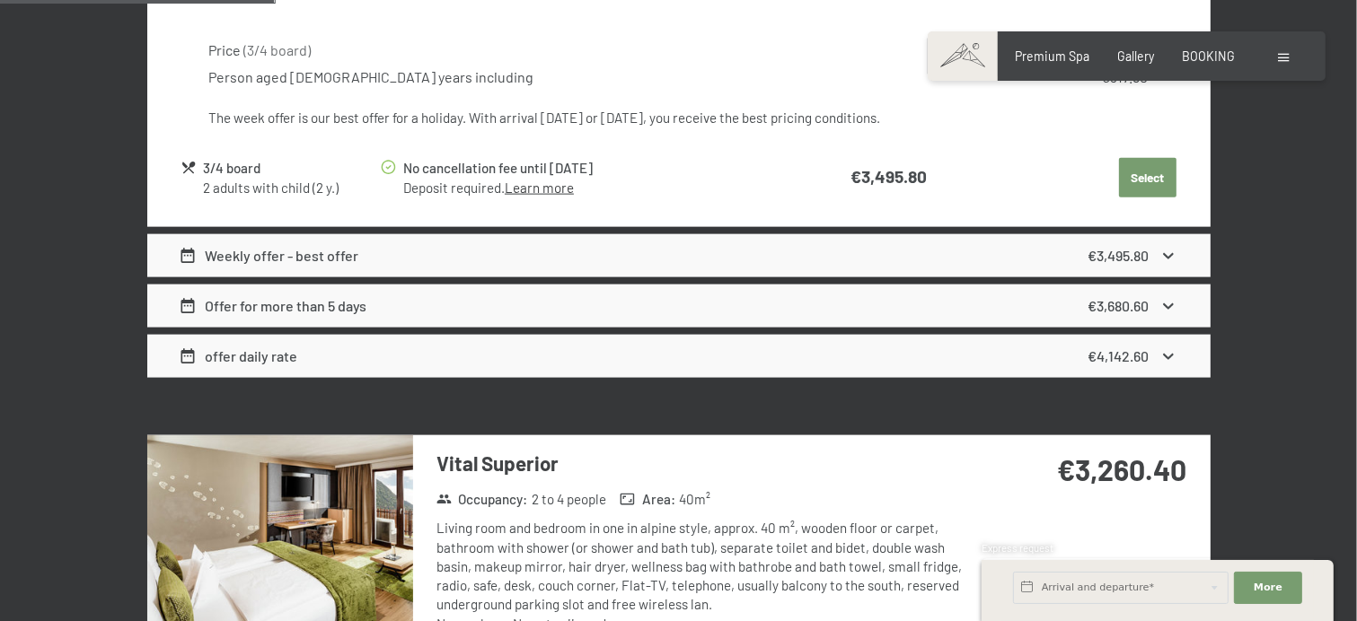
click at [1151, 299] on div "€3,680.60" at bounding box center [1132, 306] width 91 height 22
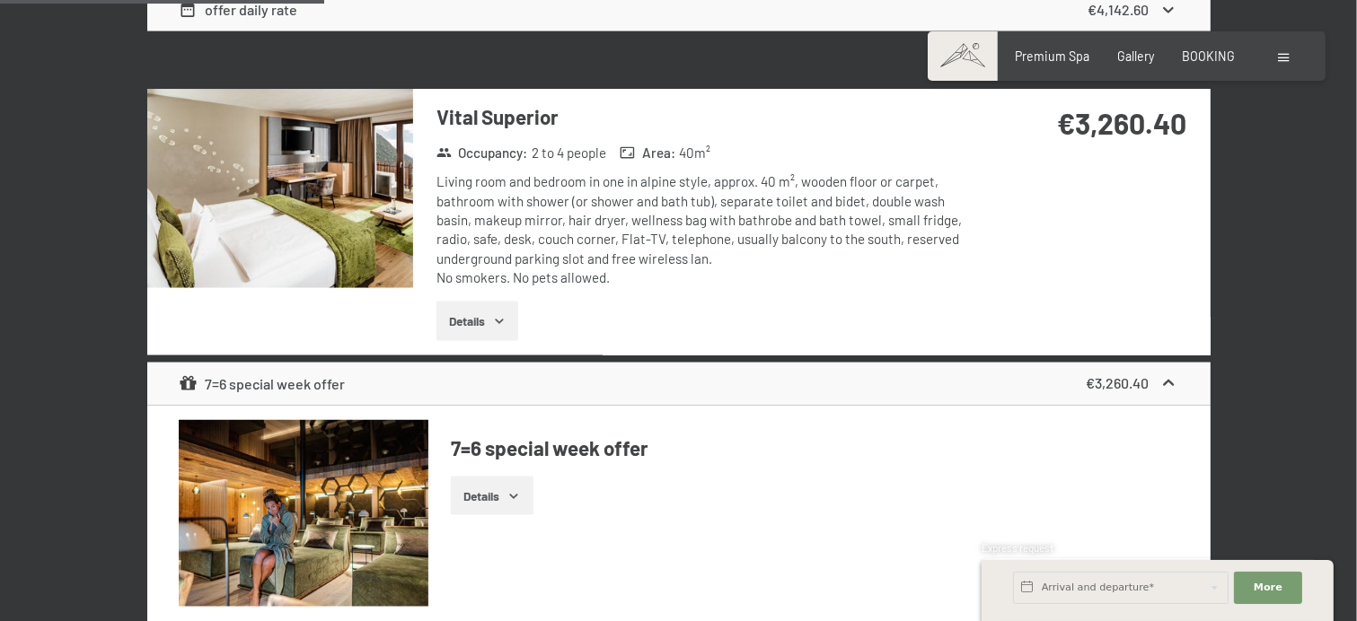
scroll to position [2784, 0]
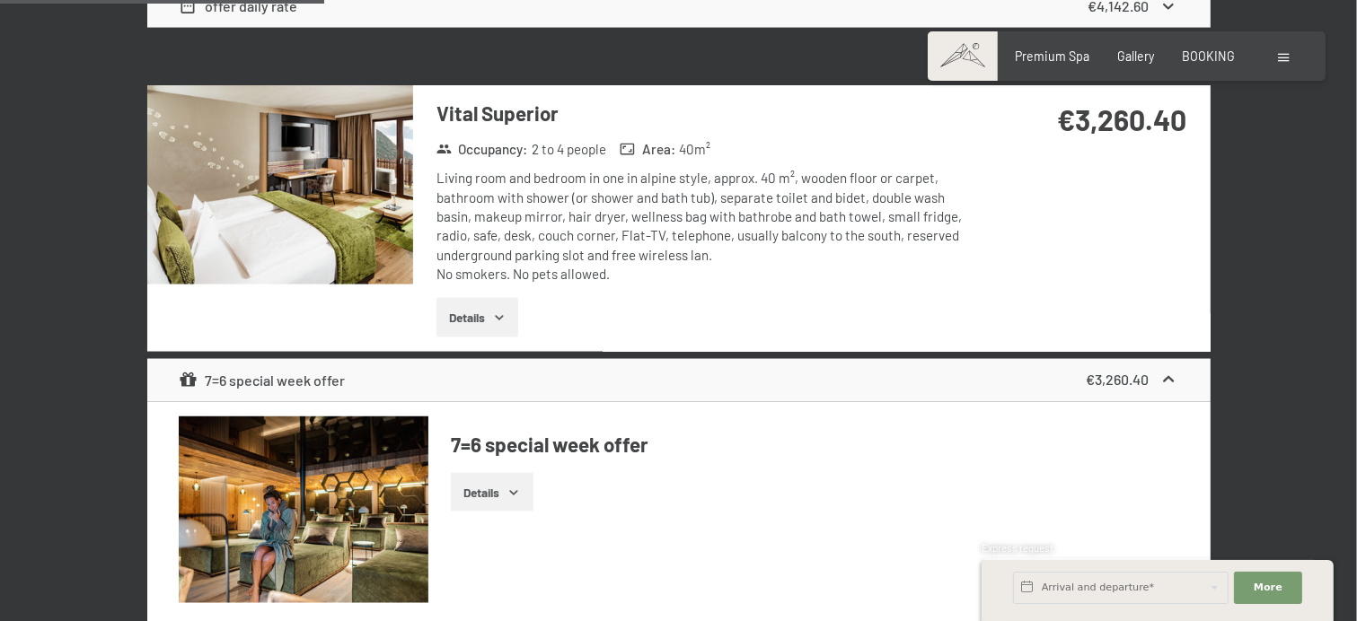
click at [497, 317] on icon "button" at bounding box center [499, 318] width 14 height 14
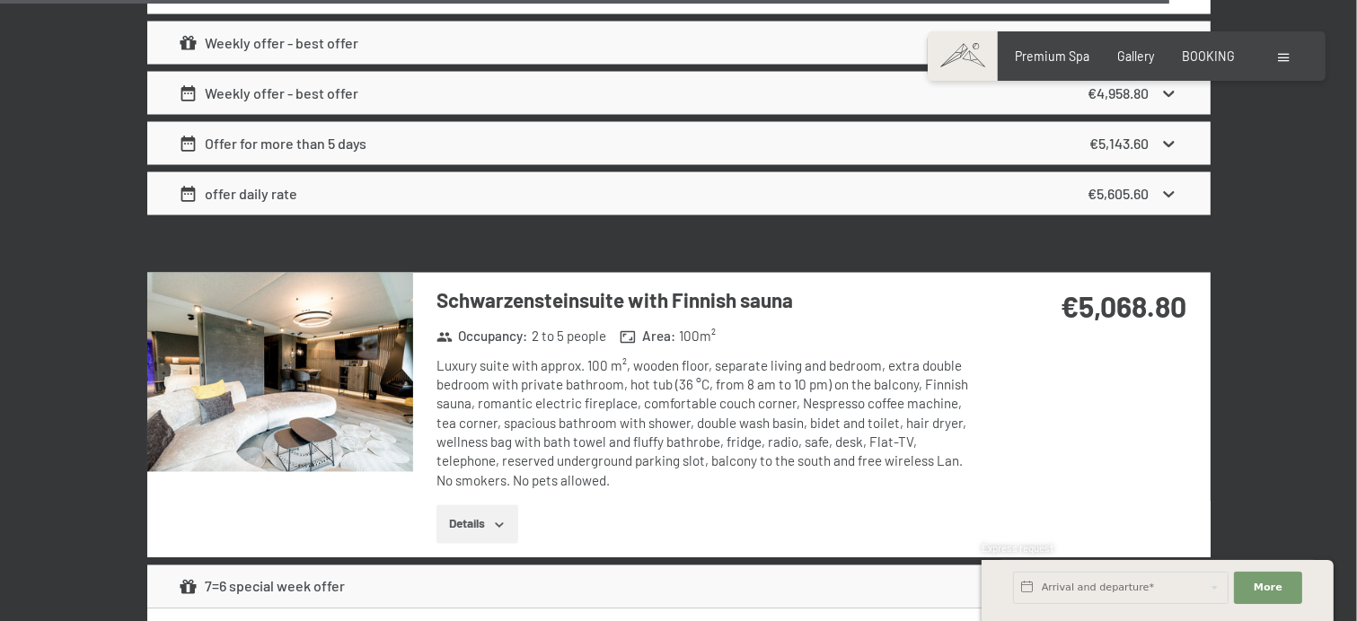
scroll to position [10416, 0]
